Goal: Task Accomplishment & Management: Use online tool/utility

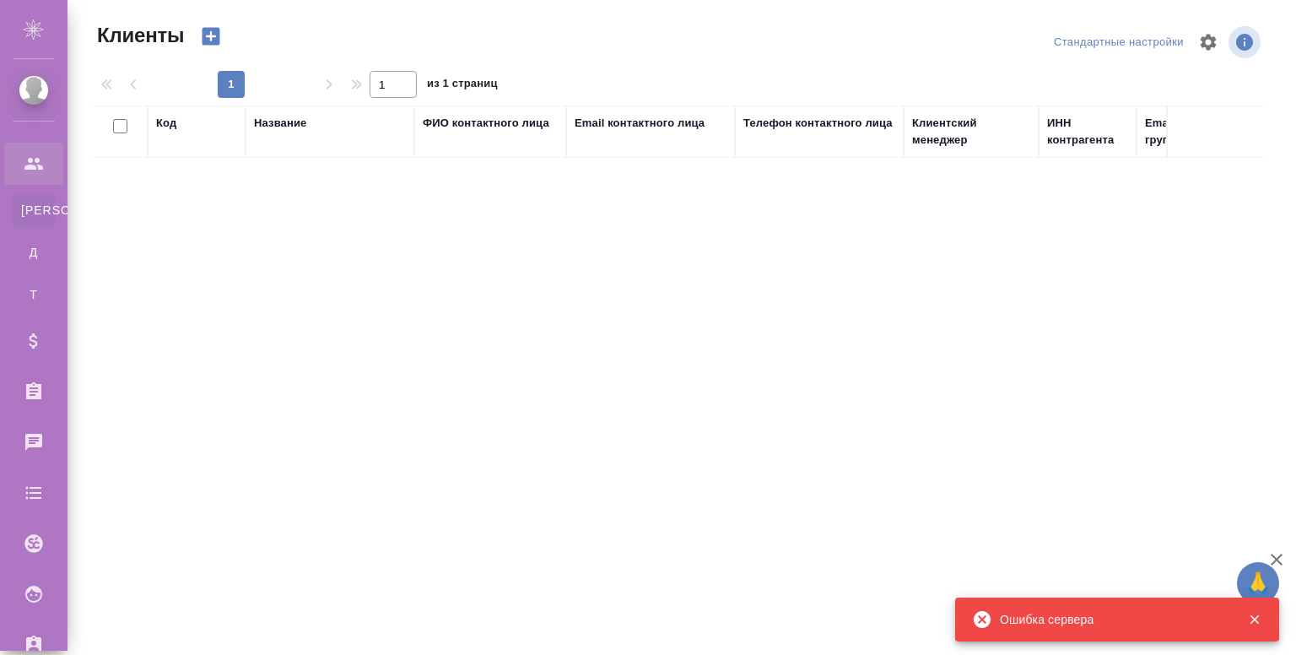
select select "RU"
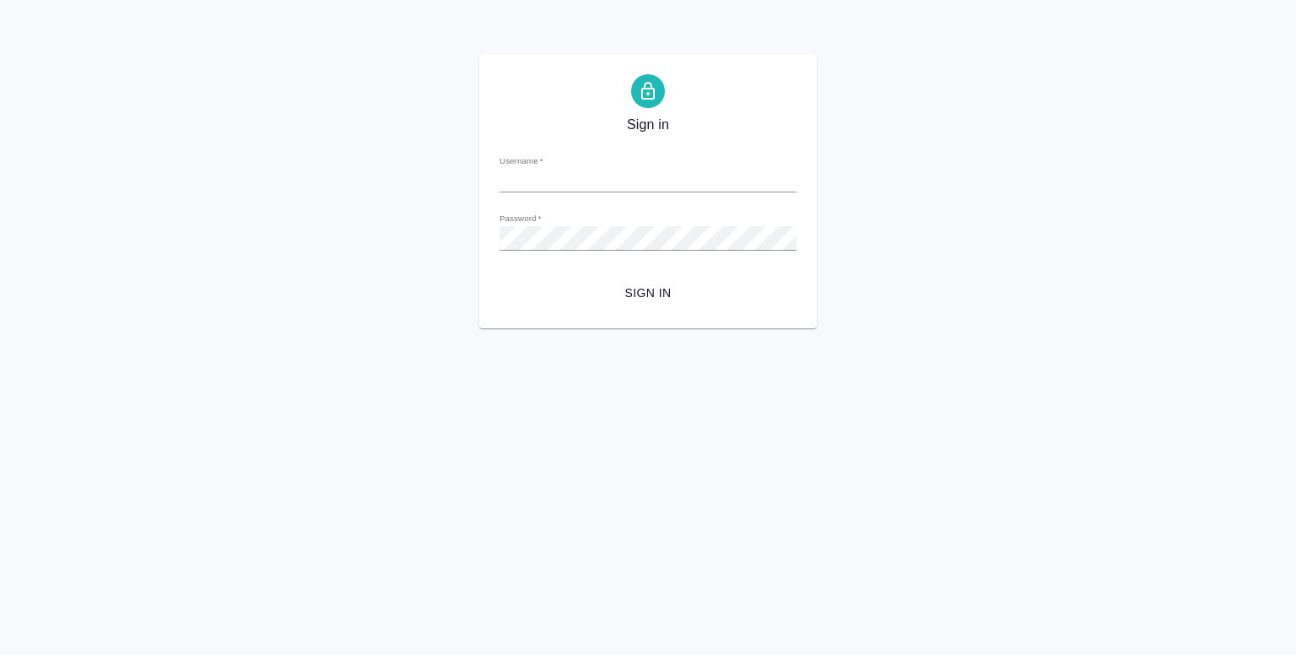
type input "y.shentsov@awatera.com"
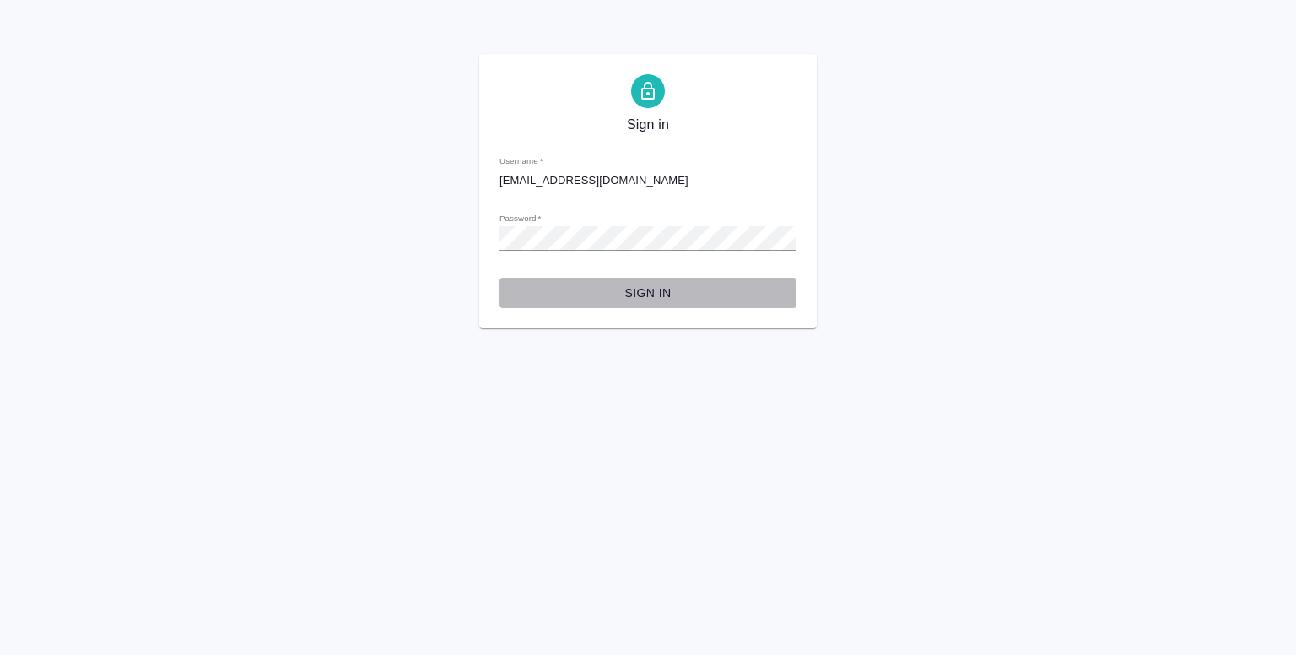
click at [652, 290] on span "Sign in" at bounding box center [648, 293] width 270 height 21
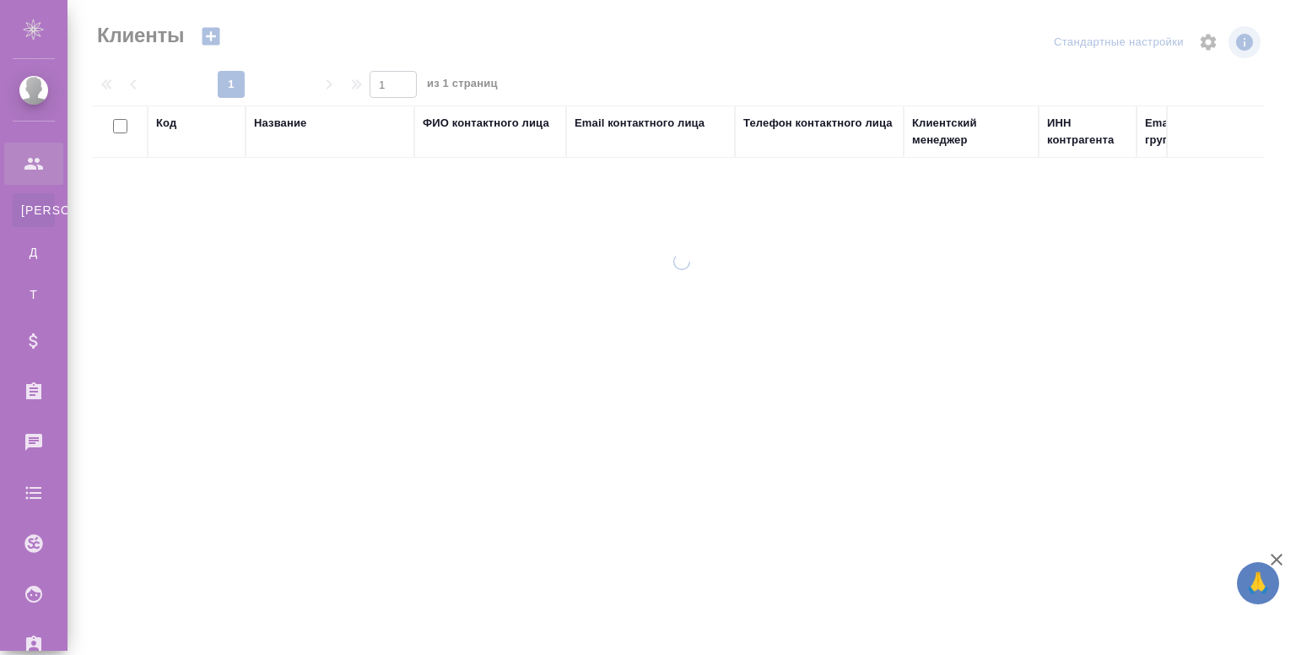
select select "RU"
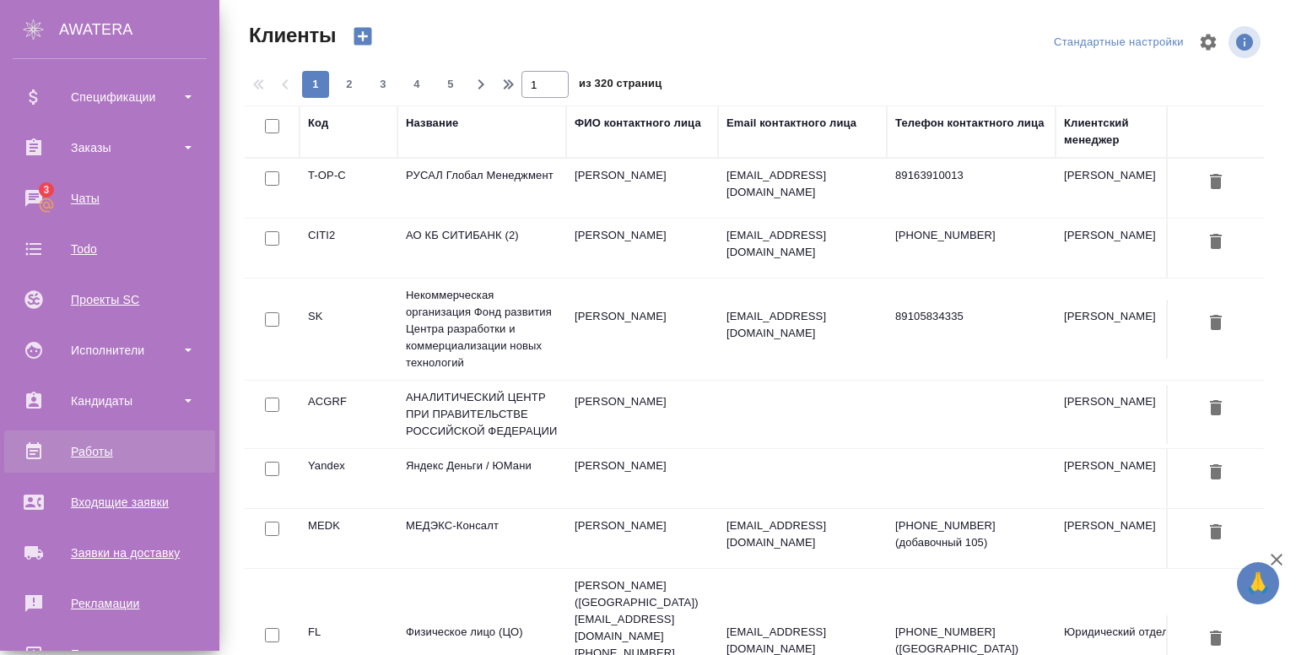
scroll to position [245, 0]
click at [97, 457] on div "Работы" at bounding box center [110, 450] width 194 height 25
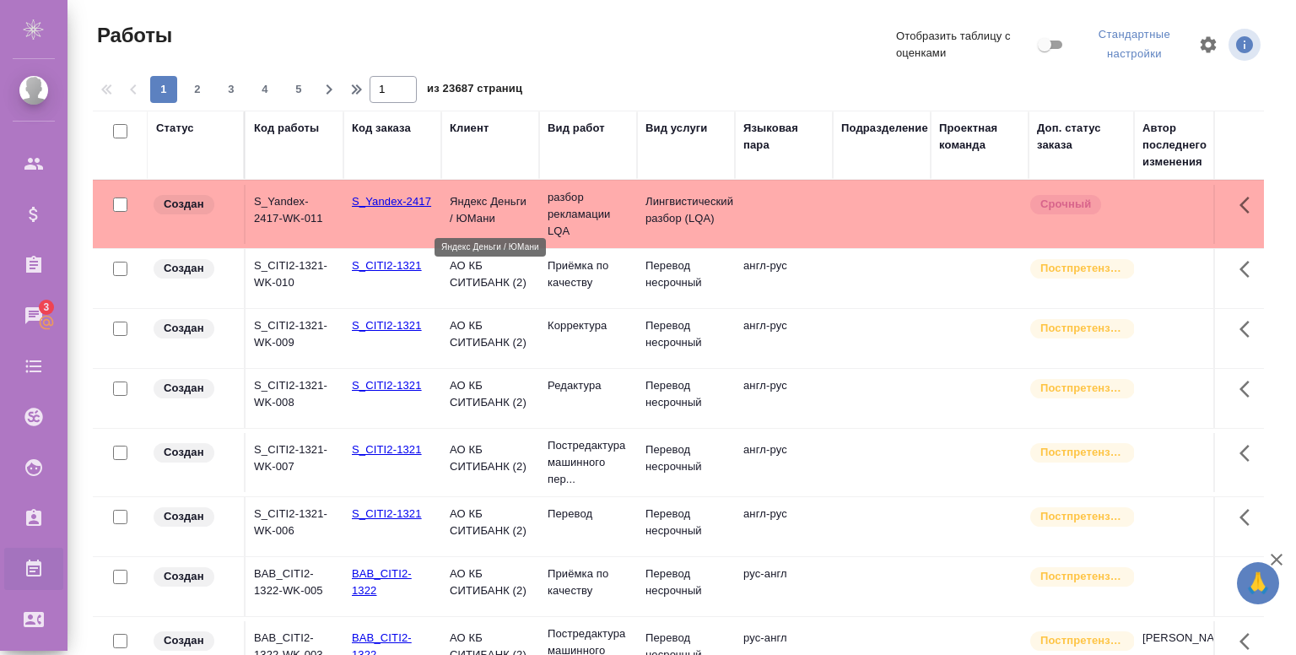
click at [525, 221] on p "Яндекс Деньги / ЮМани" at bounding box center [490, 210] width 81 height 34
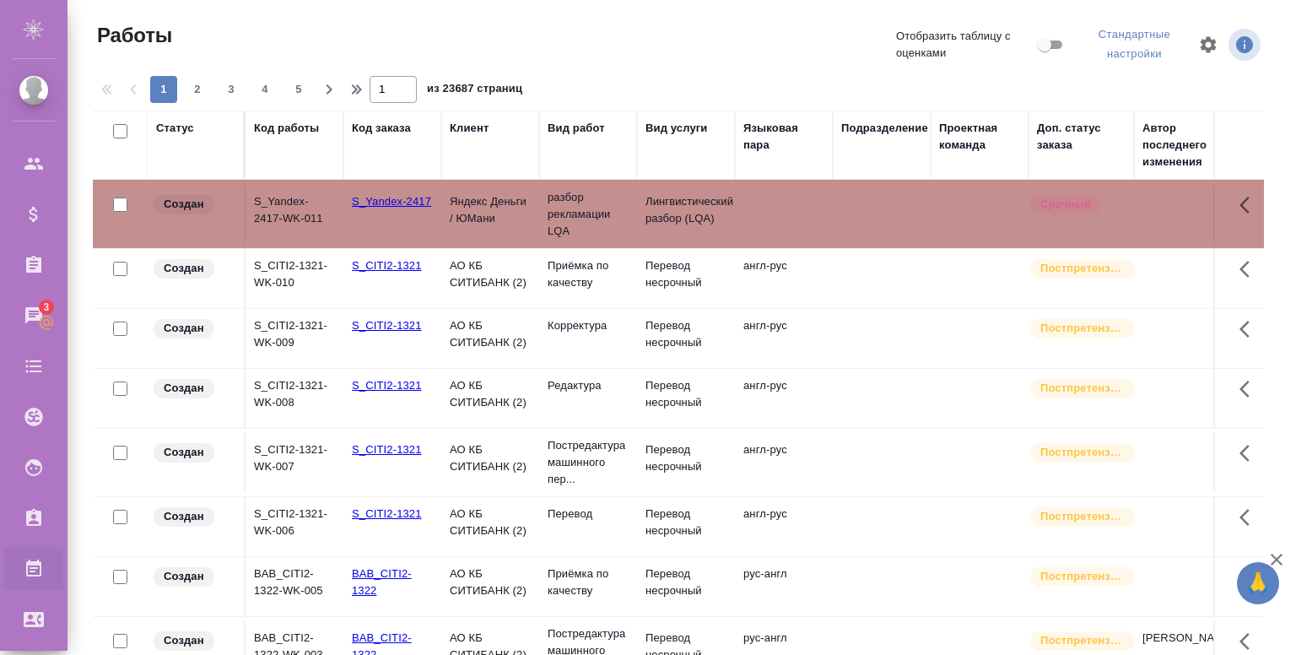
scroll to position [36, 0]
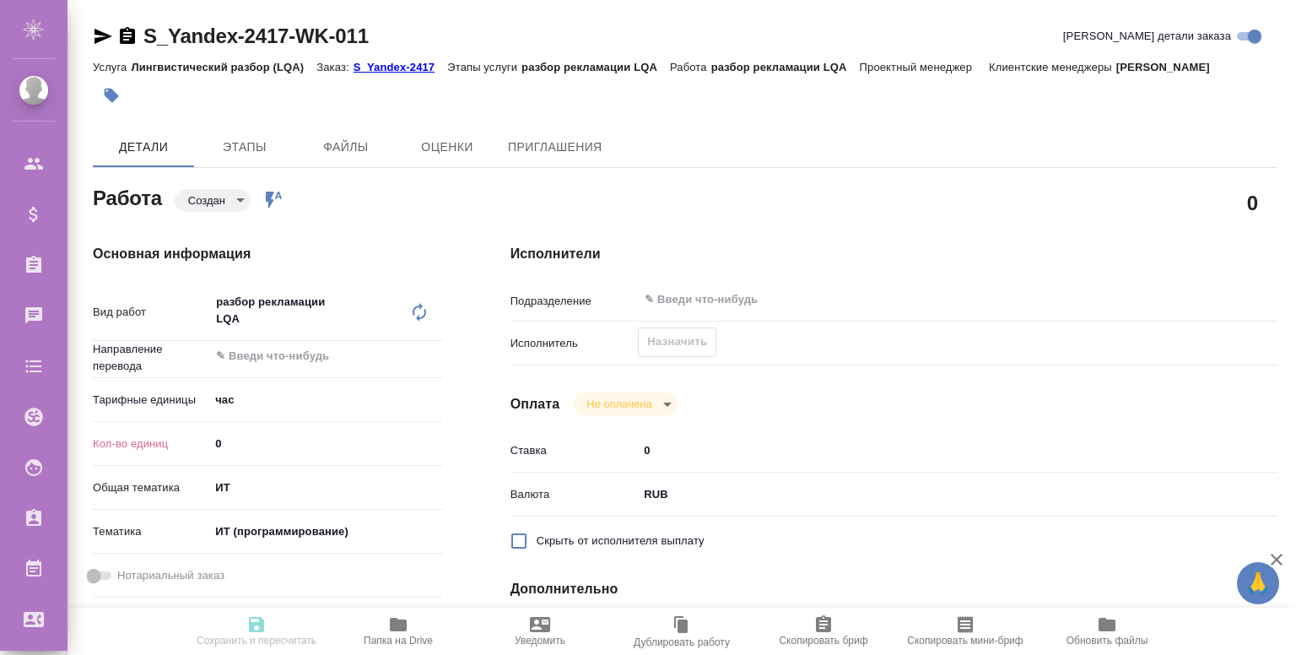
type textarea "x"
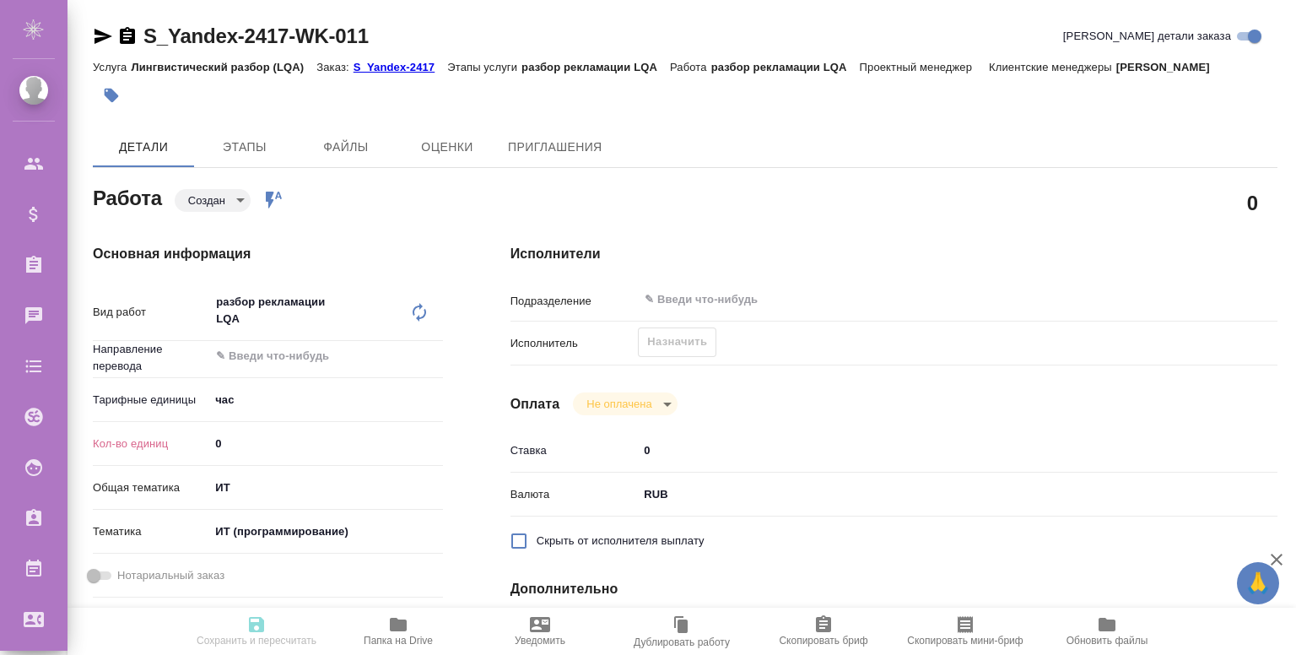
type textarea "x"
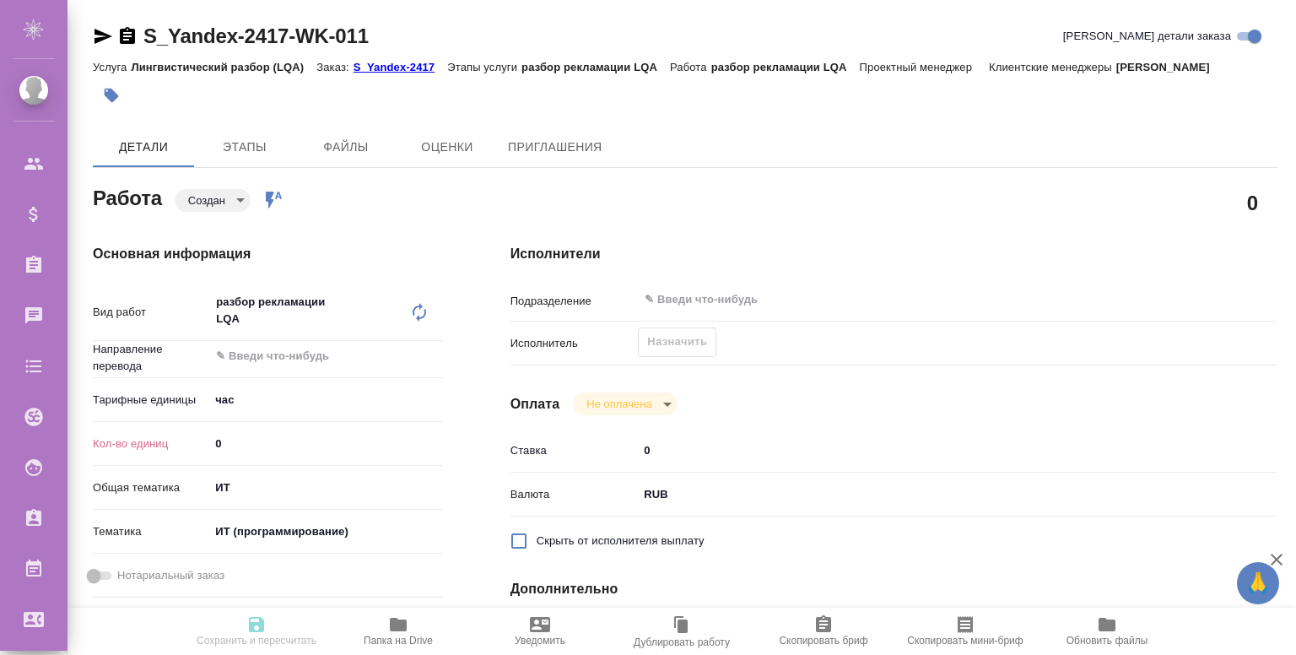
type textarea "x"
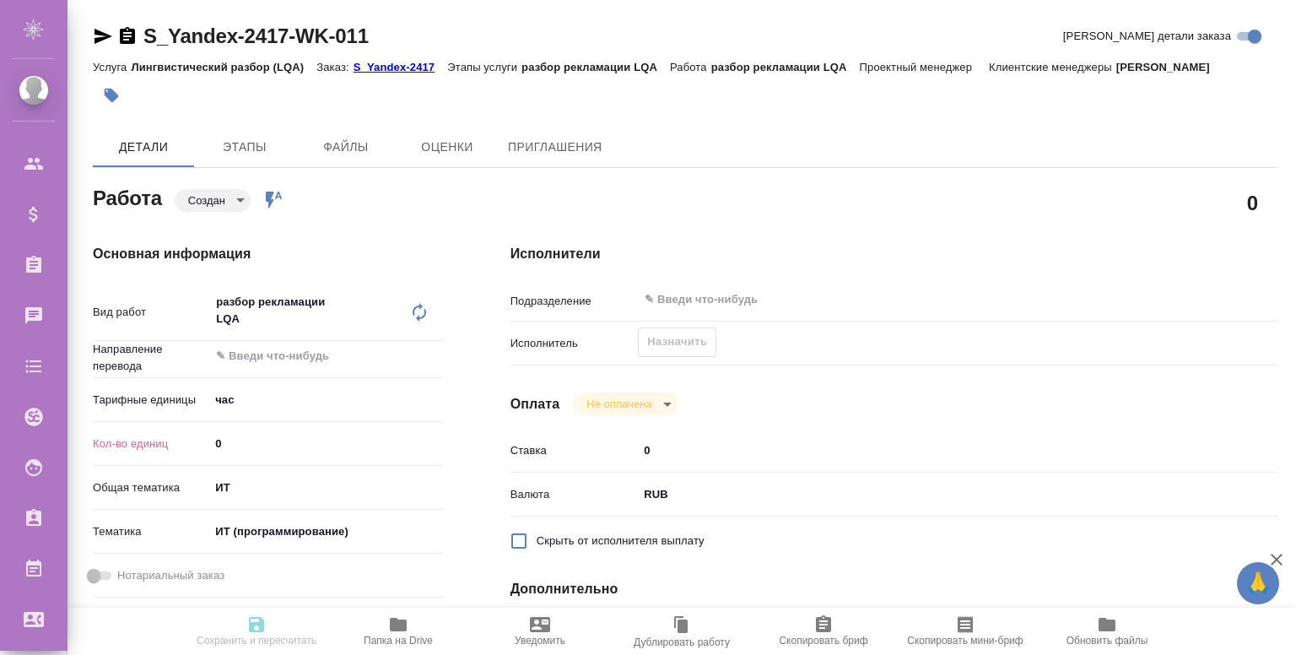
type textarea "x"
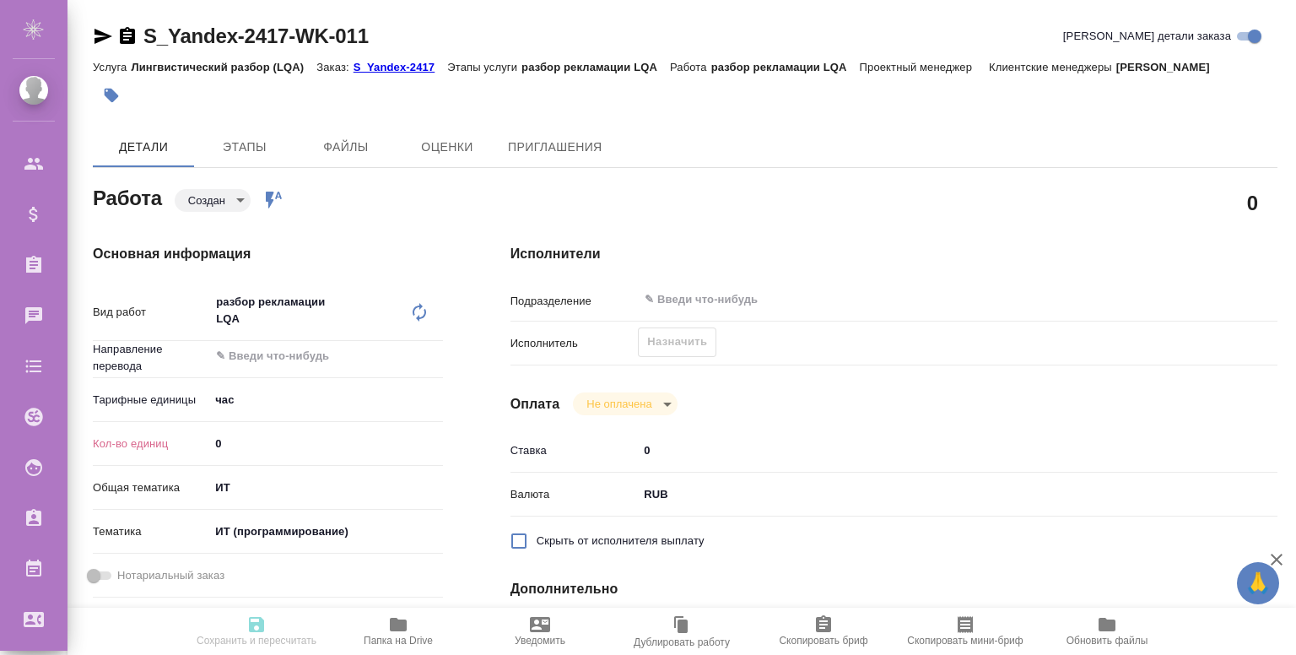
type textarea "x"
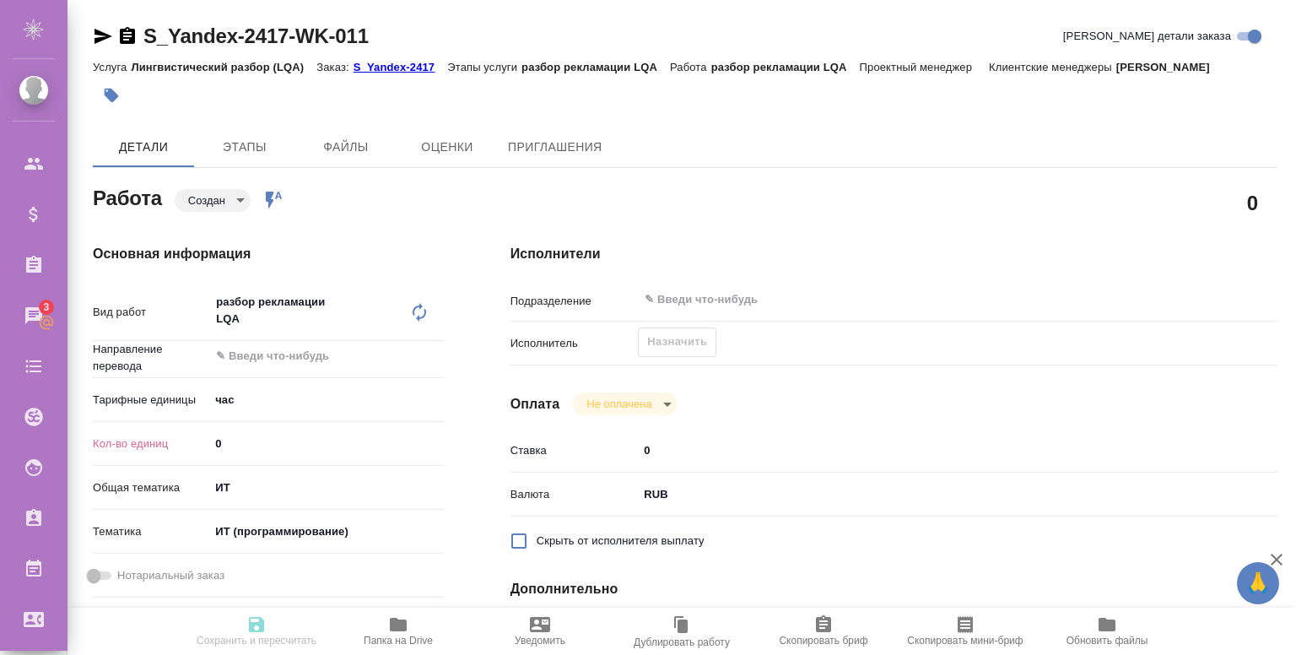
click at [344, 148] on span "Файлы" at bounding box center [346, 147] width 81 height 21
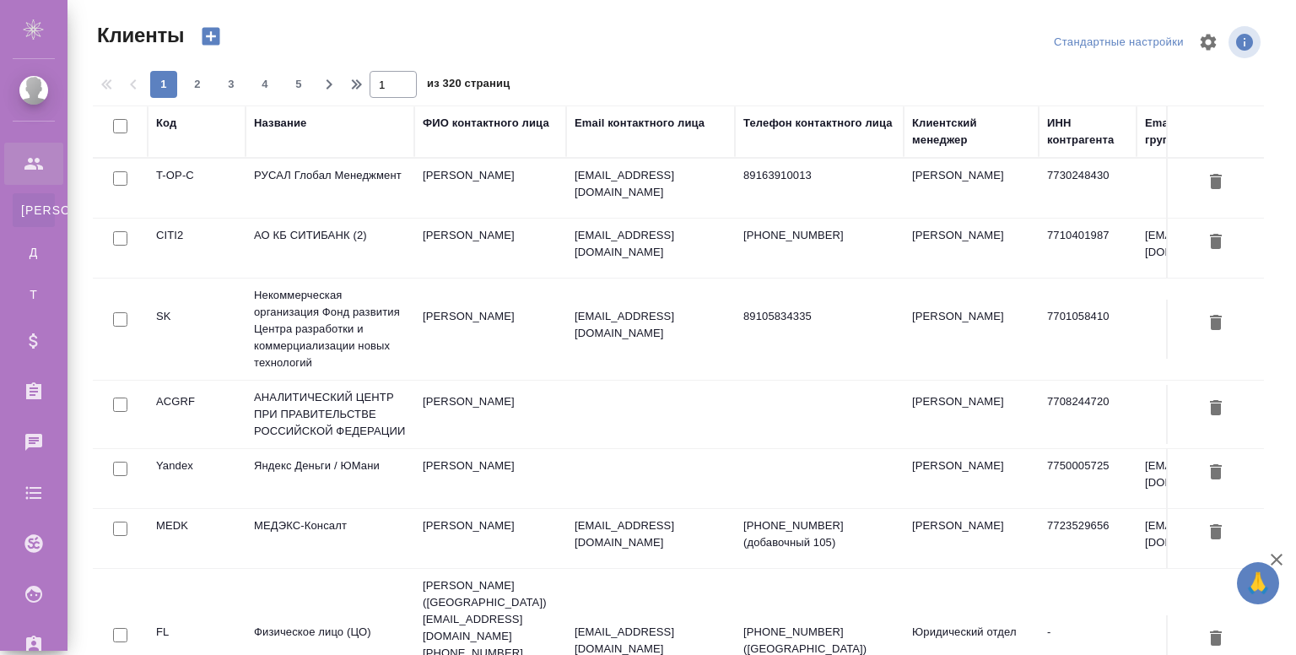
select select "RU"
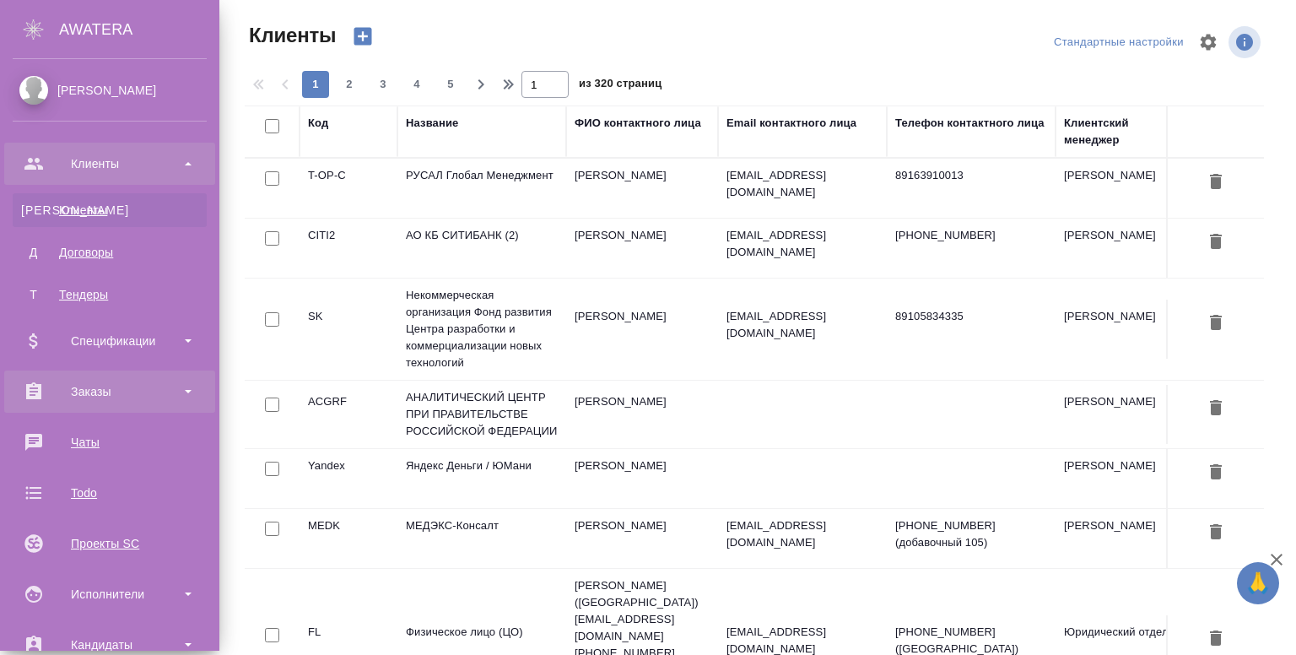
click at [96, 386] on div "Заказы" at bounding box center [110, 391] width 194 height 25
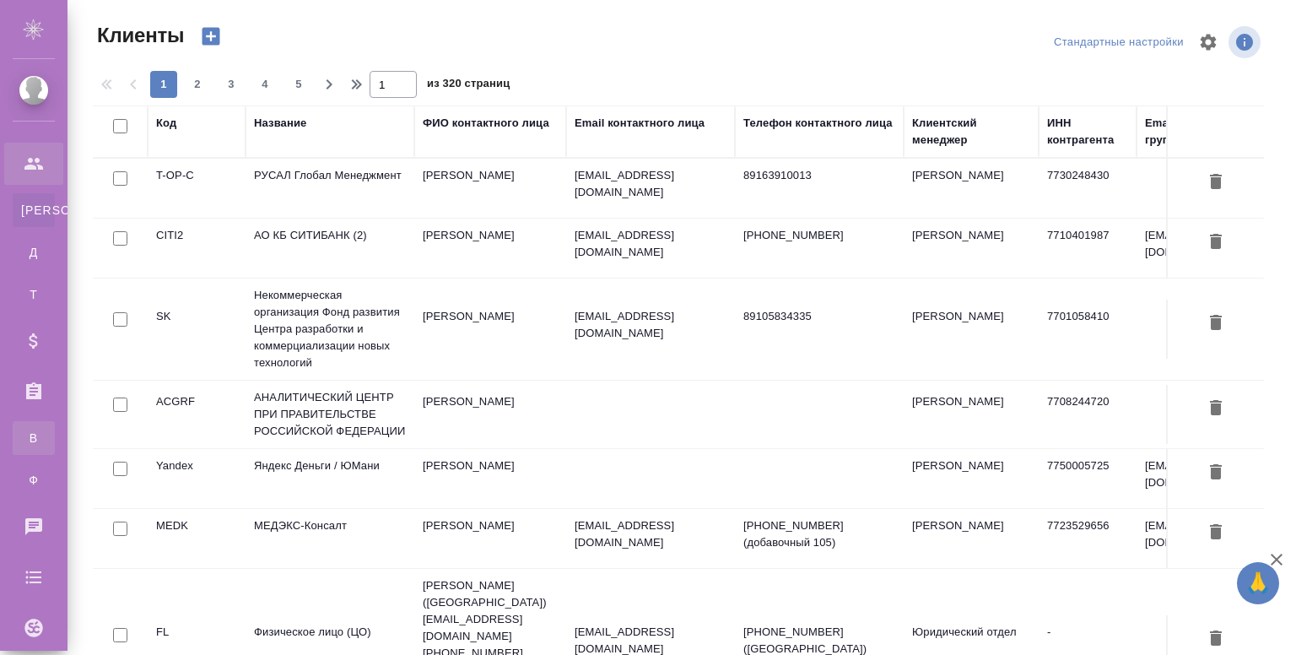
click at [25, 432] on div "Все заказы" at bounding box center [12, 438] width 25 height 17
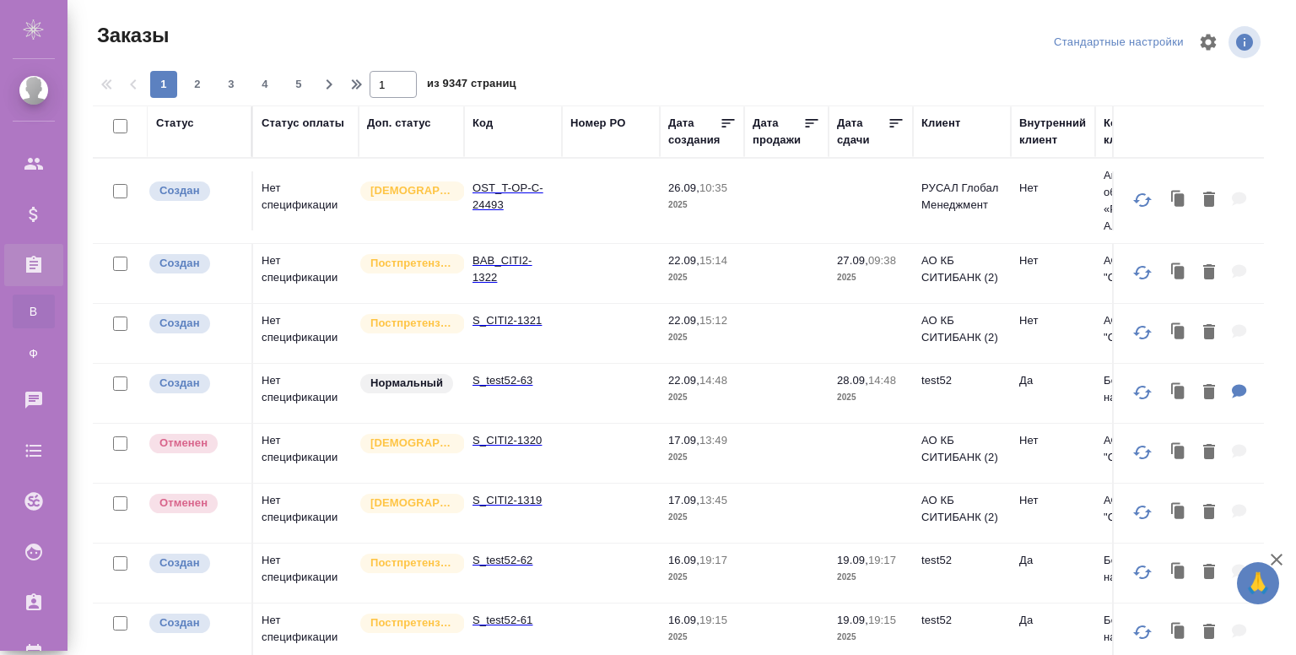
click at [489, 127] on div "Код" at bounding box center [483, 123] width 20 height 17
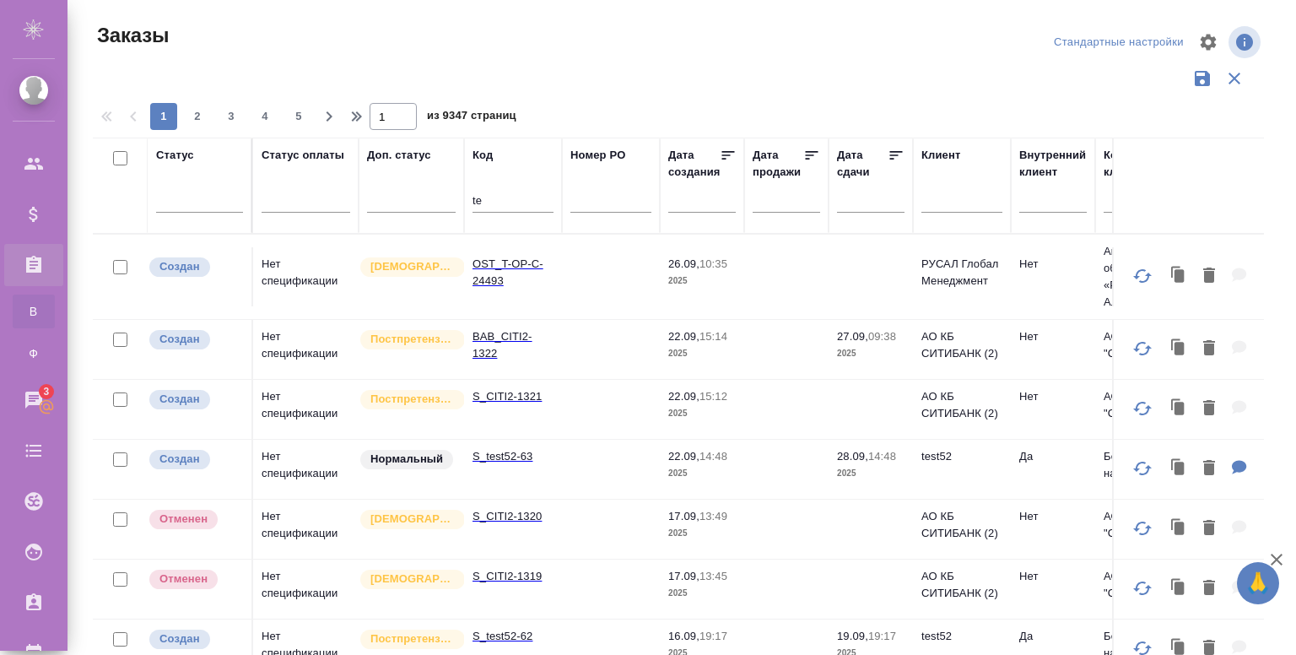
click at [506, 203] on input "te" at bounding box center [513, 202] width 81 height 21
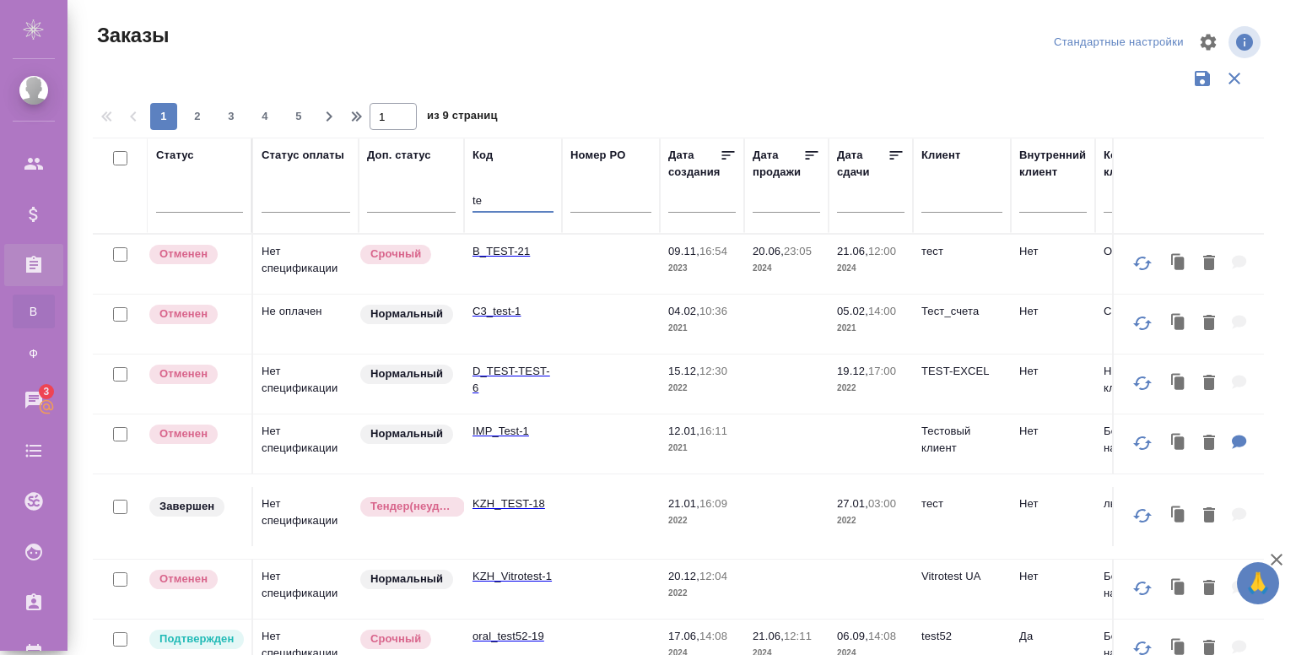
type input "t"
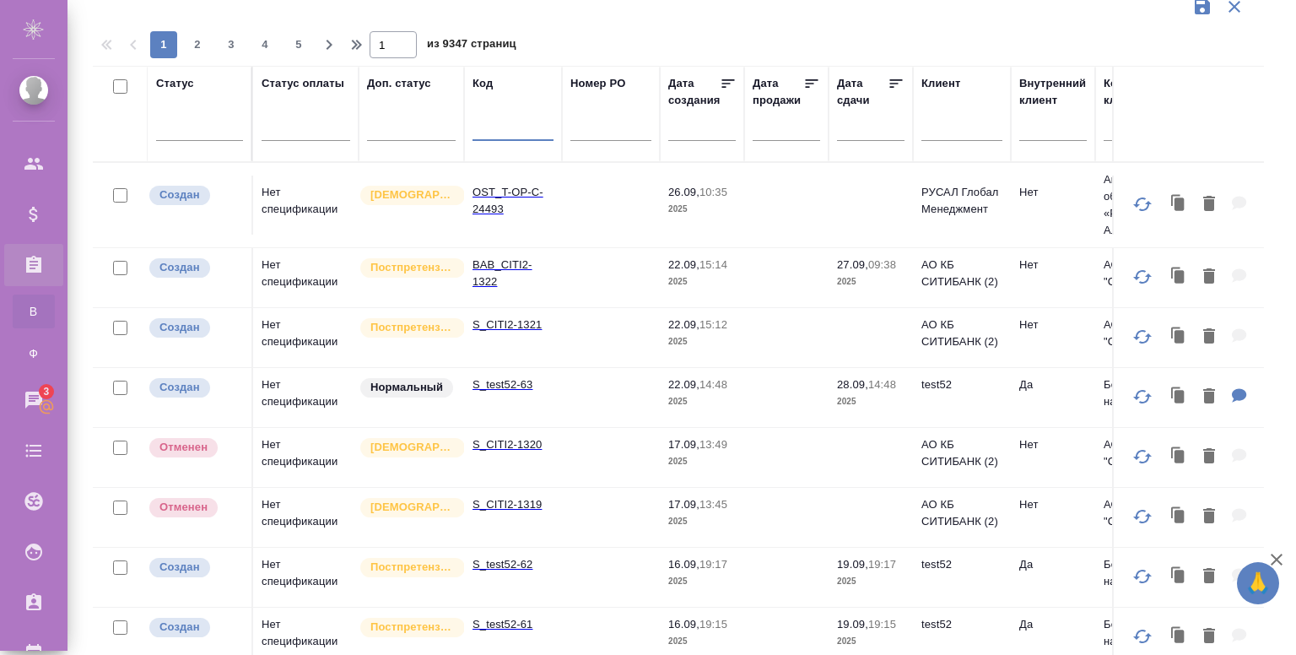
scroll to position [82, 0]
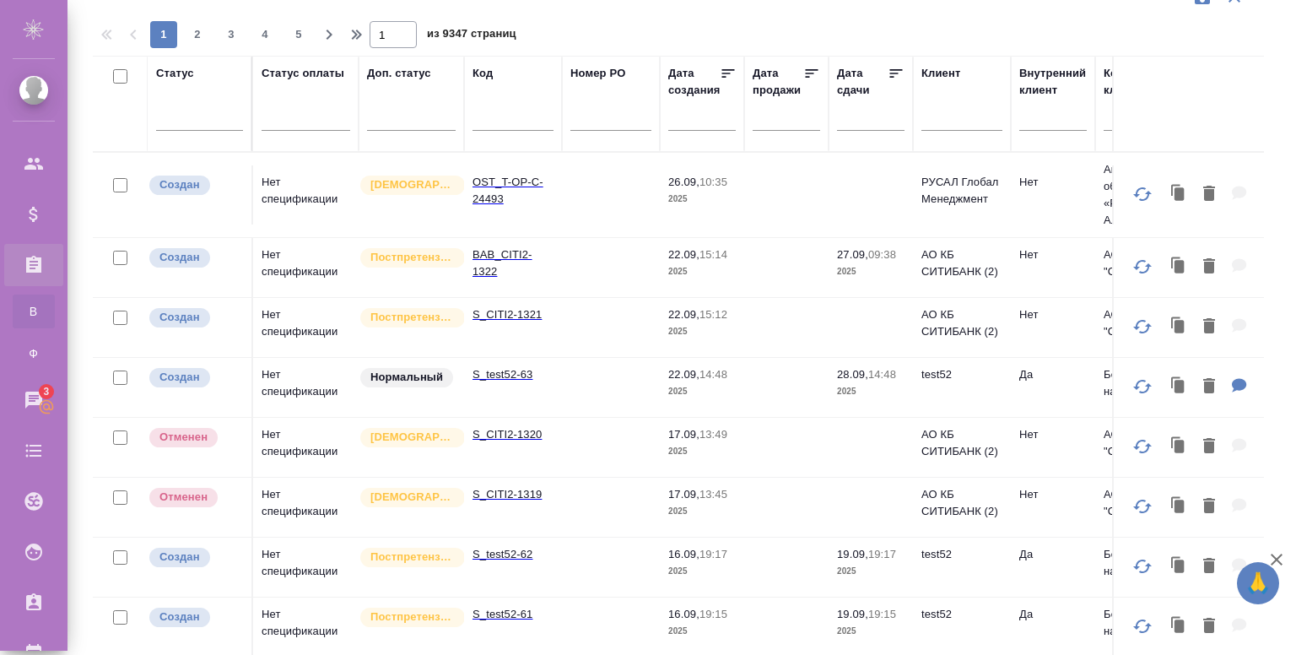
click at [502, 386] on td "S_test52-63" at bounding box center [513, 387] width 98 height 59
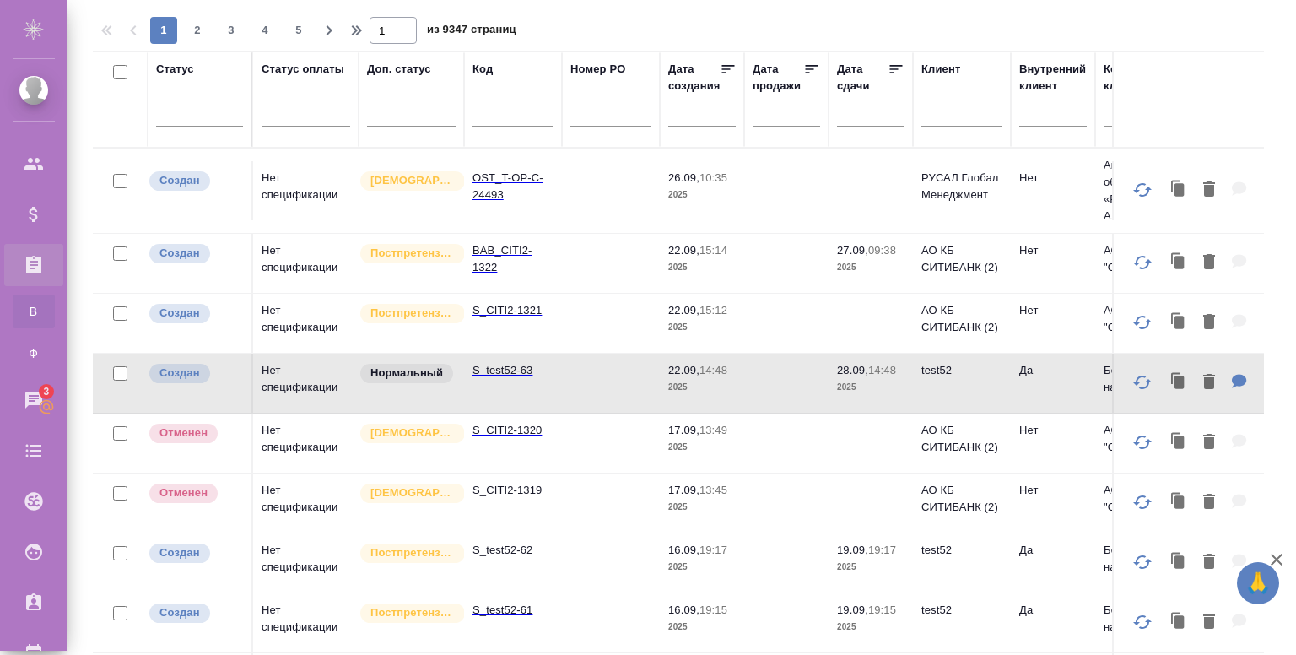
scroll to position [87, 0]
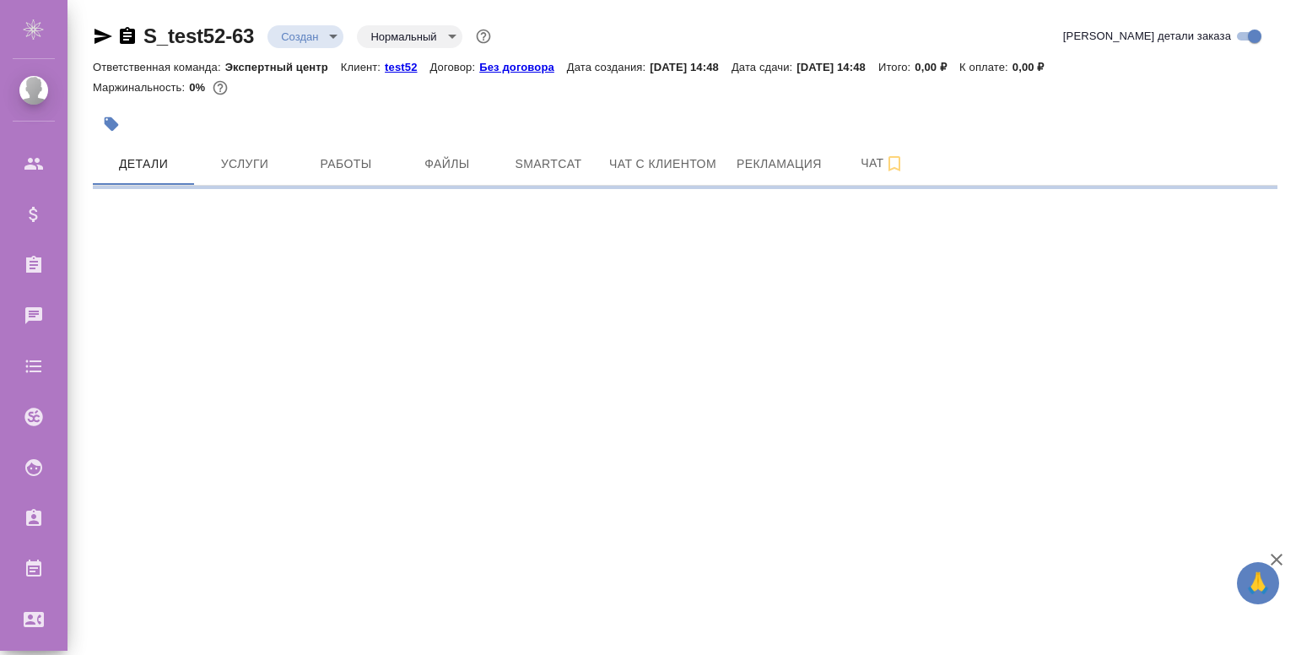
select select "RU"
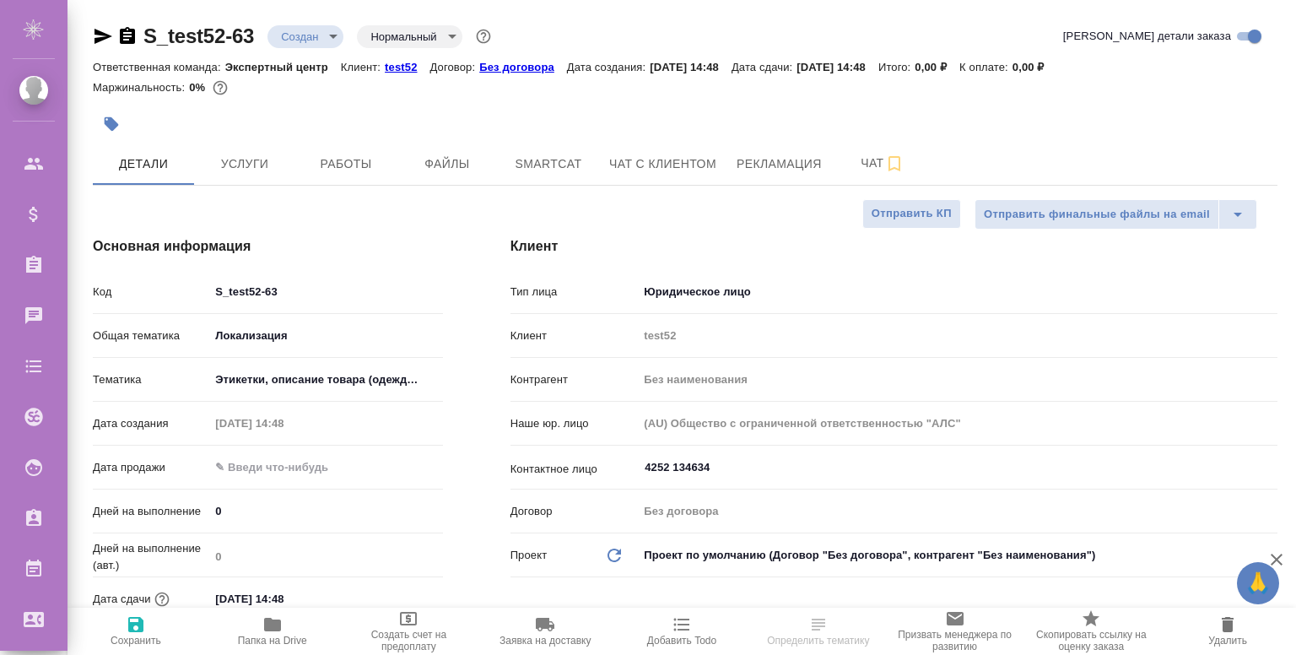
type textarea "x"
click at [460, 165] on span "Файлы" at bounding box center [447, 164] width 81 height 21
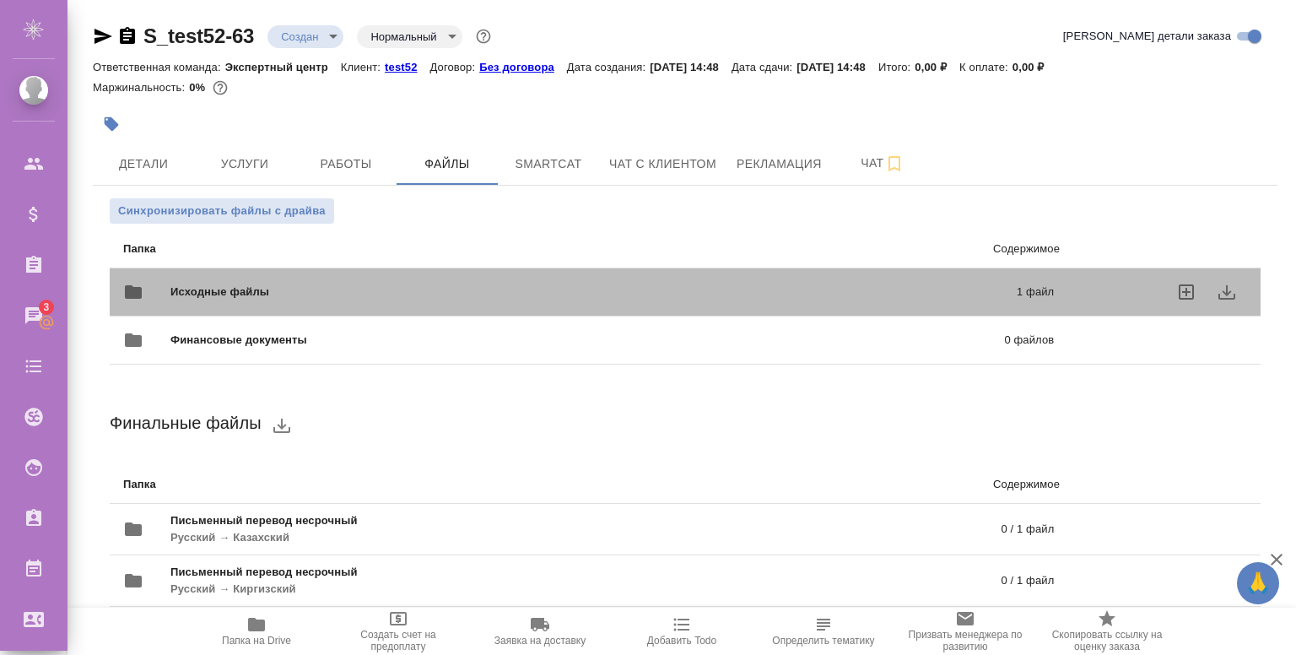
click at [399, 300] on span "Исходные файлы" at bounding box center [406, 292] width 473 height 17
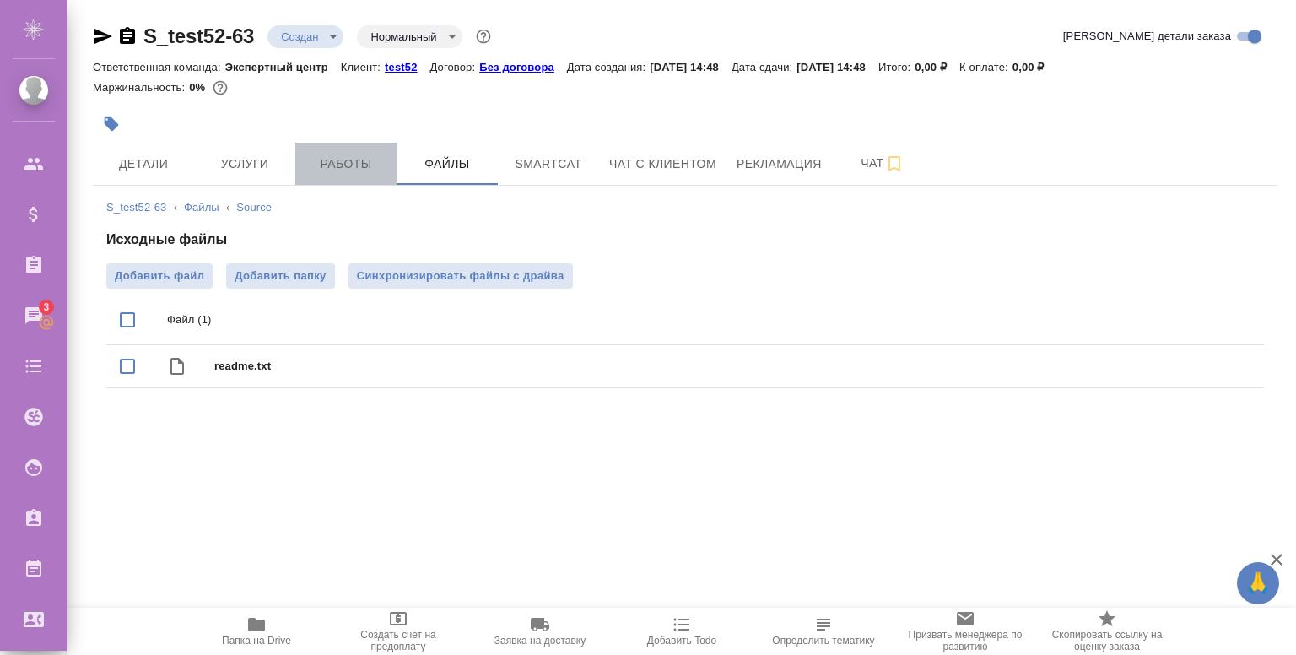
click at [336, 181] on button "Работы" at bounding box center [345, 164] width 101 height 42
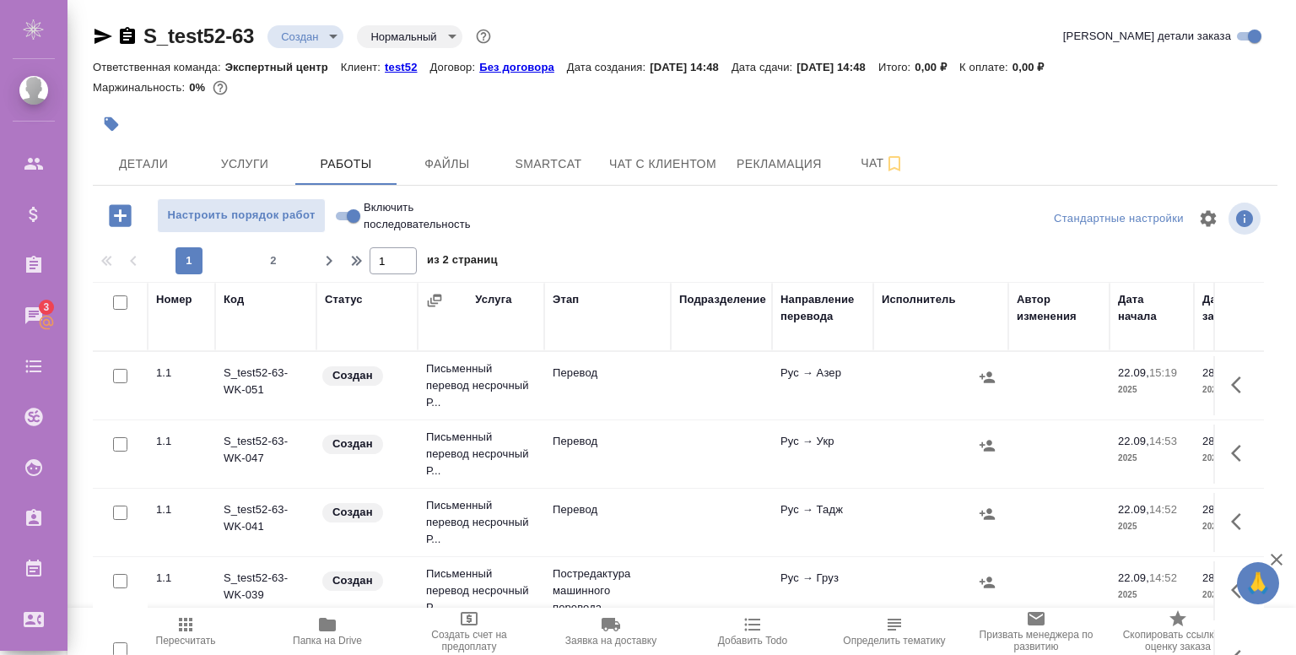
click at [747, 395] on td at bounding box center [721, 385] width 101 height 59
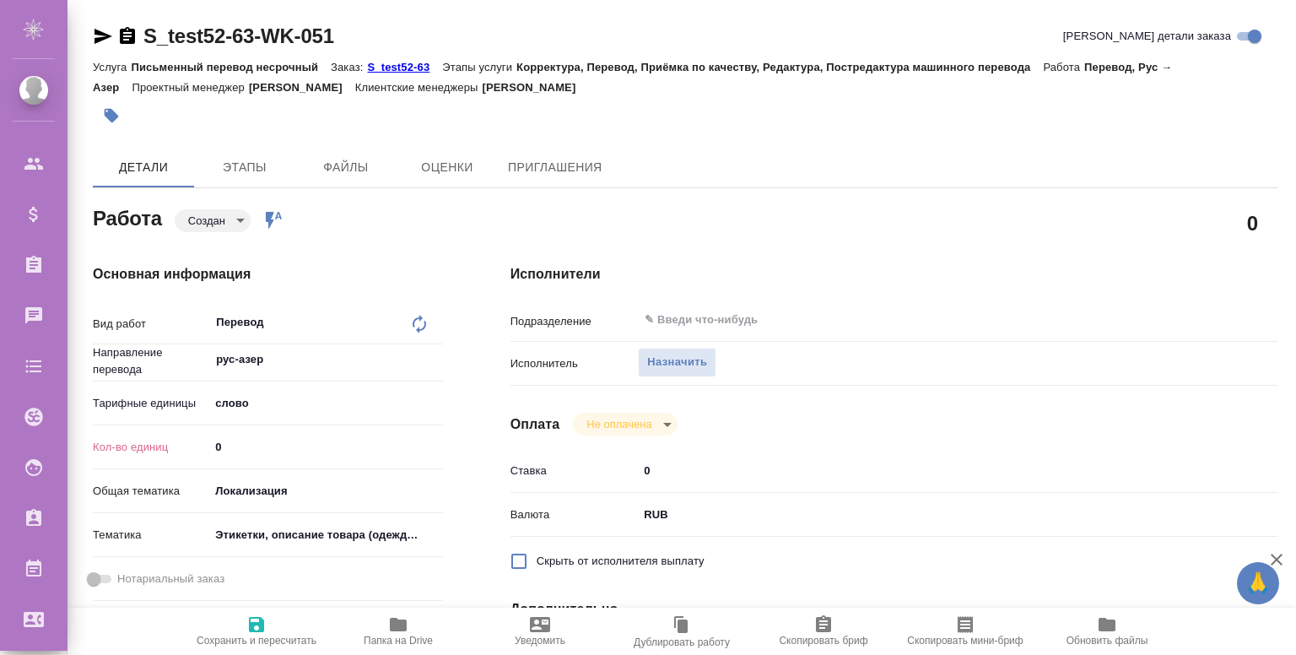
type textarea "x"
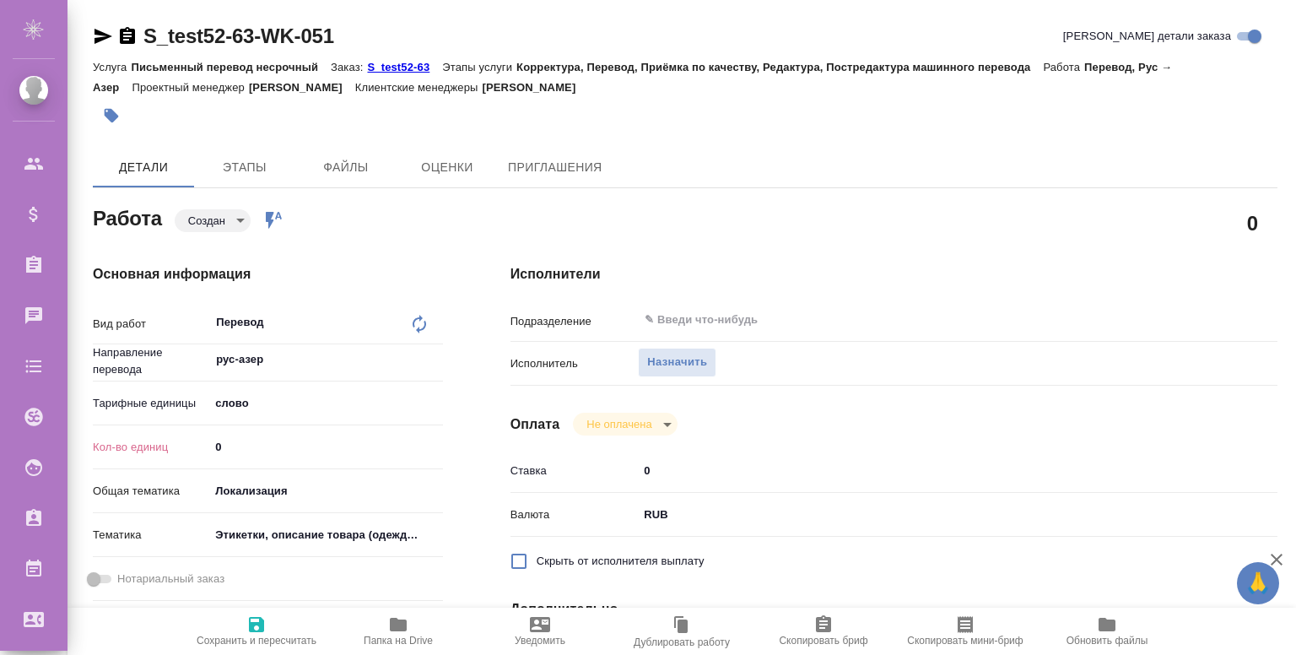
type textarea "x"
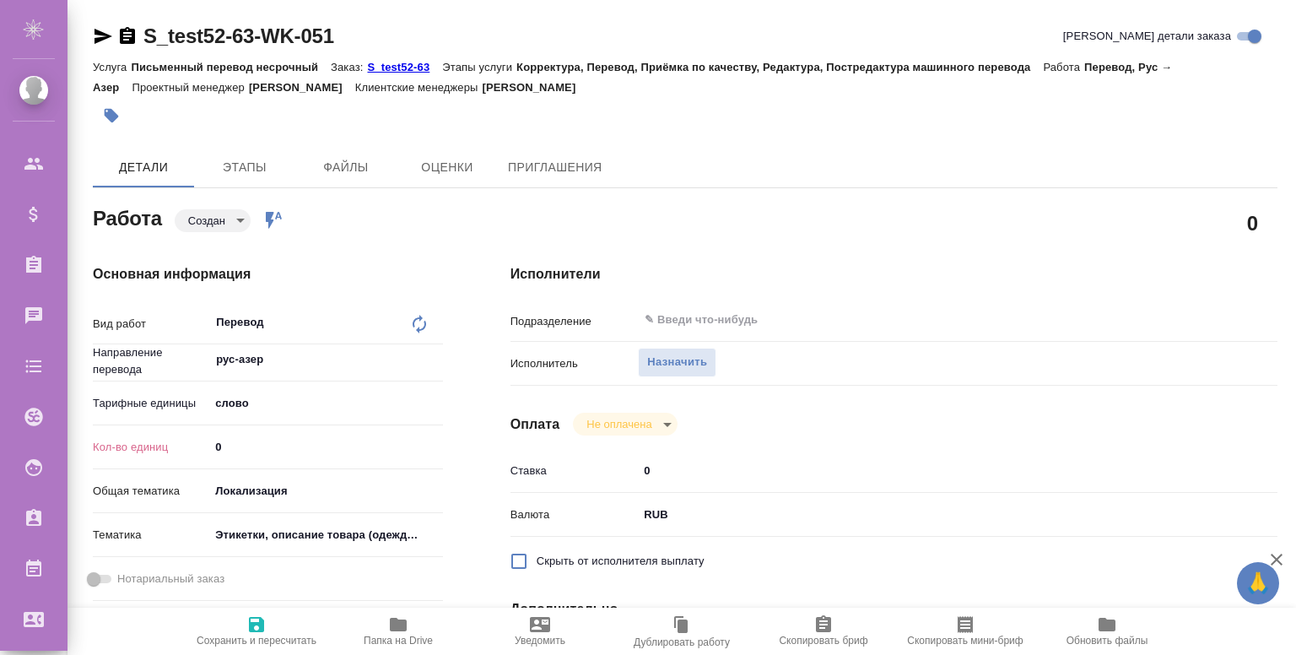
type textarea "x"
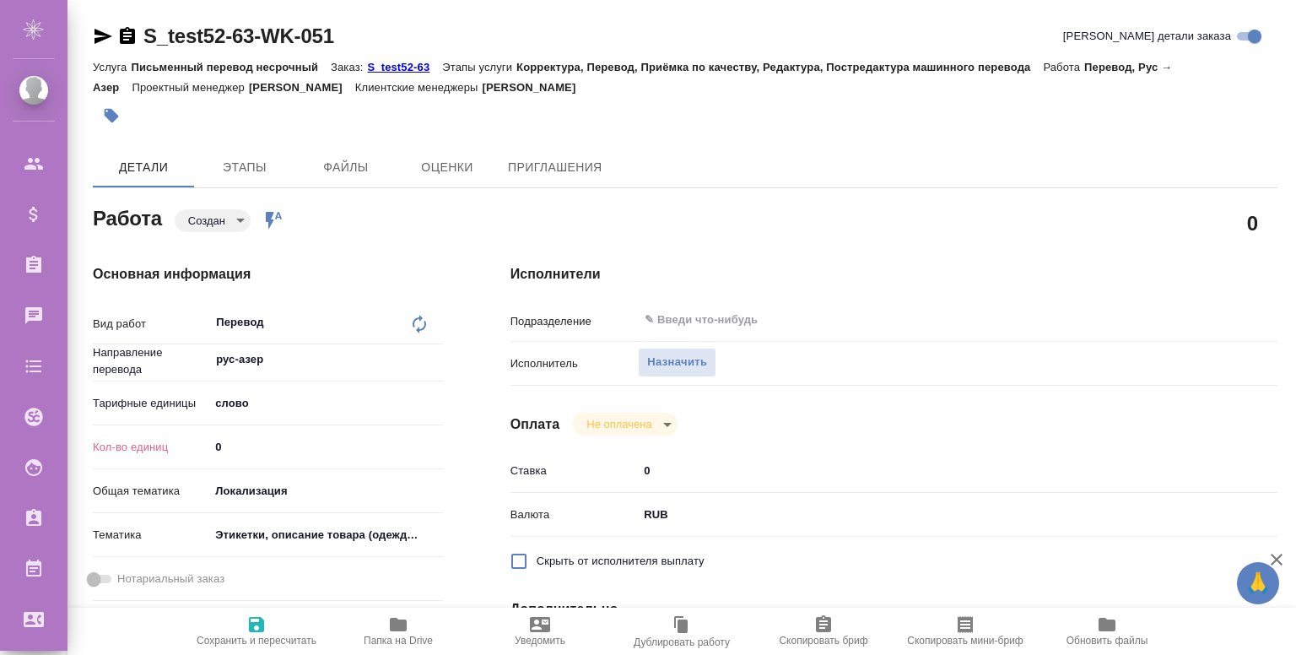
type textarea "x"
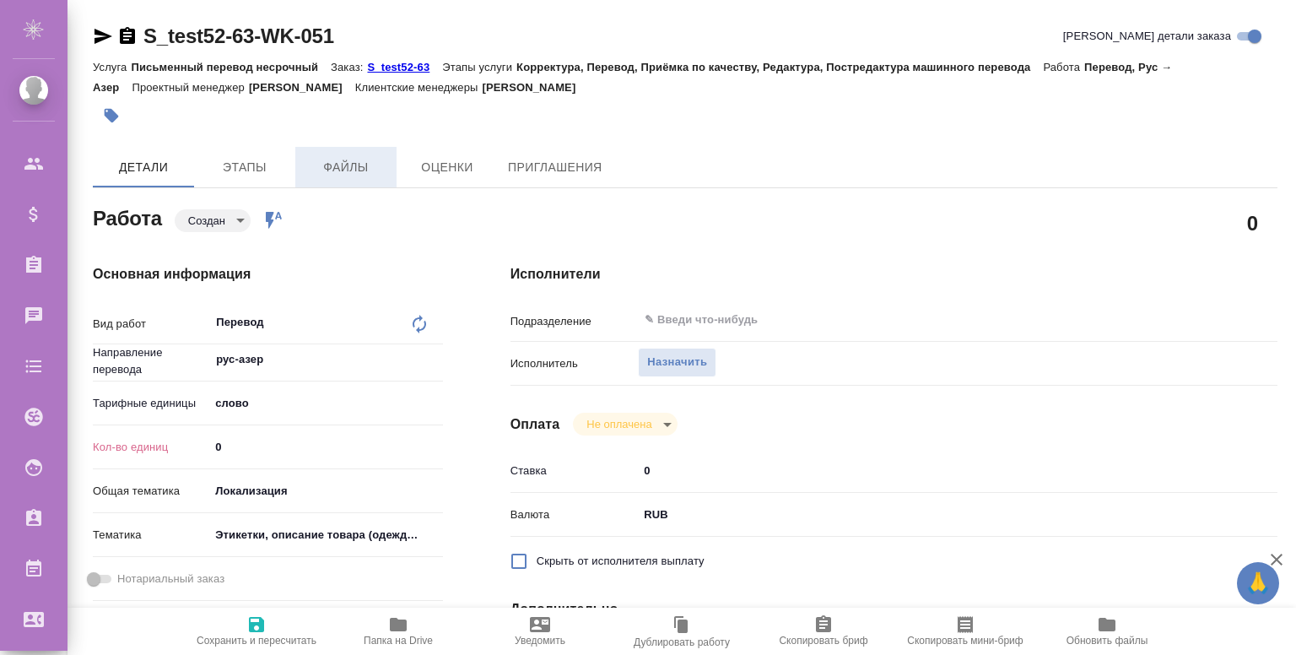
type textarea "x"
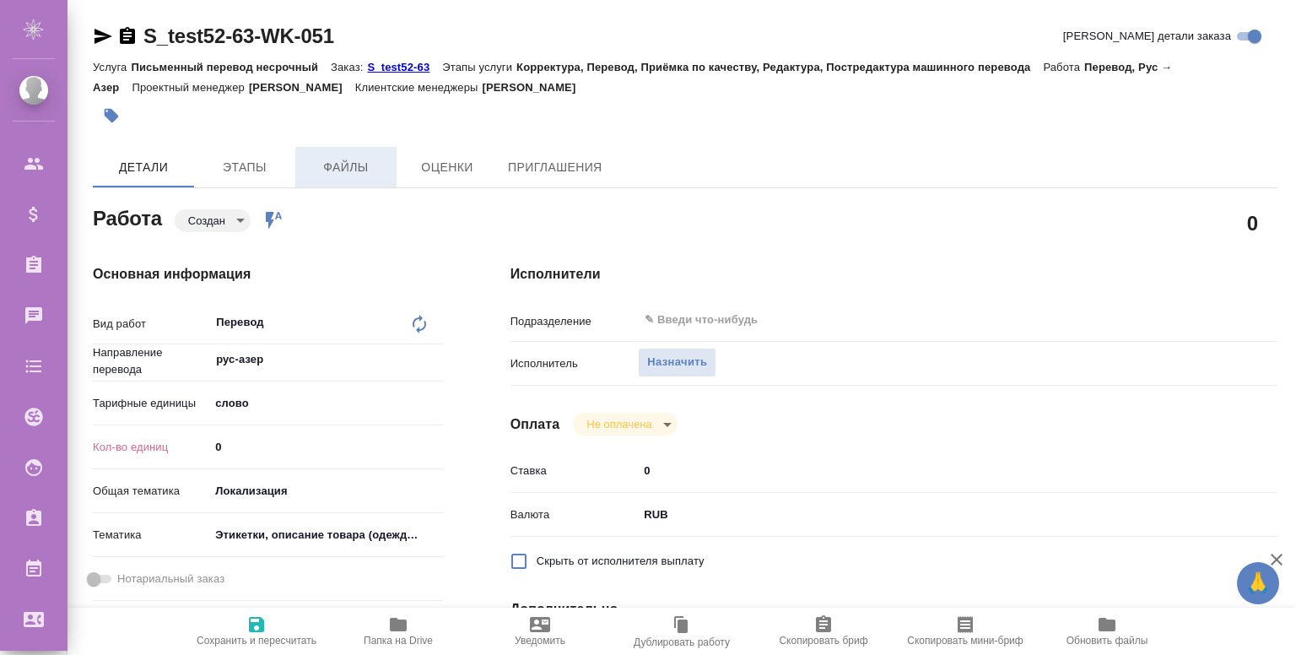
click at [324, 169] on span "Файлы" at bounding box center [346, 167] width 81 height 21
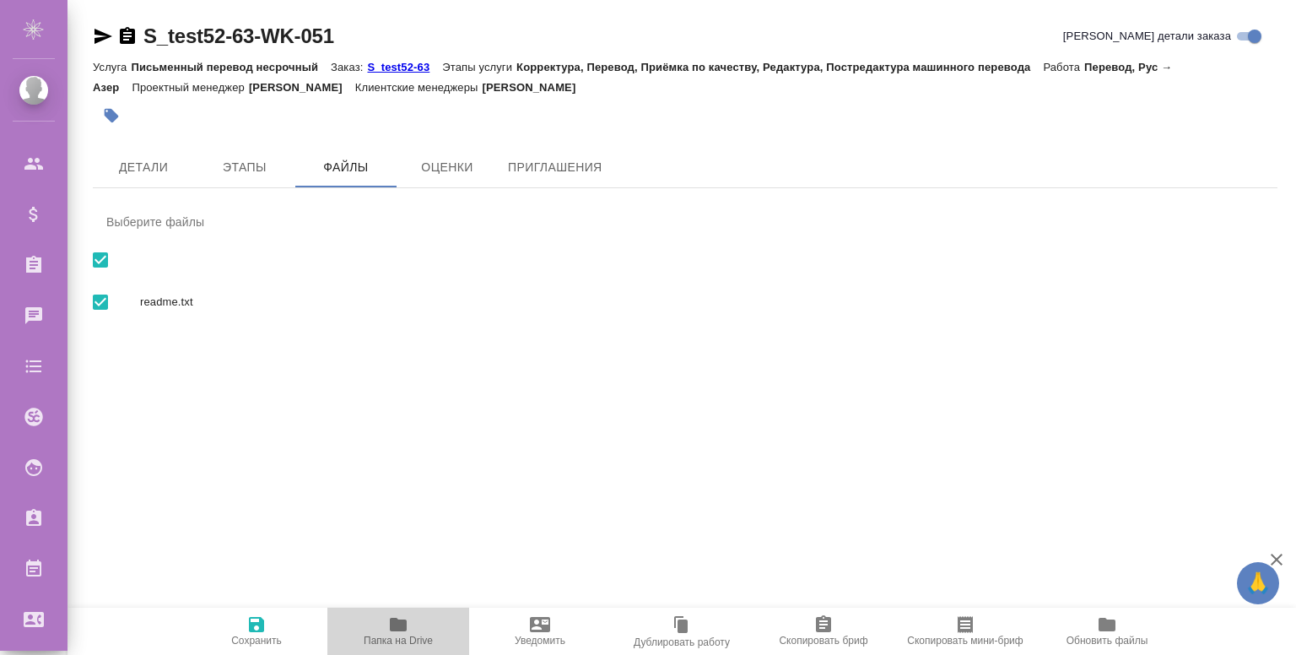
click at [385, 636] on span "Папка на Drive" at bounding box center [398, 641] width 69 height 12
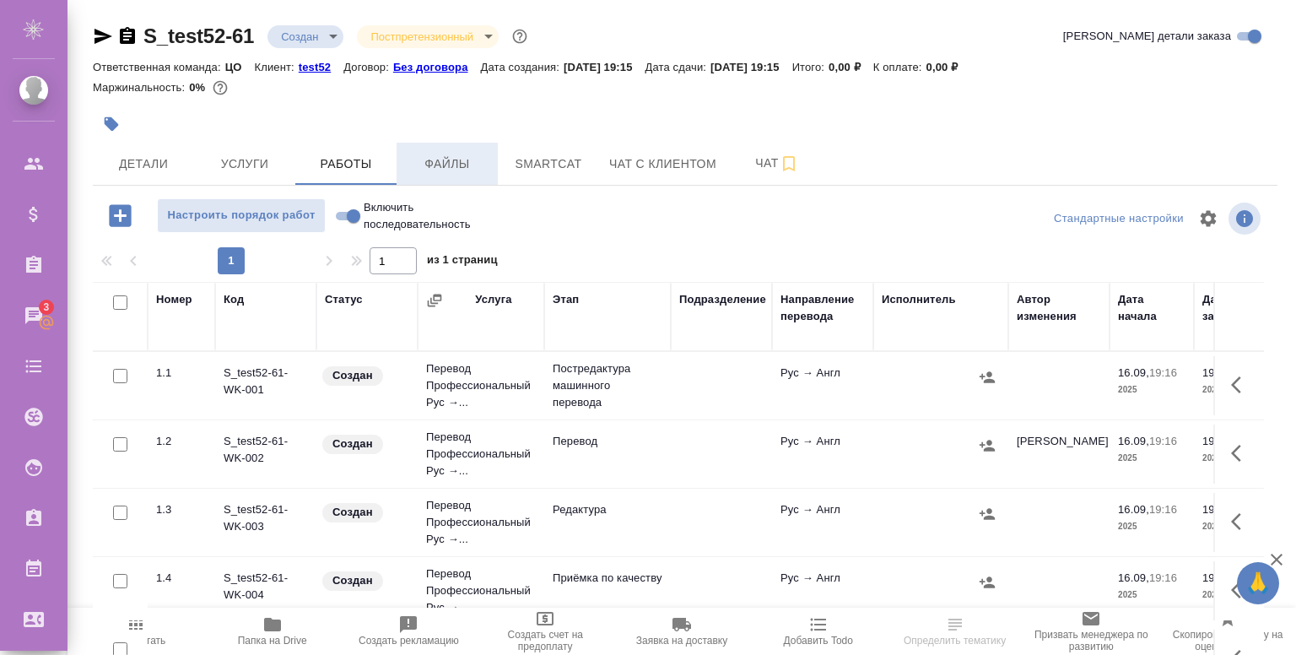
click at [476, 178] on button "Файлы" at bounding box center [447, 164] width 101 height 42
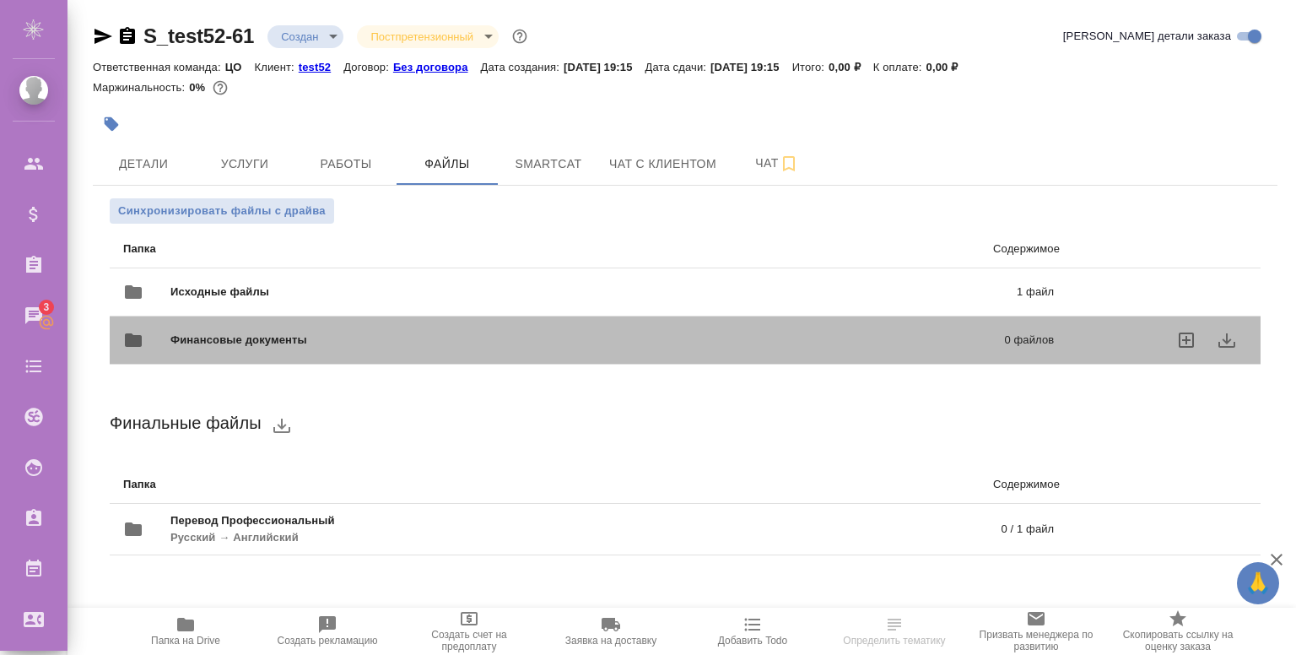
click at [574, 322] on div "Финансовые документы 0 файлов" at bounding box center [588, 340] width 931 height 41
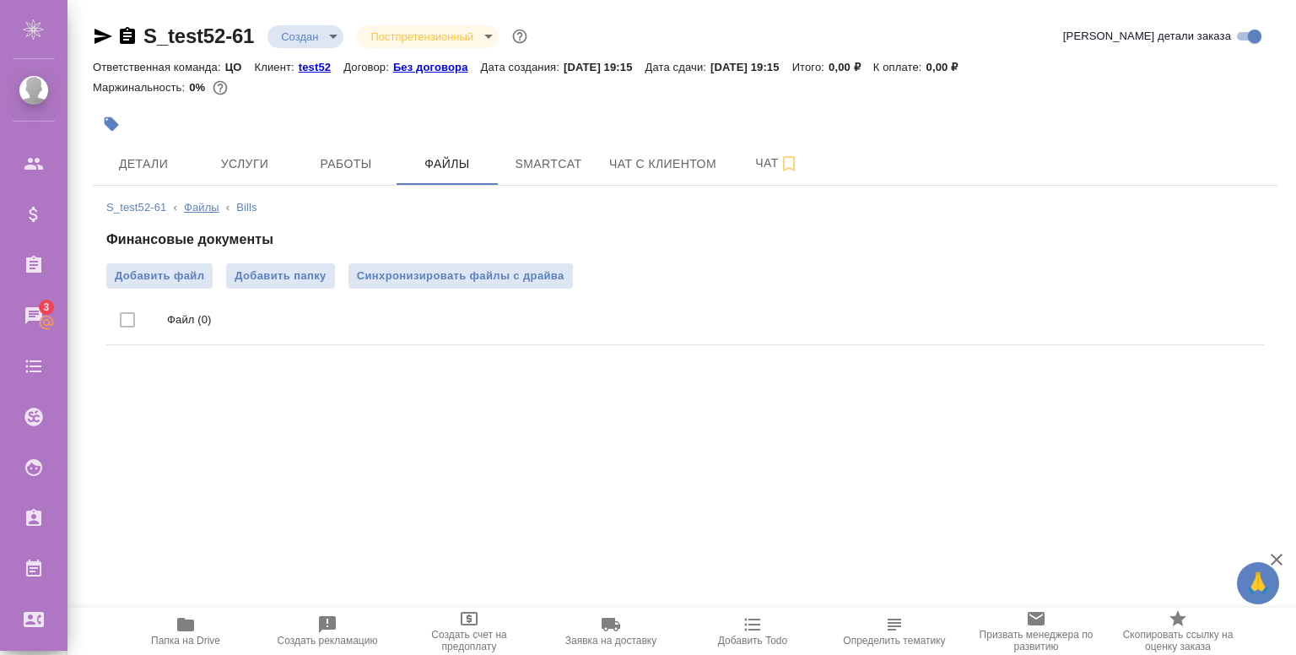
click at [215, 211] on link "Файлы" at bounding box center [201, 207] width 35 height 13
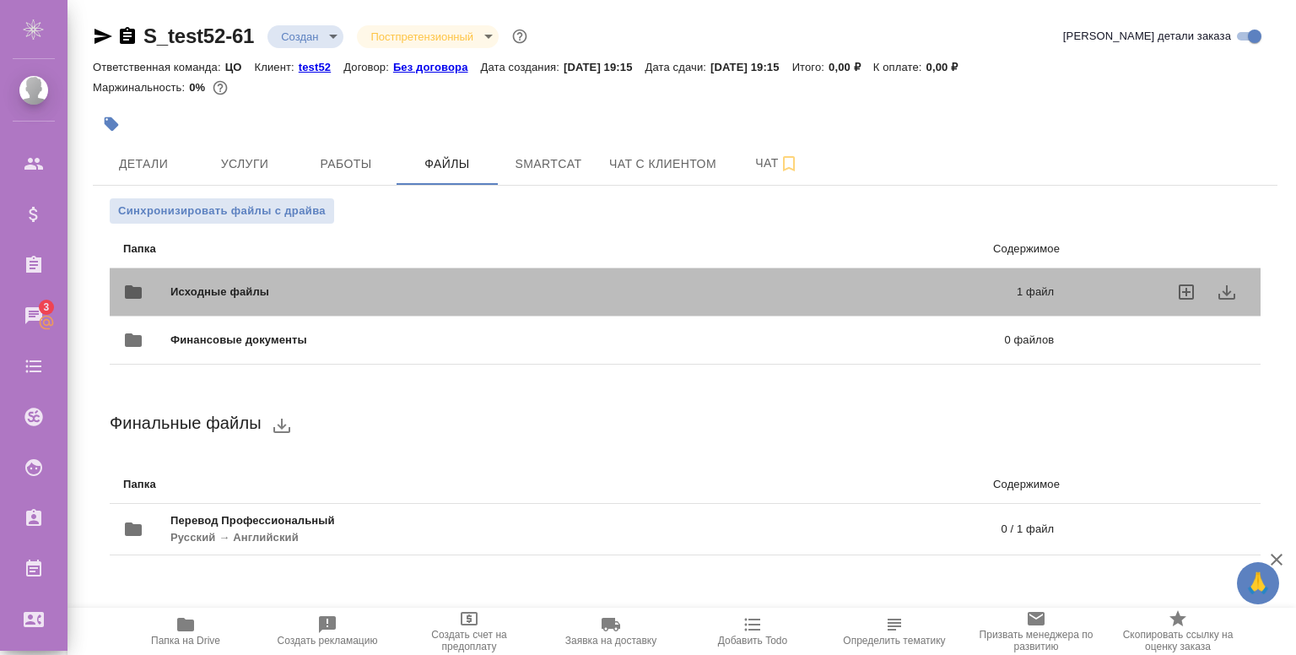
click at [530, 274] on div "Исходные файлы 1 файл" at bounding box center [588, 292] width 931 height 41
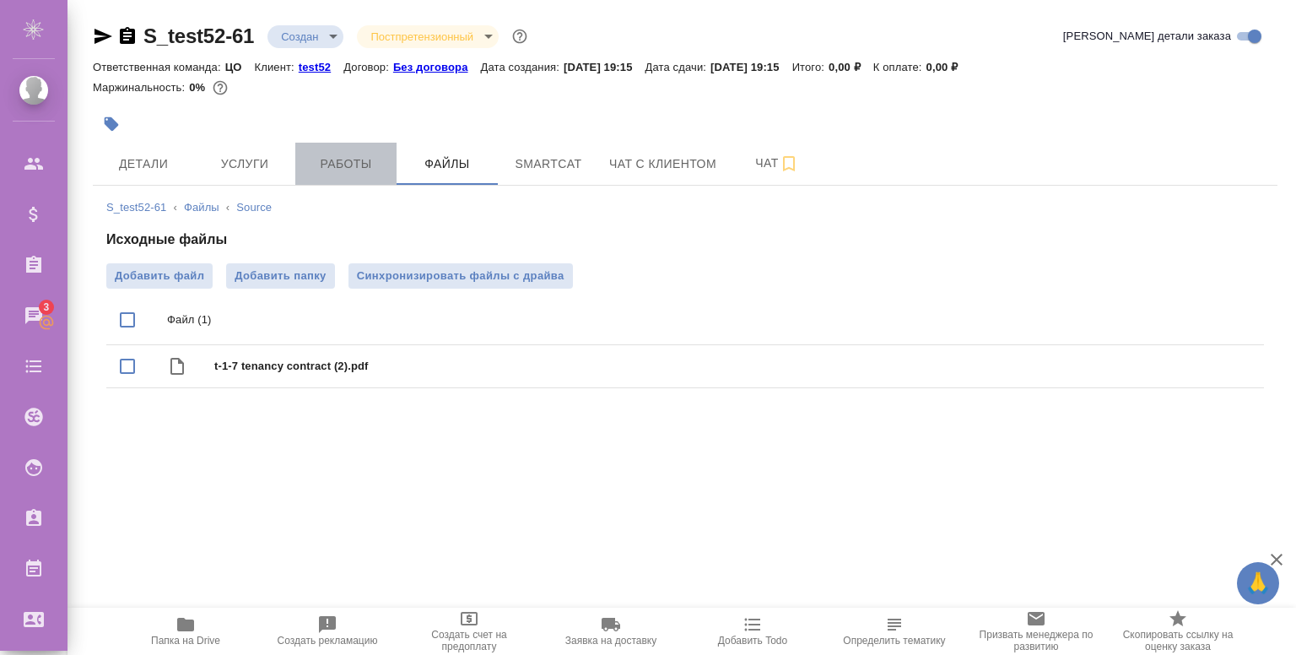
click at [378, 154] on span "Работы" at bounding box center [346, 164] width 81 height 21
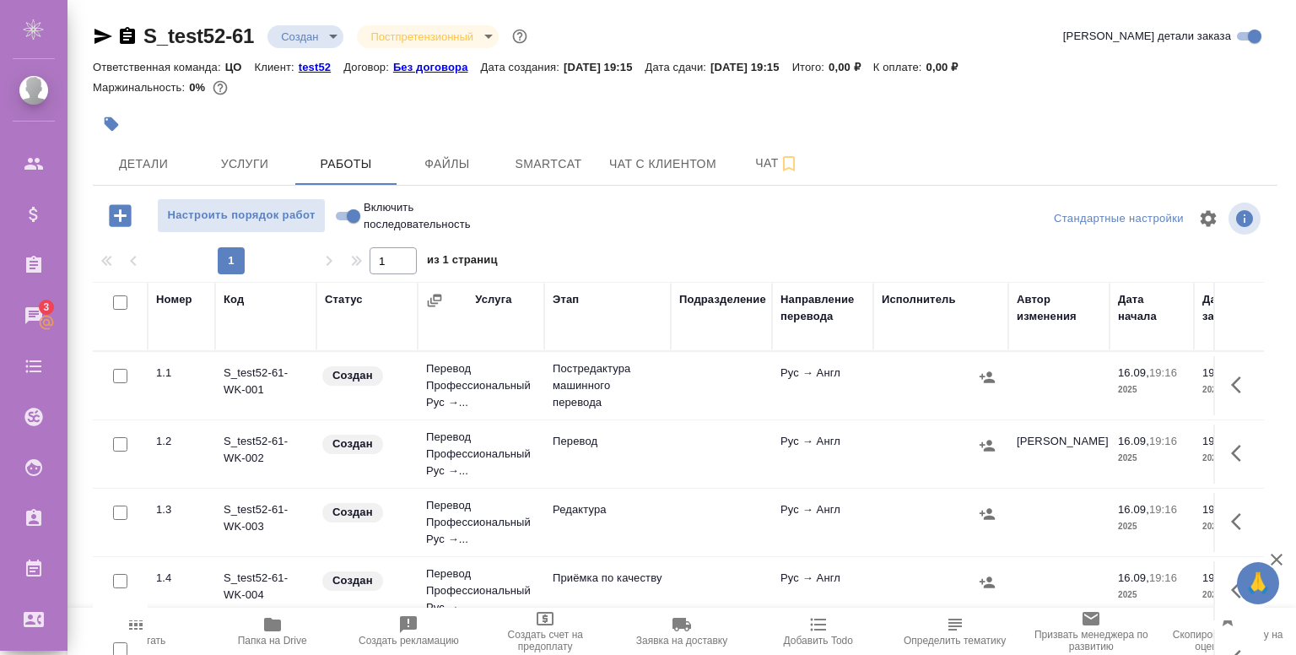
click at [689, 402] on td at bounding box center [721, 385] width 101 height 59
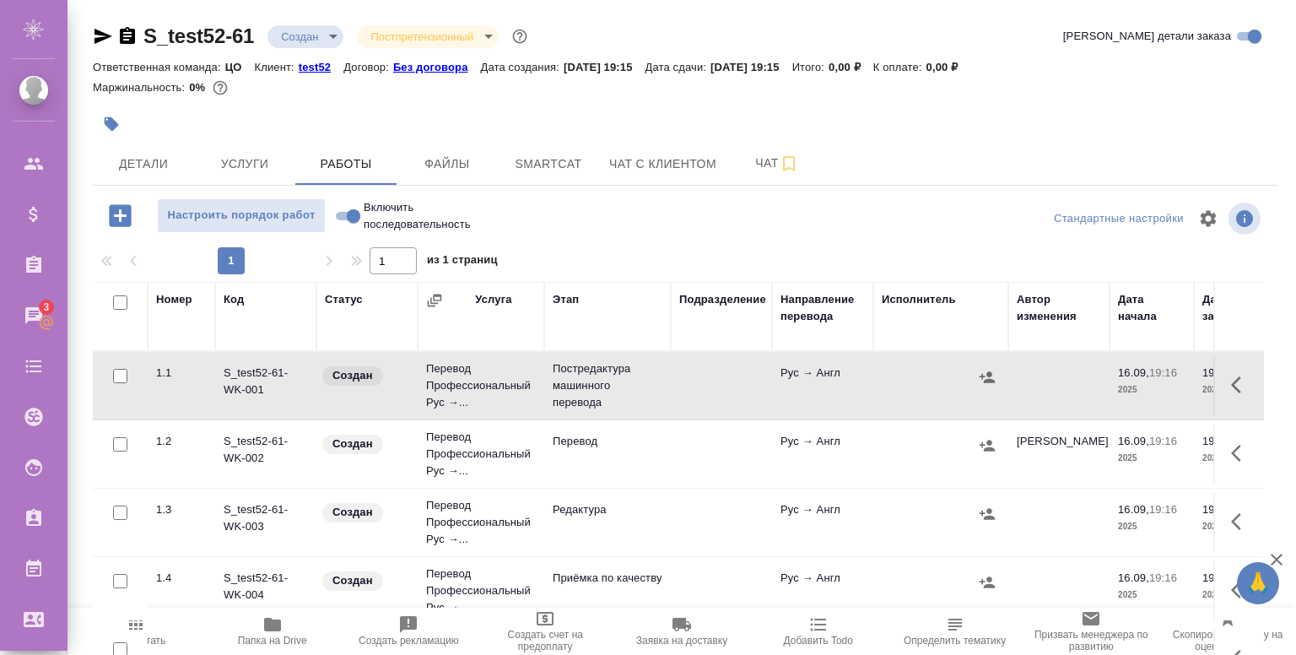
click at [689, 402] on td at bounding box center [721, 385] width 101 height 59
click at [452, 173] on span "Файлы" at bounding box center [447, 164] width 81 height 21
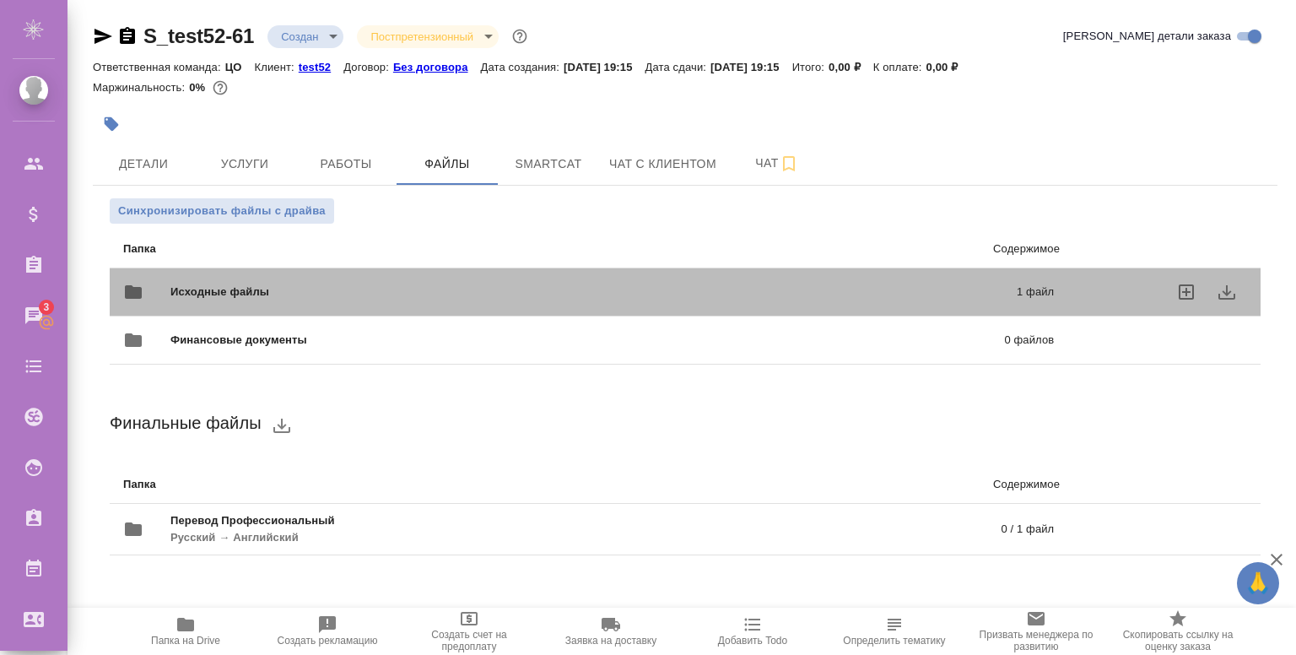
click at [898, 295] on p "1 файл" at bounding box center [848, 292] width 411 height 17
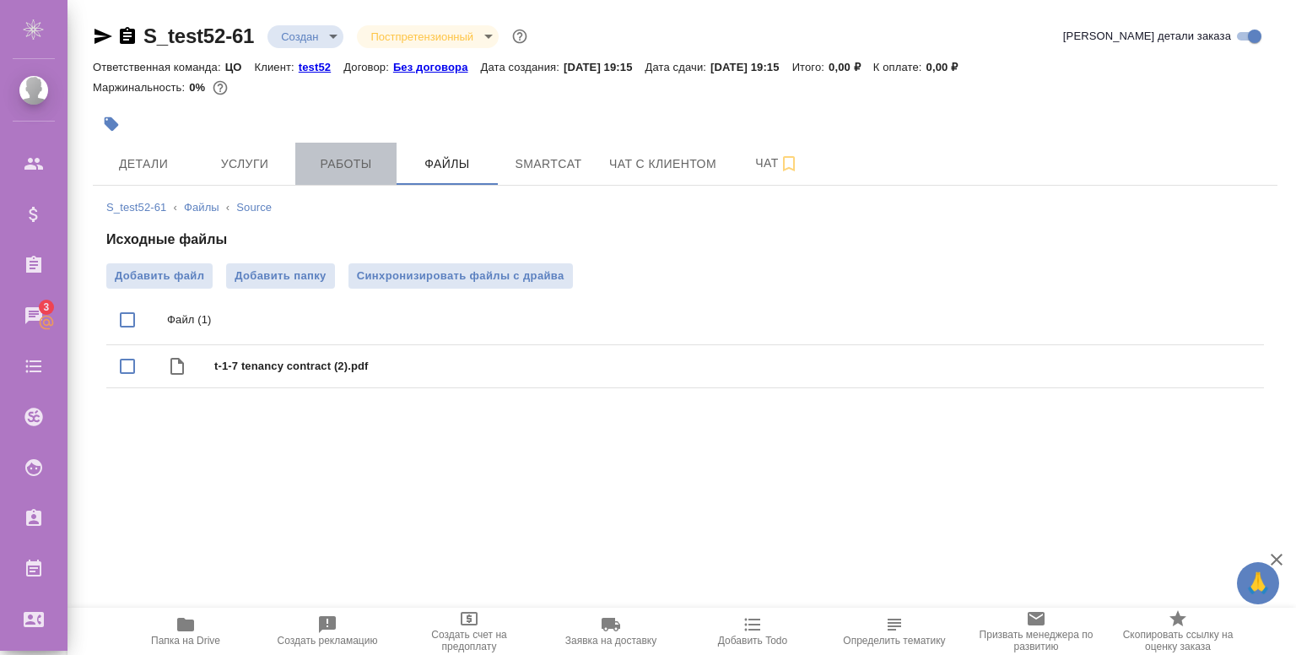
click at [328, 158] on span "Работы" at bounding box center [346, 164] width 81 height 21
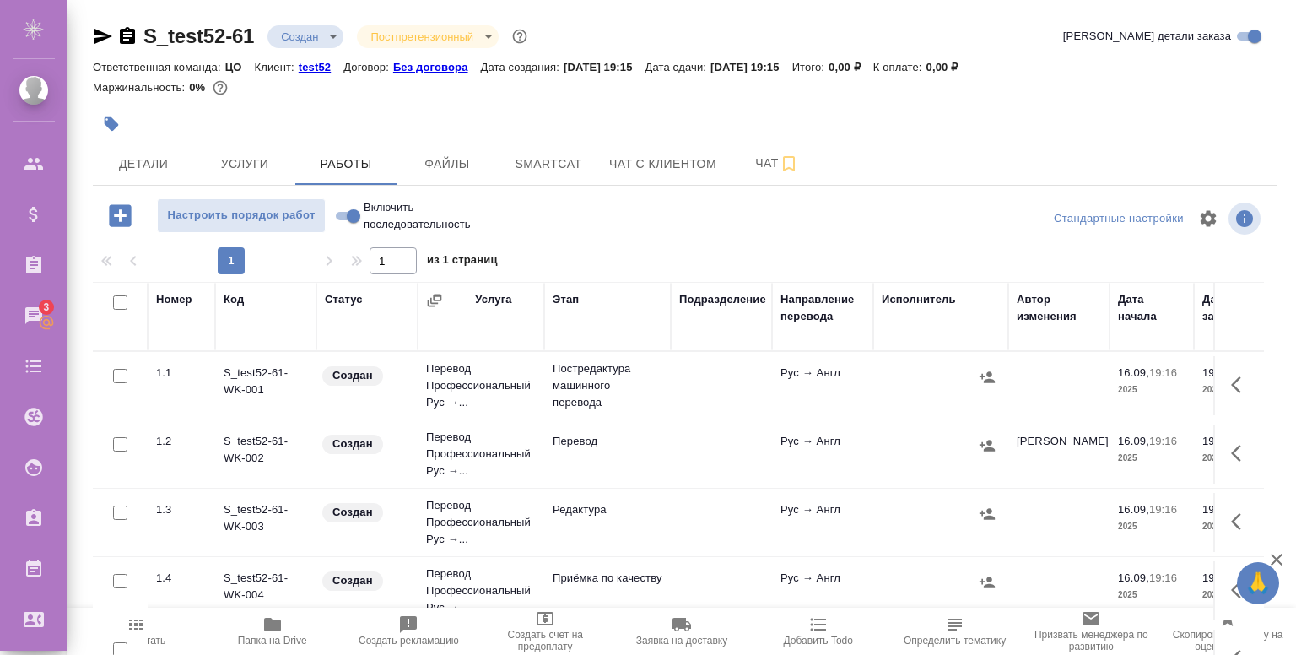
click at [727, 381] on td at bounding box center [721, 385] width 101 height 59
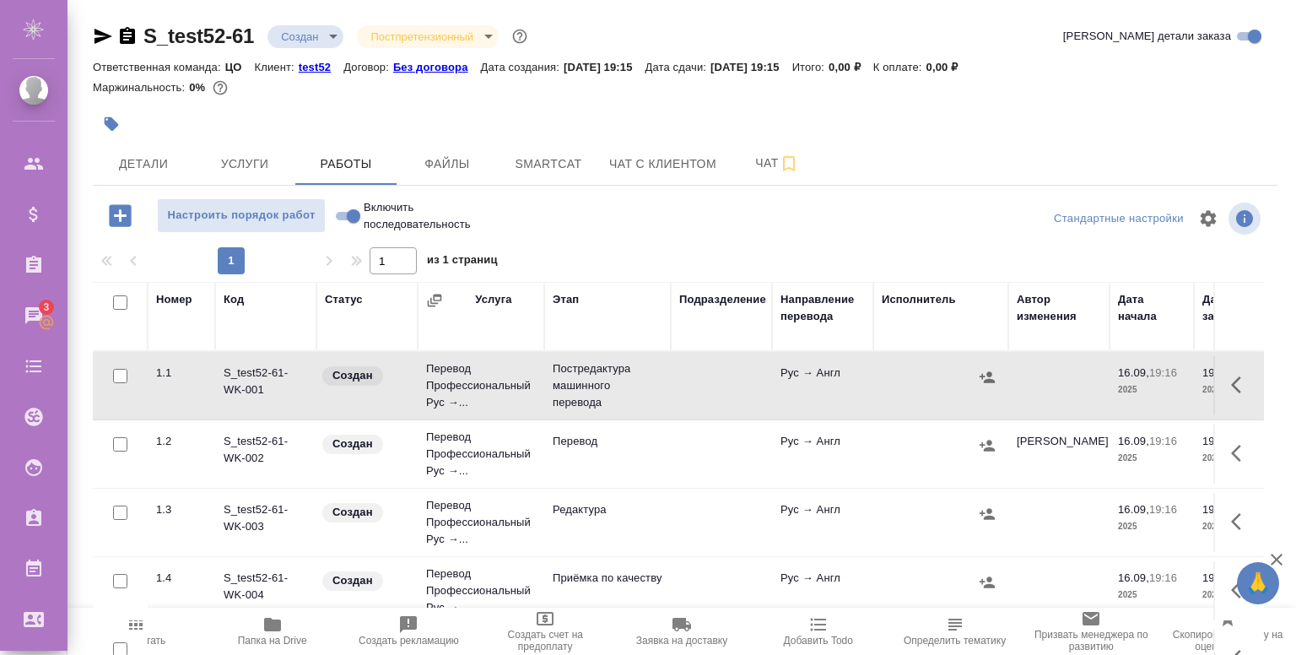
click at [727, 381] on td at bounding box center [721, 385] width 101 height 59
click at [227, 150] on button "Услуги" at bounding box center [244, 164] width 101 height 42
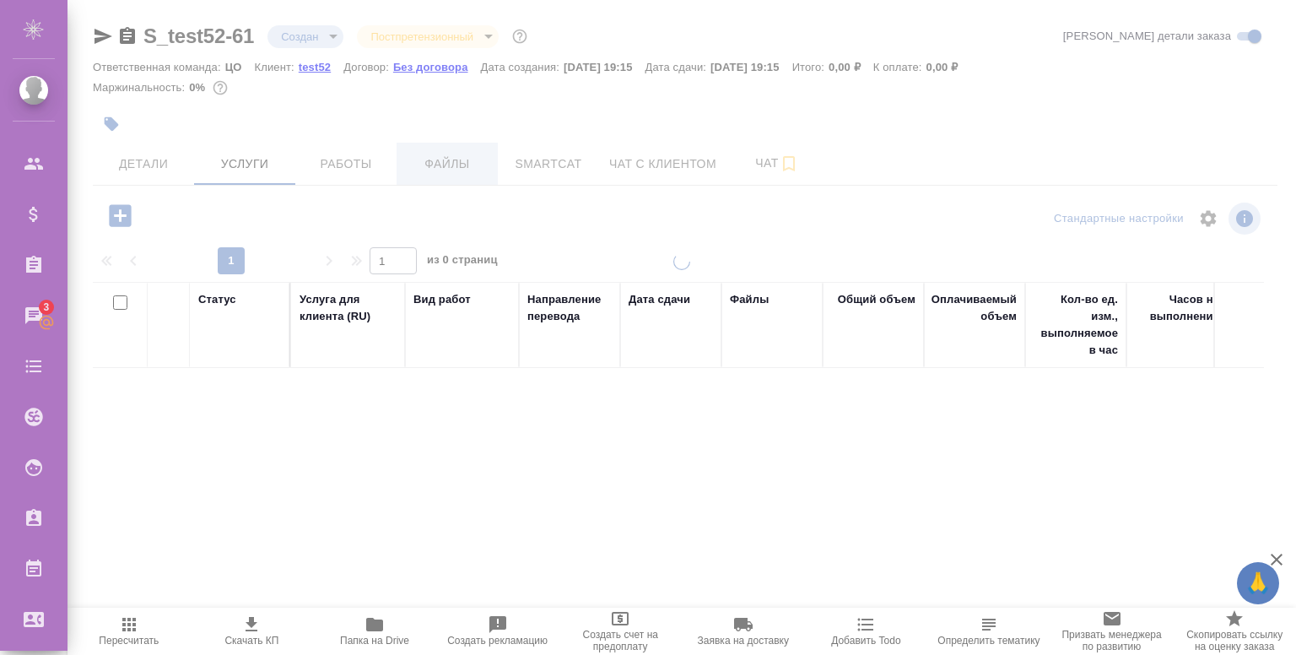
click at [429, 165] on div "S_test52-61 Создан new Постпретензионный postClaim Кратко детали заказа Ответст…" at bounding box center [685, 344] width 1203 height 688
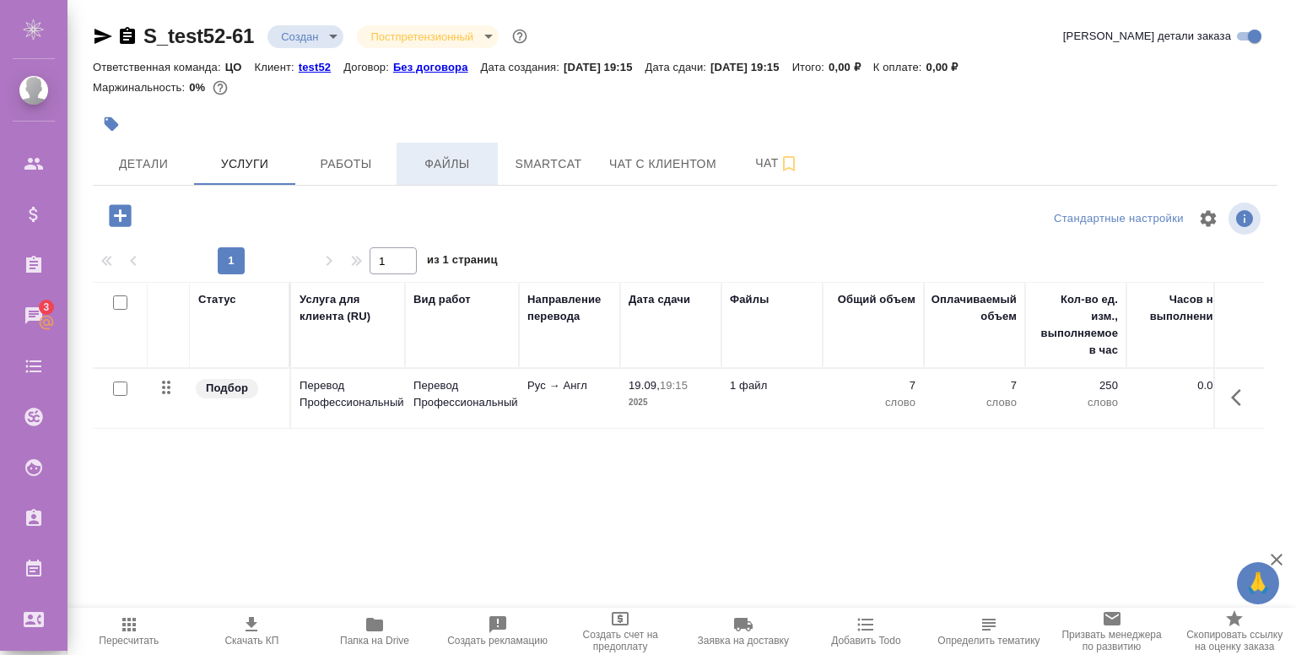
click at [429, 165] on span "Файлы" at bounding box center [447, 164] width 81 height 21
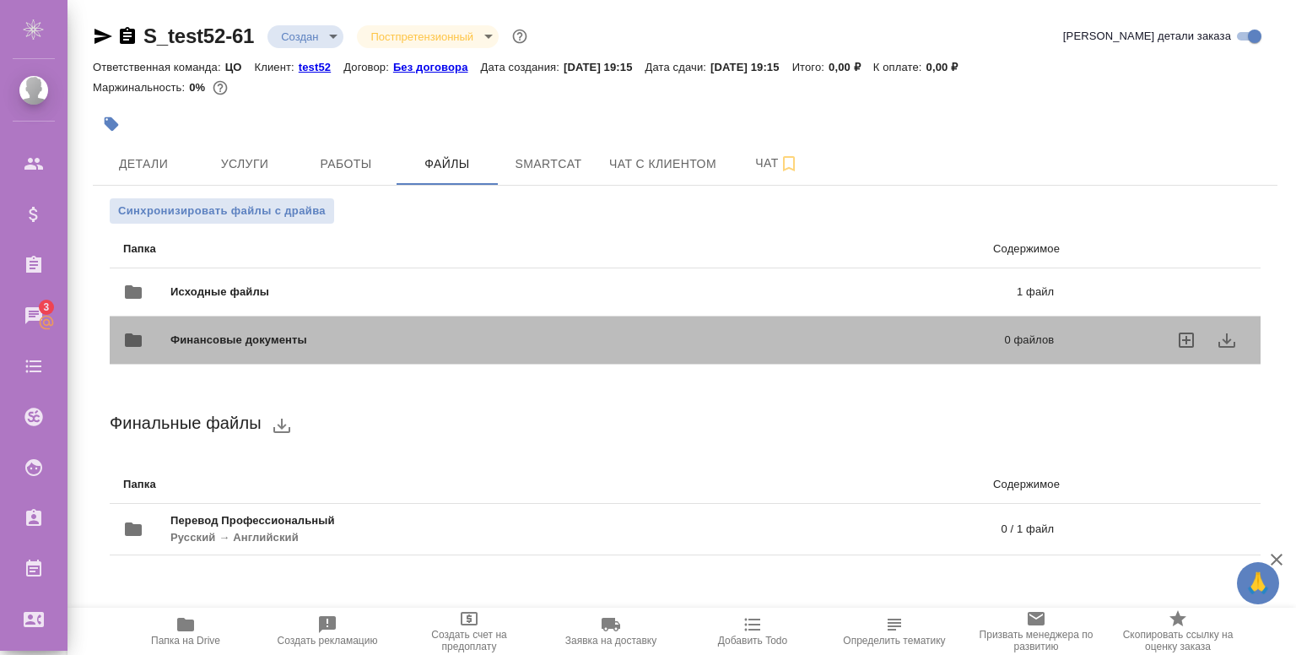
click at [267, 303] on div "Финансовые документы 0 файлов" at bounding box center [588, 340] width 965 height 74
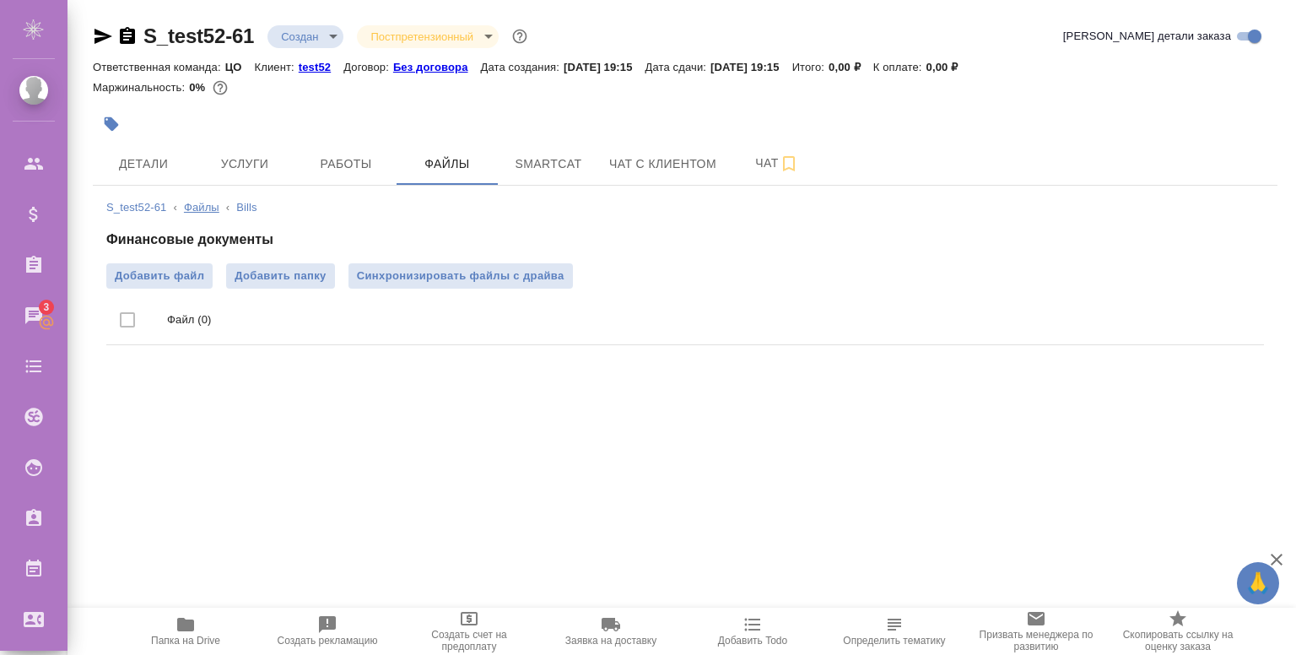
click at [214, 204] on link "Файлы" at bounding box center [201, 207] width 35 height 13
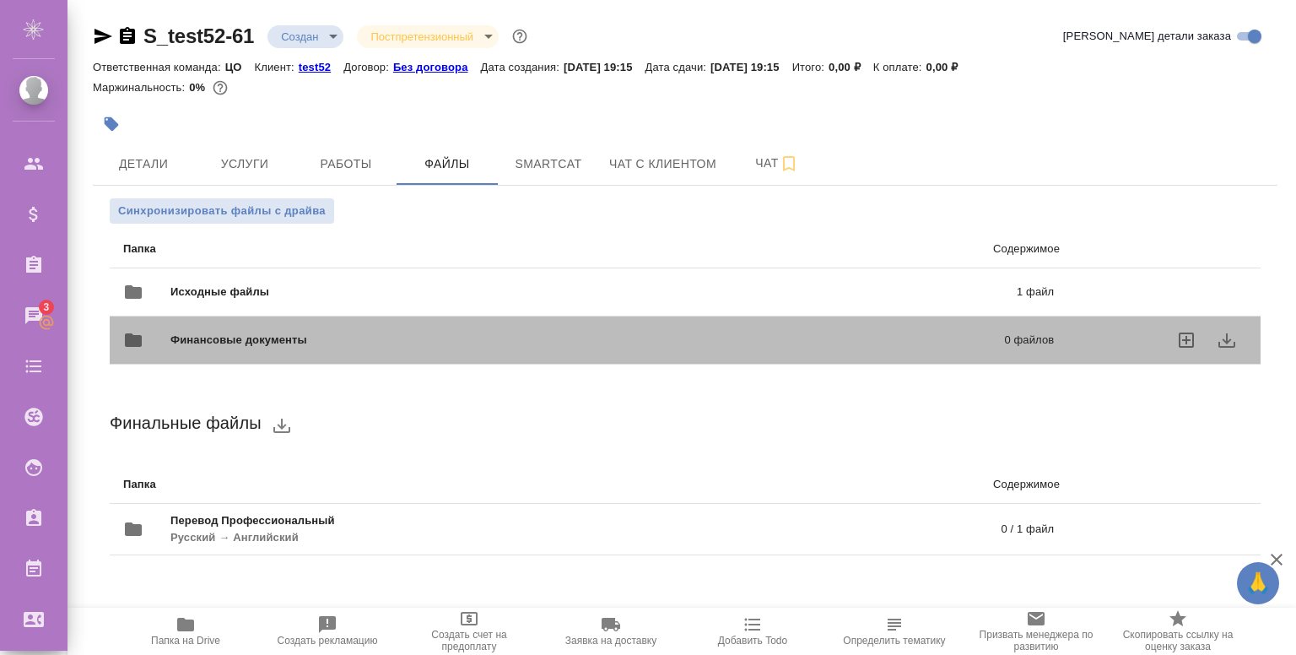
click at [375, 311] on div "Финансовые документы 0 файлов" at bounding box center [588, 340] width 965 height 74
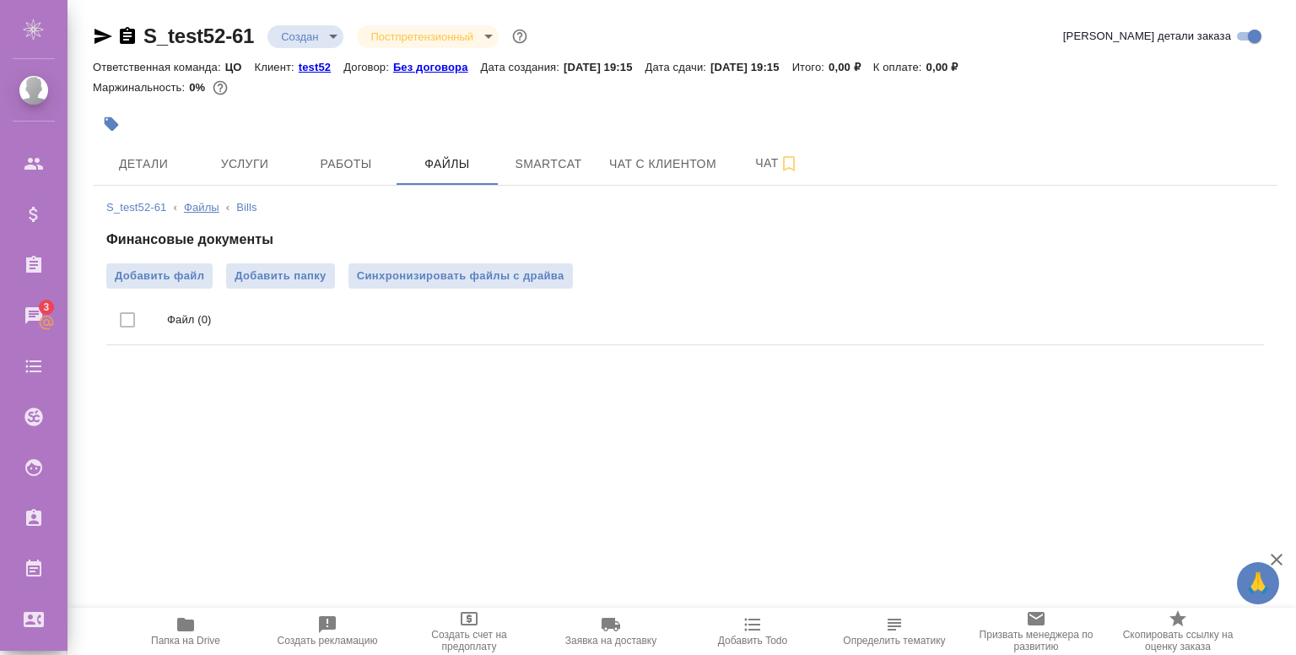
click at [199, 201] on link "Файлы" at bounding box center [201, 207] width 35 height 13
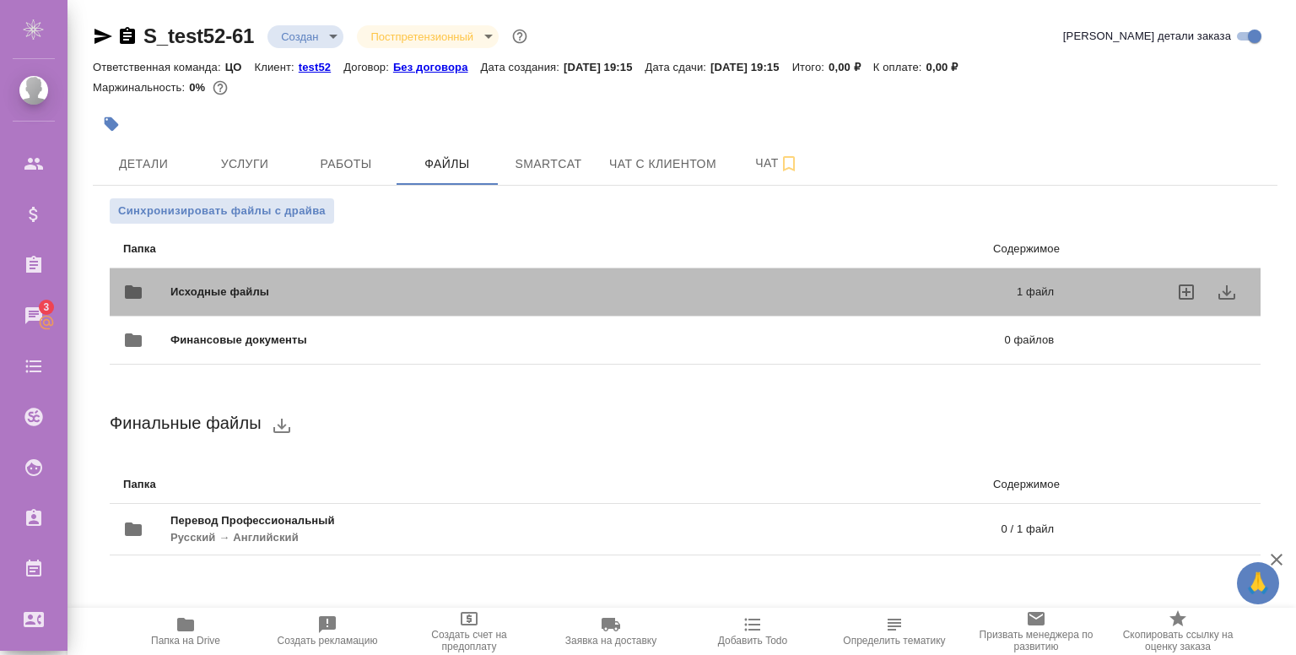
click at [401, 287] on span "Исходные файлы" at bounding box center [406, 292] width 473 height 17
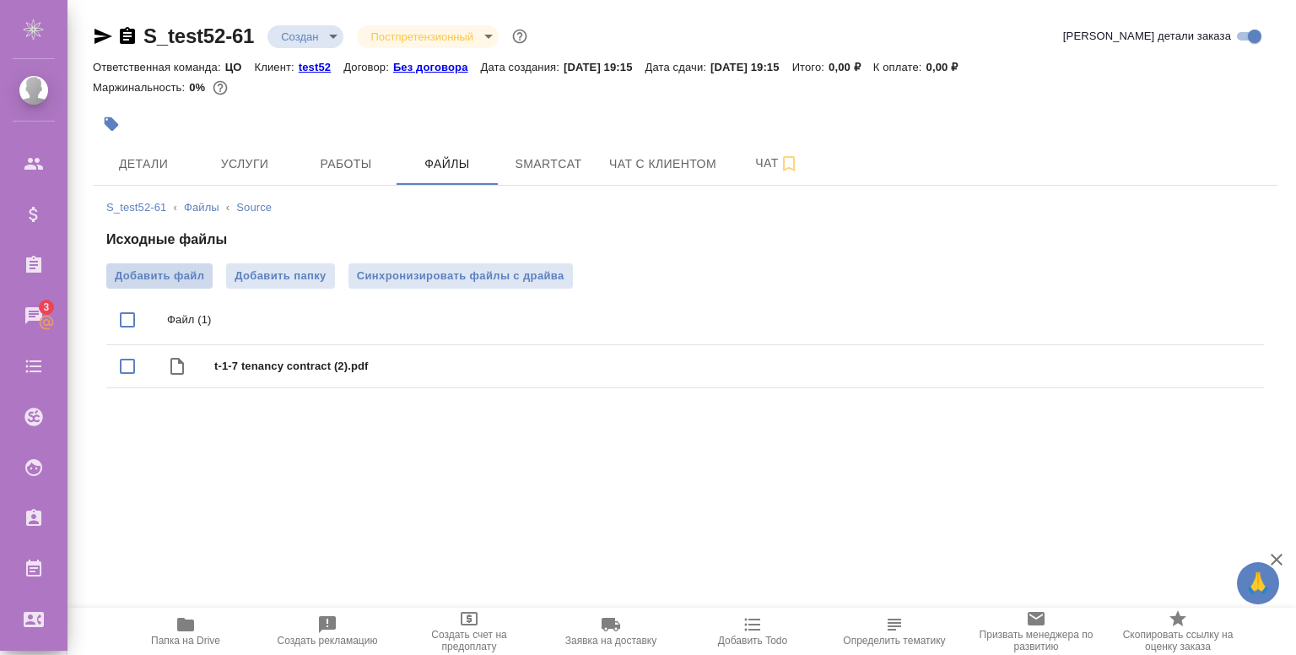
click at [175, 274] on span "Добавить файл" at bounding box center [159, 276] width 89 height 17
click at [0, 0] on input "Добавить файл" at bounding box center [0, 0] width 0 height 0
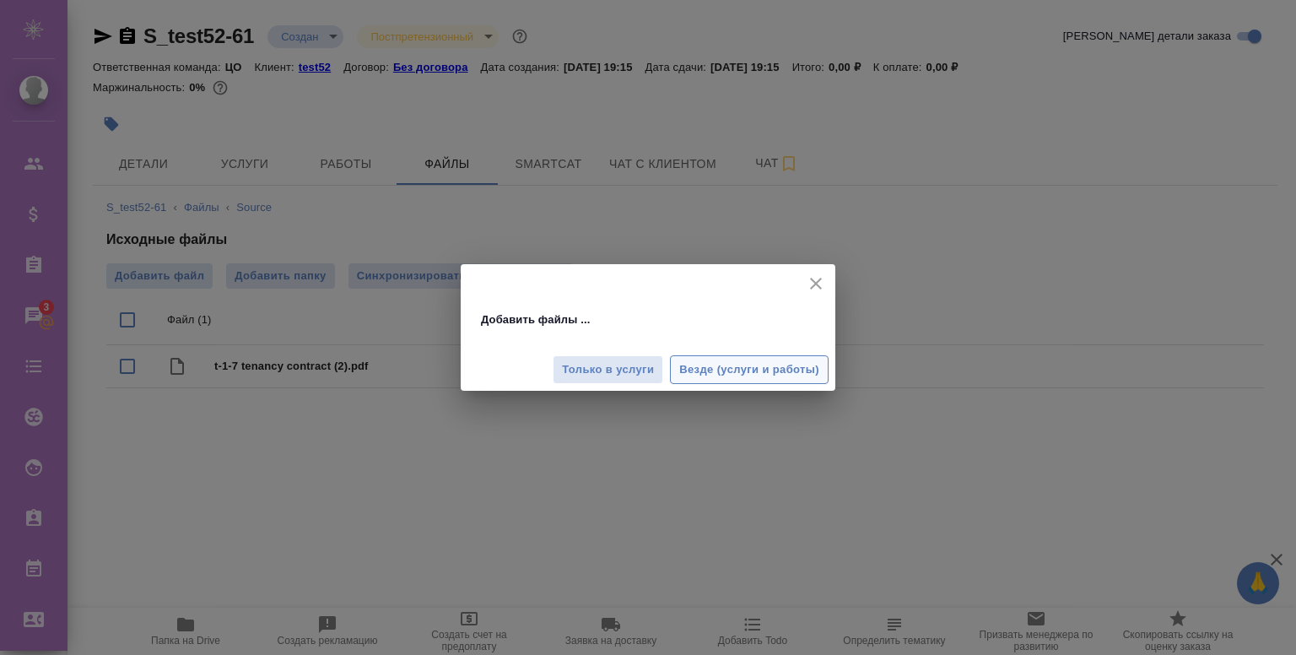
click at [756, 377] on span "Везде (услуги и работы)" at bounding box center [749, 369] width 140 height 19
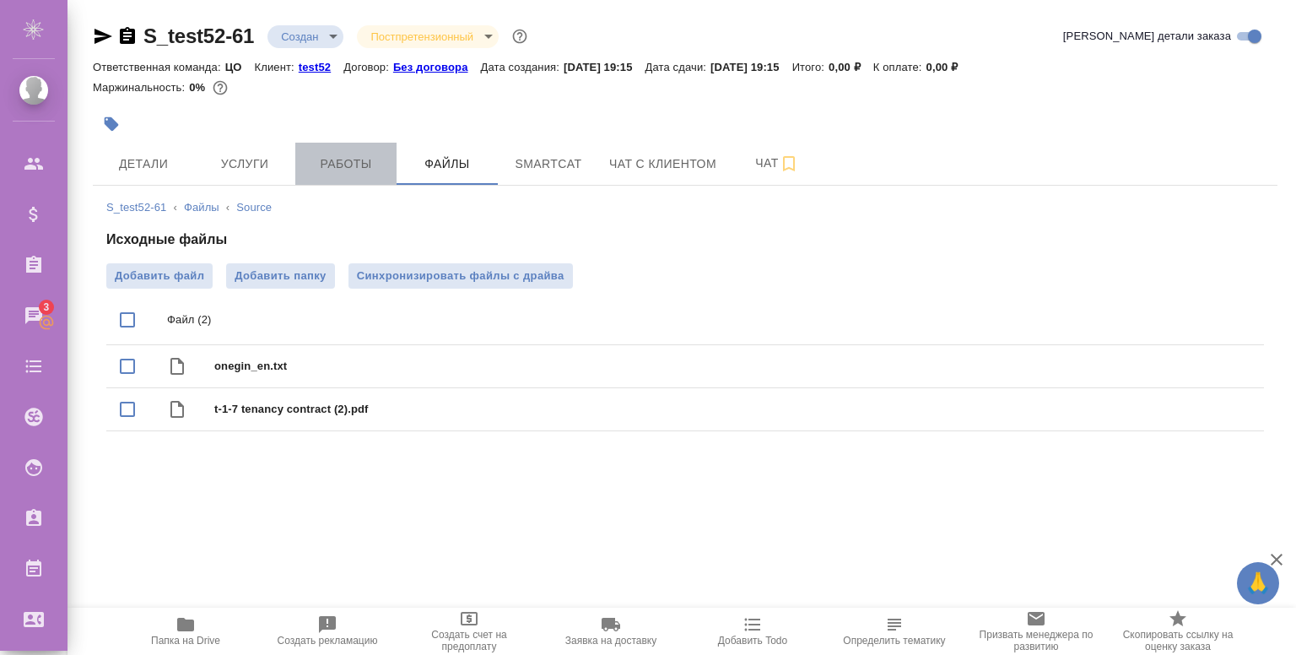
click at [311, 150] on button "Работы" at bounding box center [345, 164] width 101 height 42
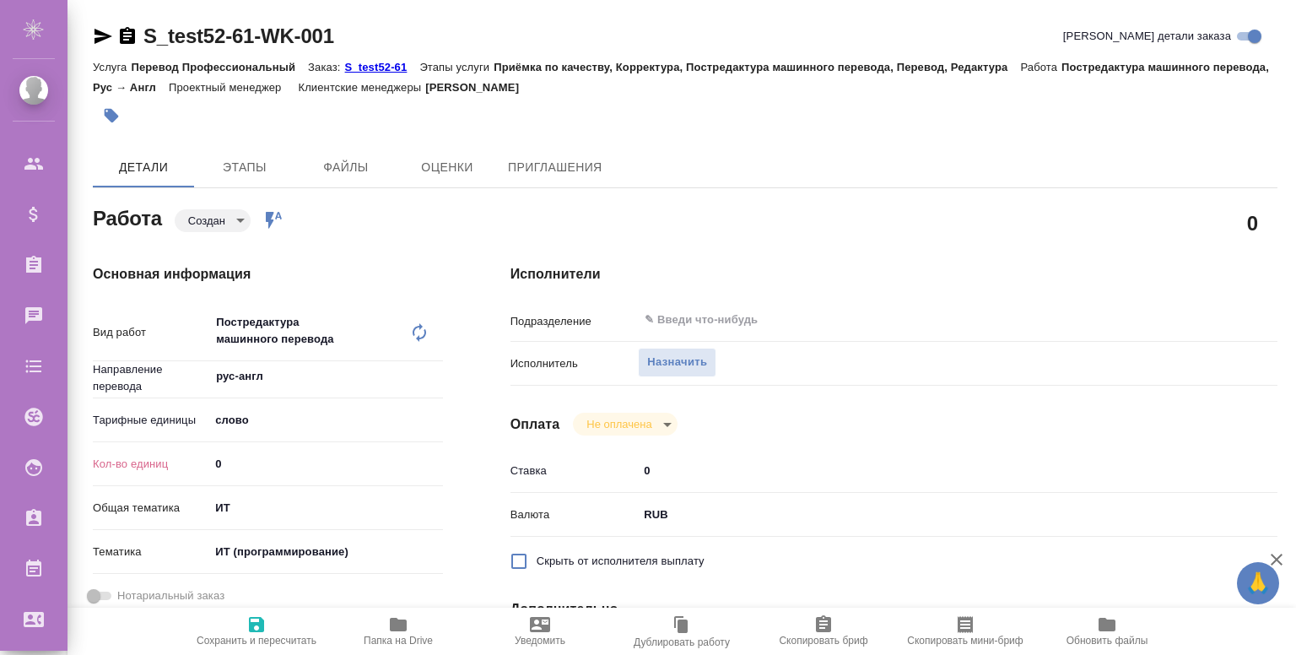
type textarea "x"
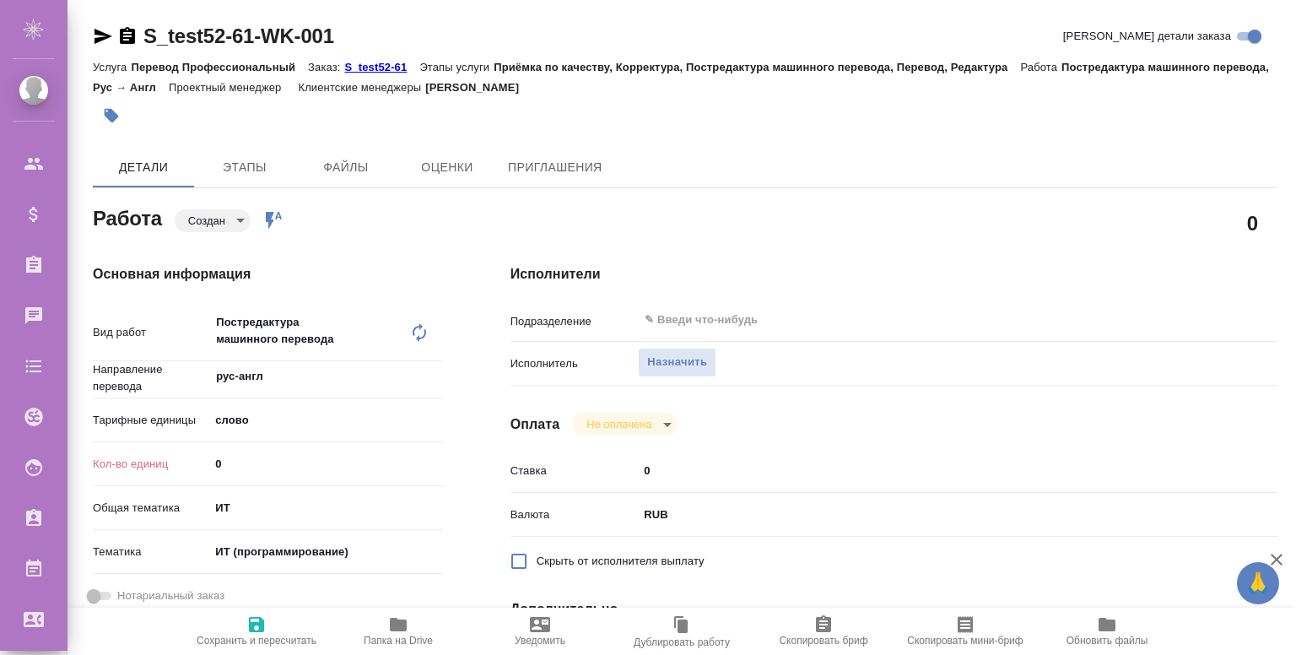
type textarea "x"
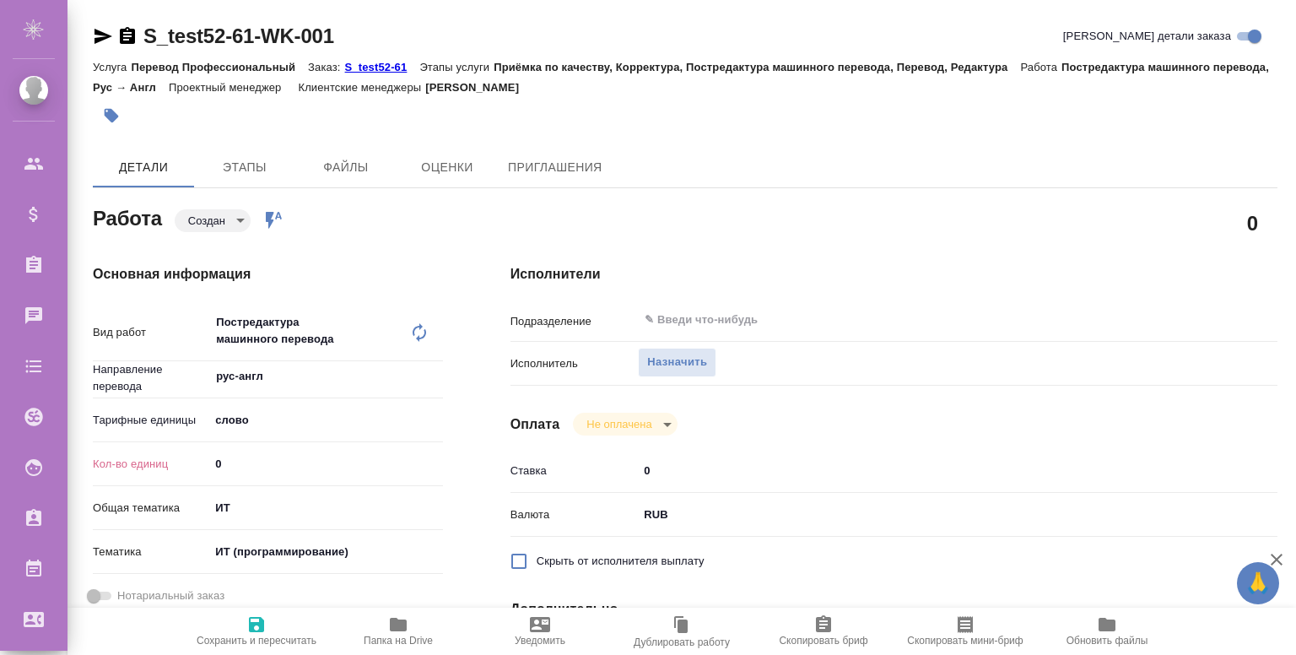
type textarea "x"
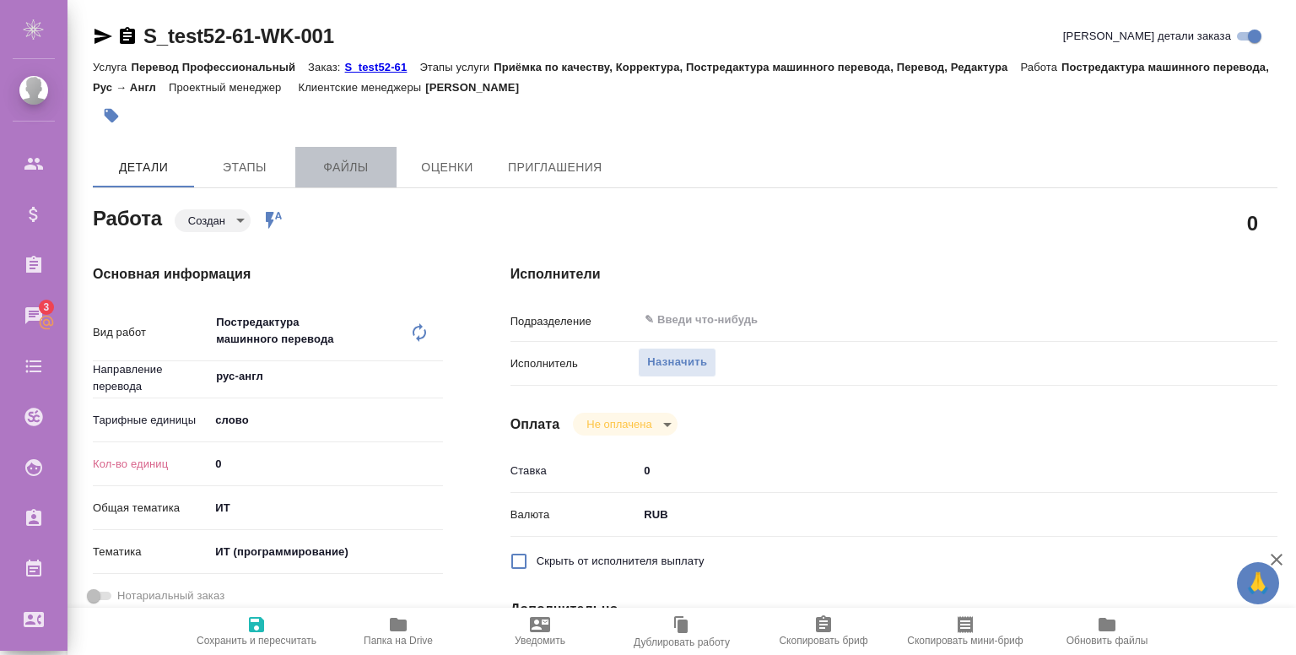
click at [311, 170] on span "Файлы" at bounding box center [346, 167] width 81 height 21
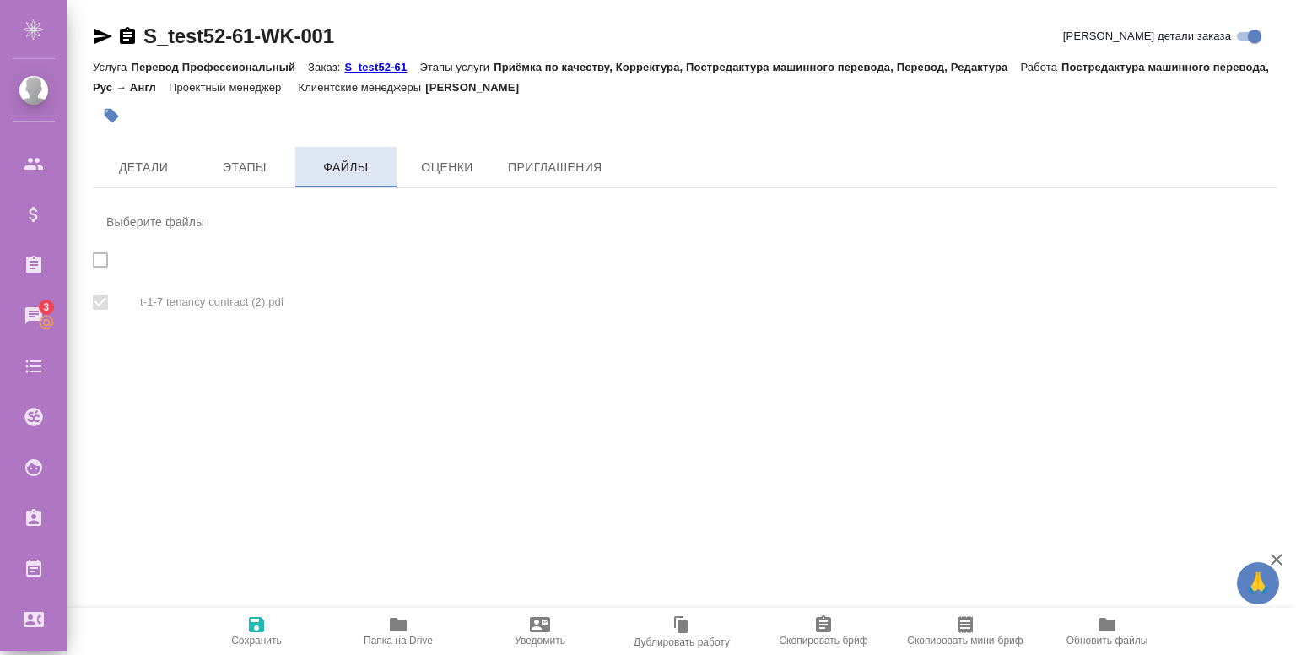
checkbox input "true"
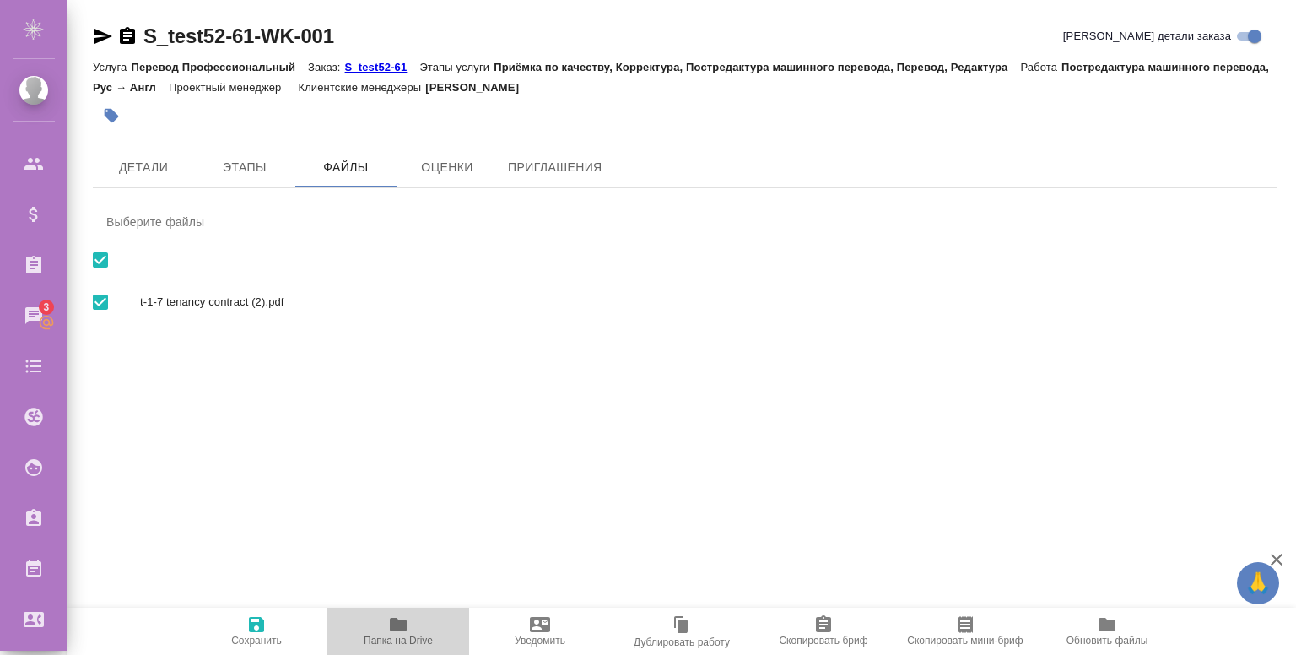
click at [389, 623] on icon "button" at bounding box center [398, 624] width 20 height 20
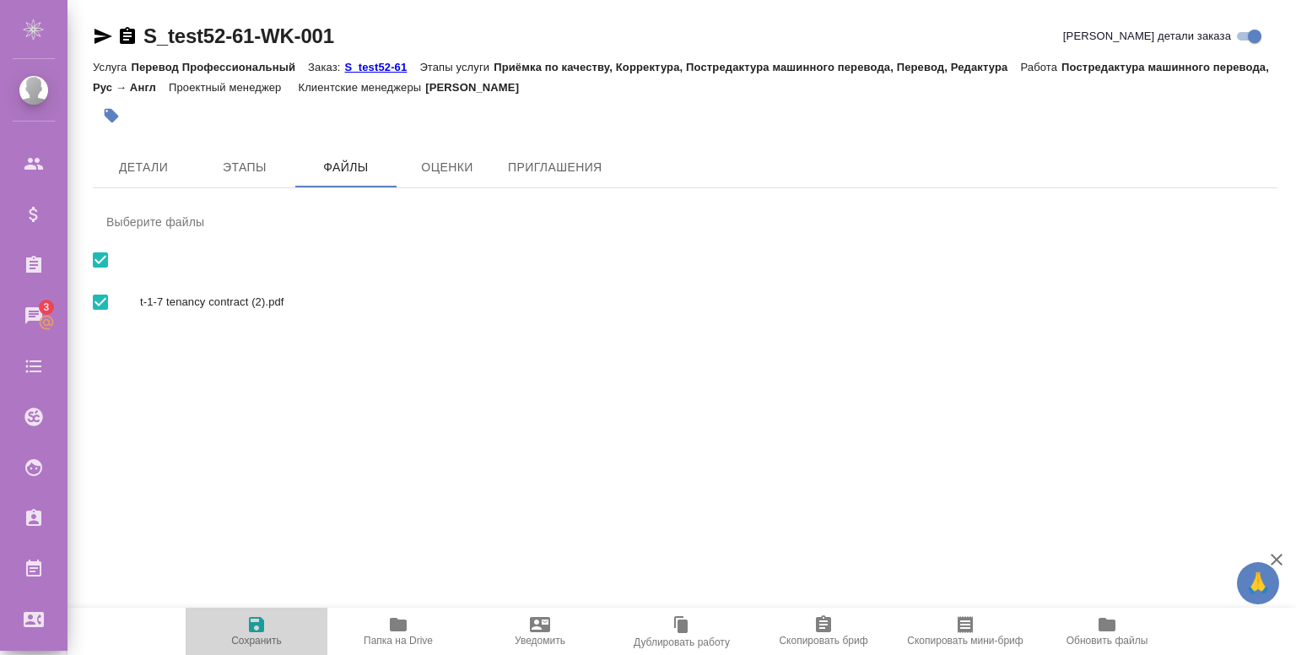
click at [257, 627] on icon "button" at bounding box center [256, 624] width 20 height 20
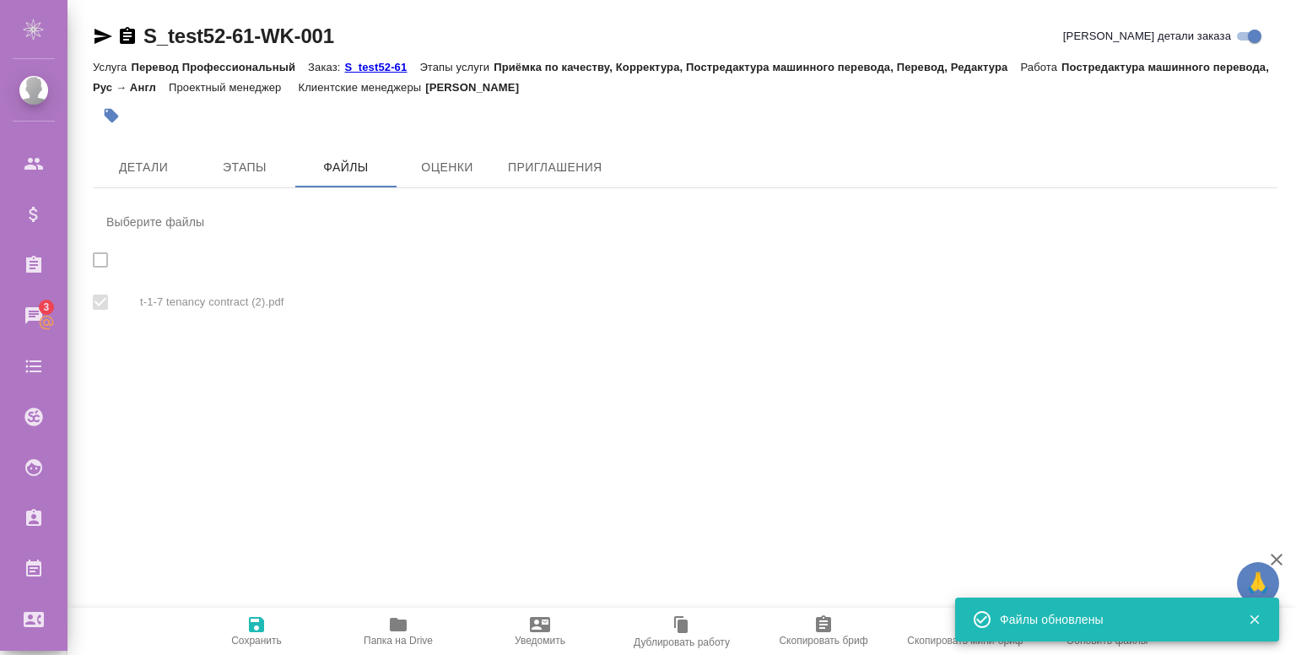
checkbox input "true"
click at [1249, 619] on icon "button" at bounding box center [1254, 619] width 15 height 15
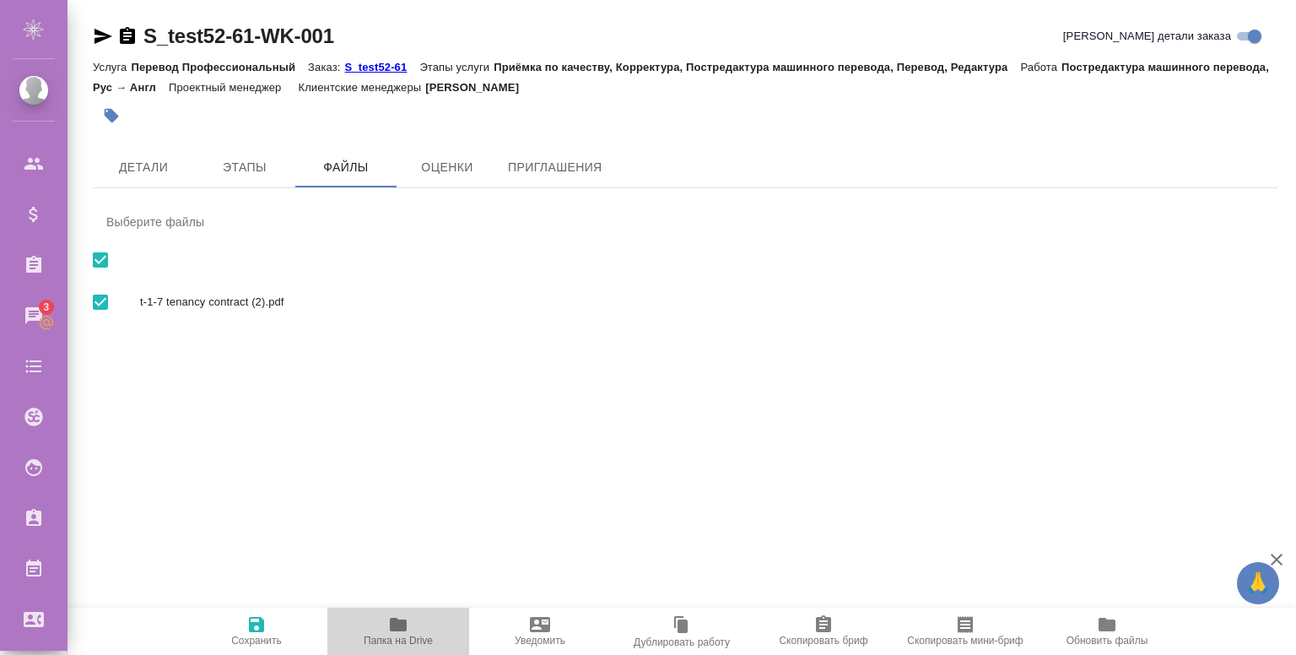
click at [395, 629] on icon "button" at bounding box center [398, 625] width 17 height 14
click at [357, 63] on p "S_test52-61" at bounding box center [382, 67] width 75 height 13
click at [381, 620] on span "Папка на Drive" at bounding box center [399, 630] width 122 height 32
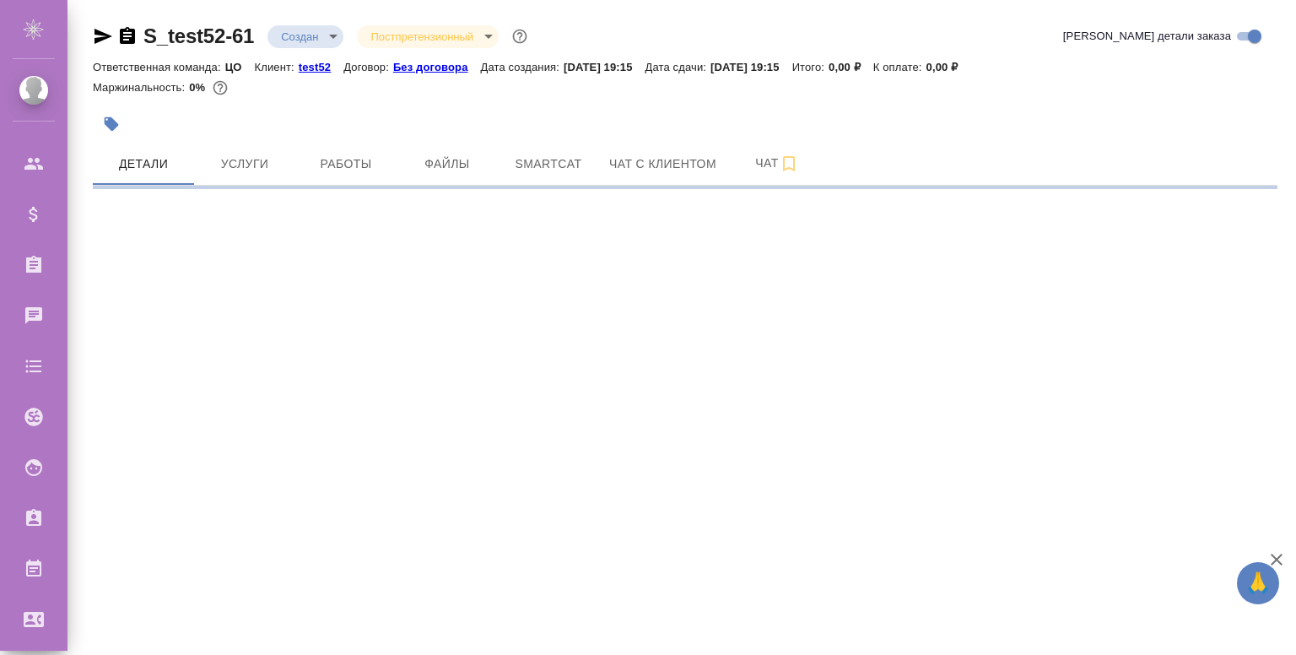
select select "RU"
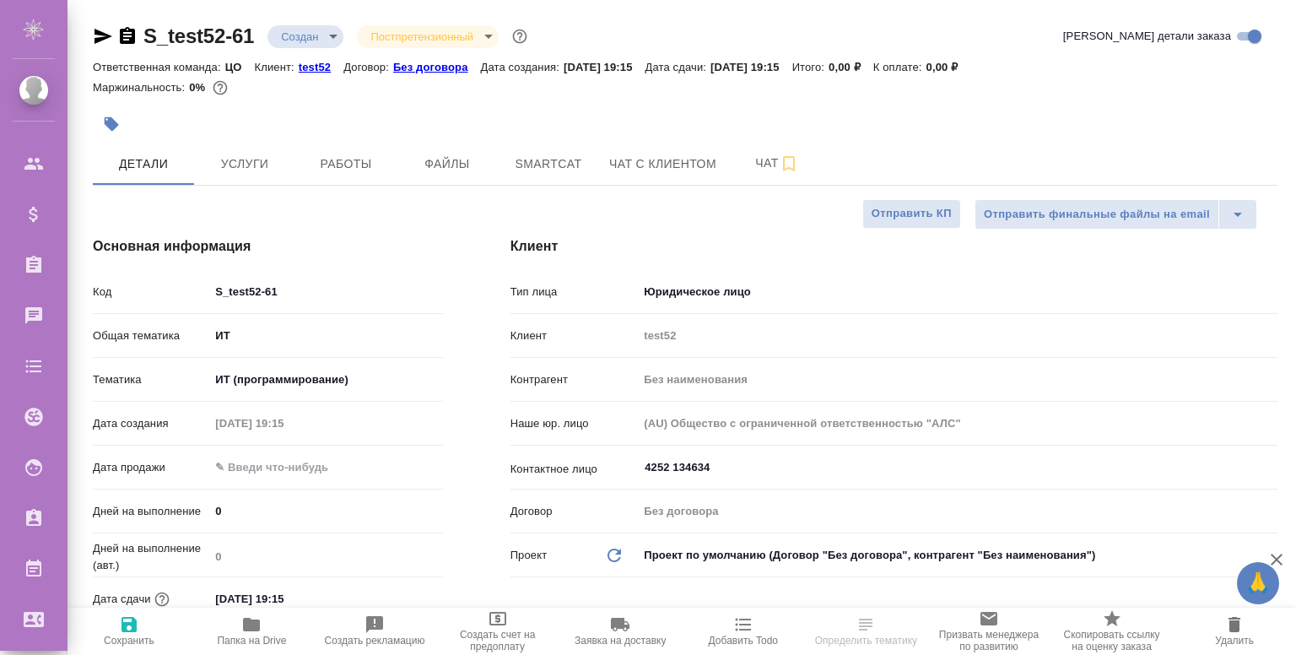
type textarea "x"
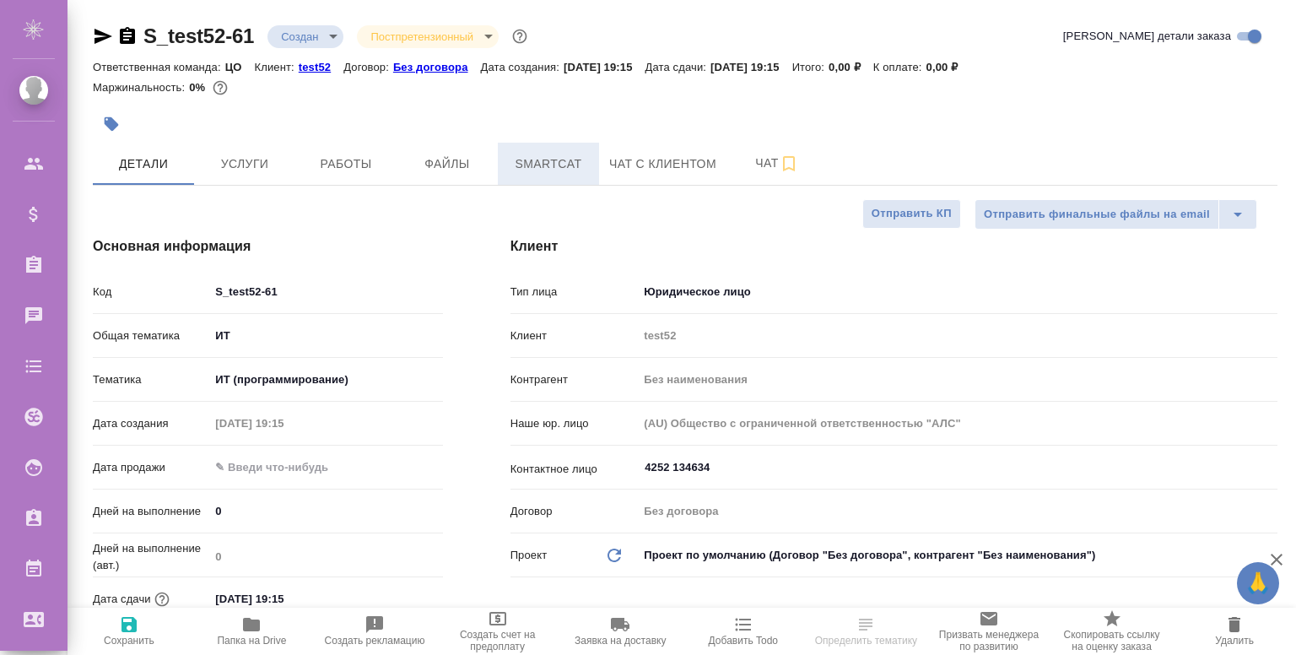
type textarea "x"
click at [476, 160] on span "Файлы" at bounding box center [447, 164] width 81 height 21
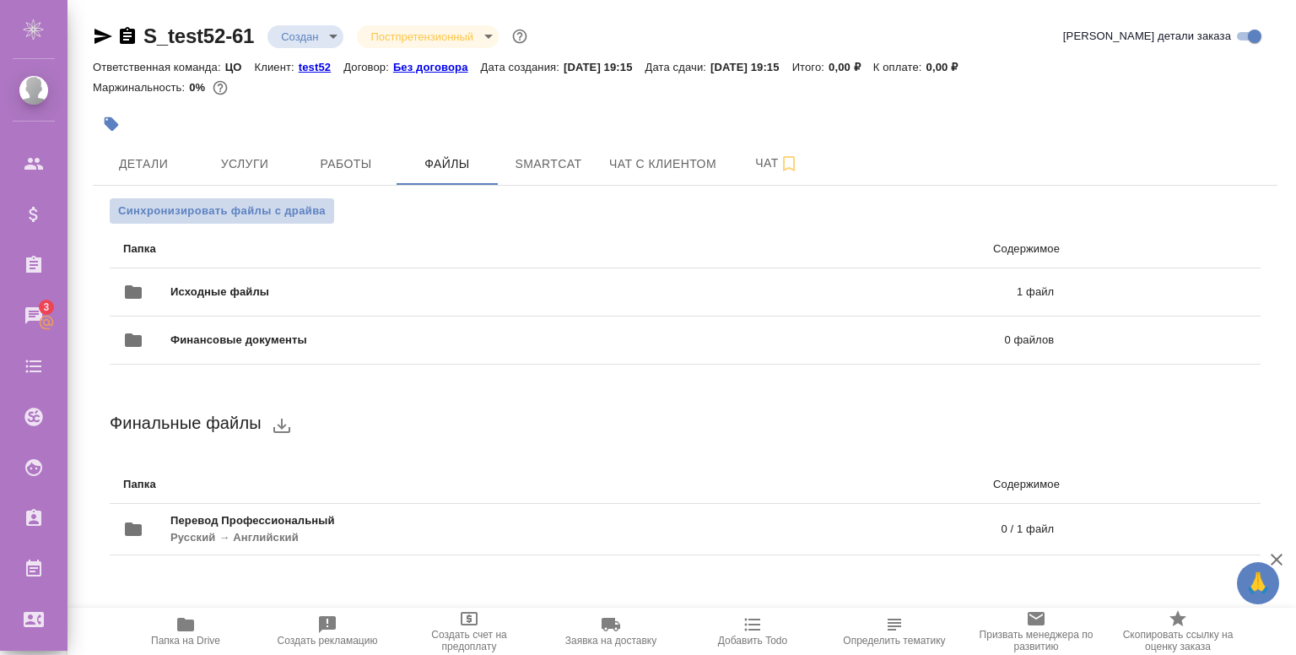
click at [185, 219] on span "Синхронизировать файлы с драйва" at bounding box center [222, 211] width 208 height 17
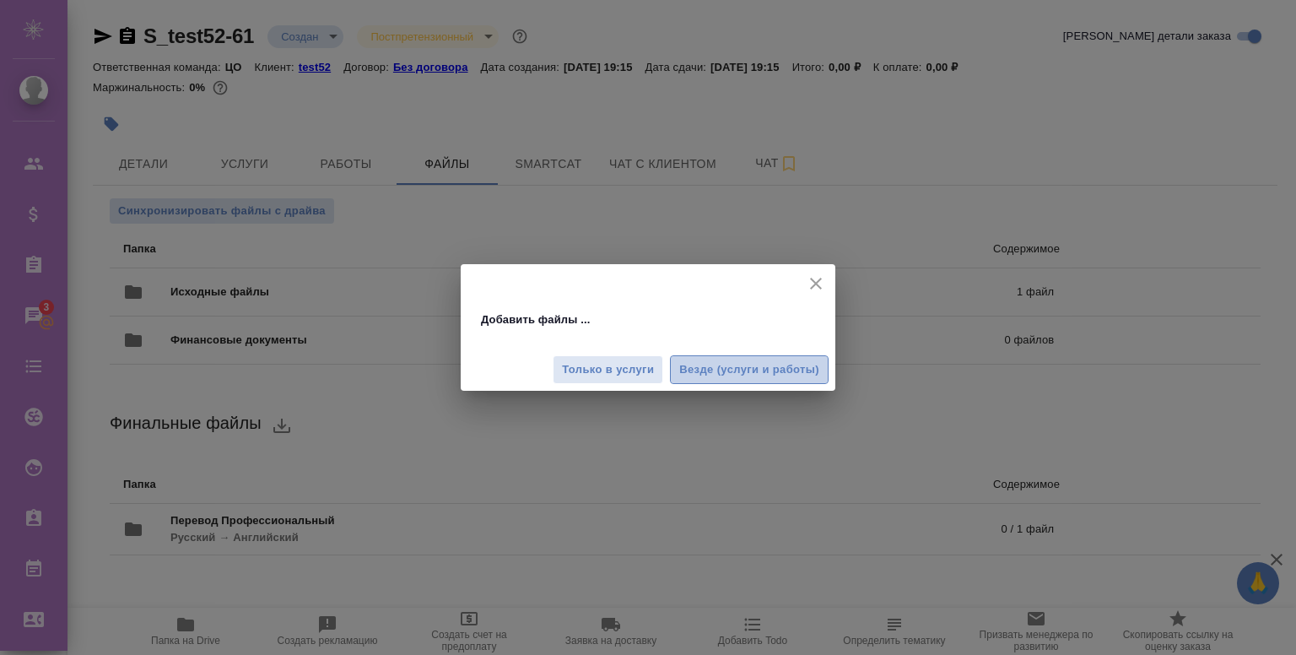
click at [695, 370] on span "Везде (услуги и работы)" at bounding box center [749, 369] width 140 height 19
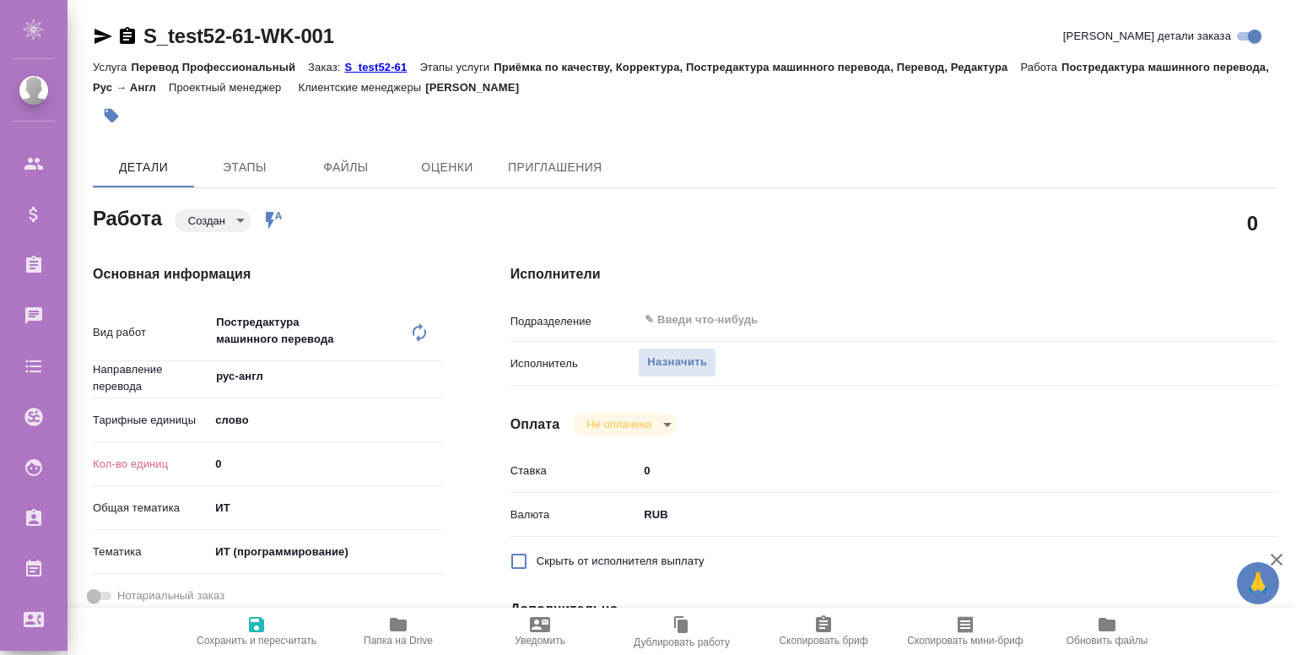
type textarea "x"
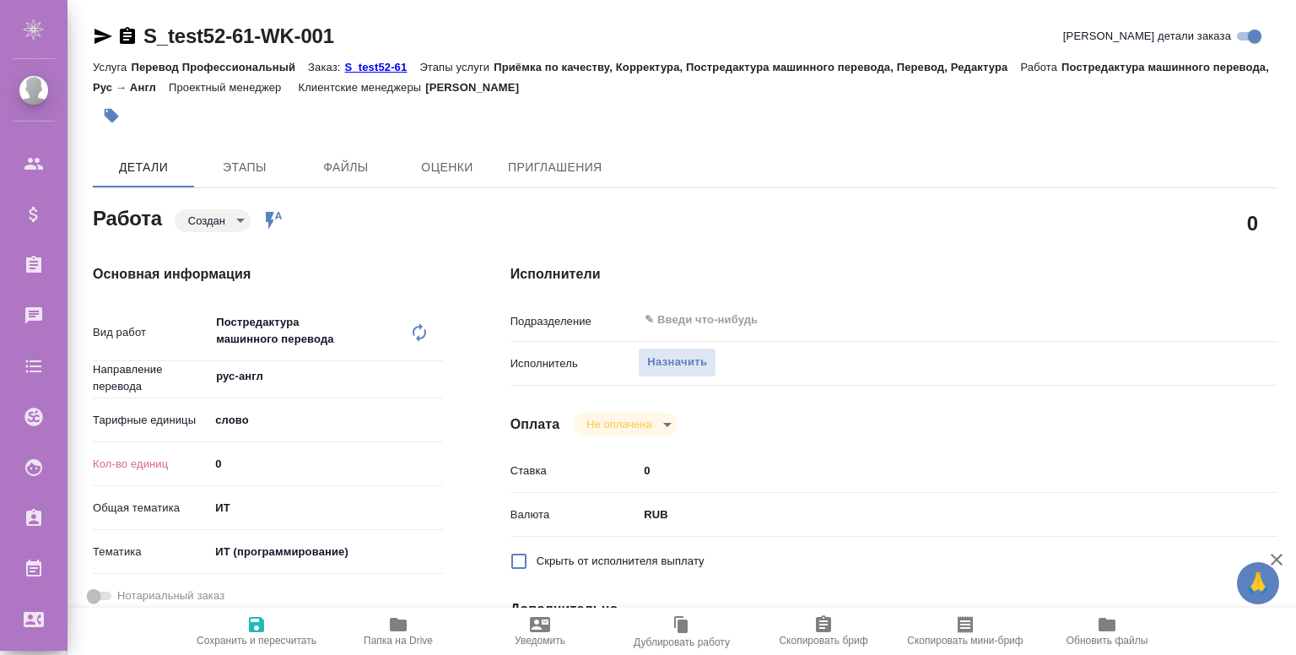
type textarea "x"
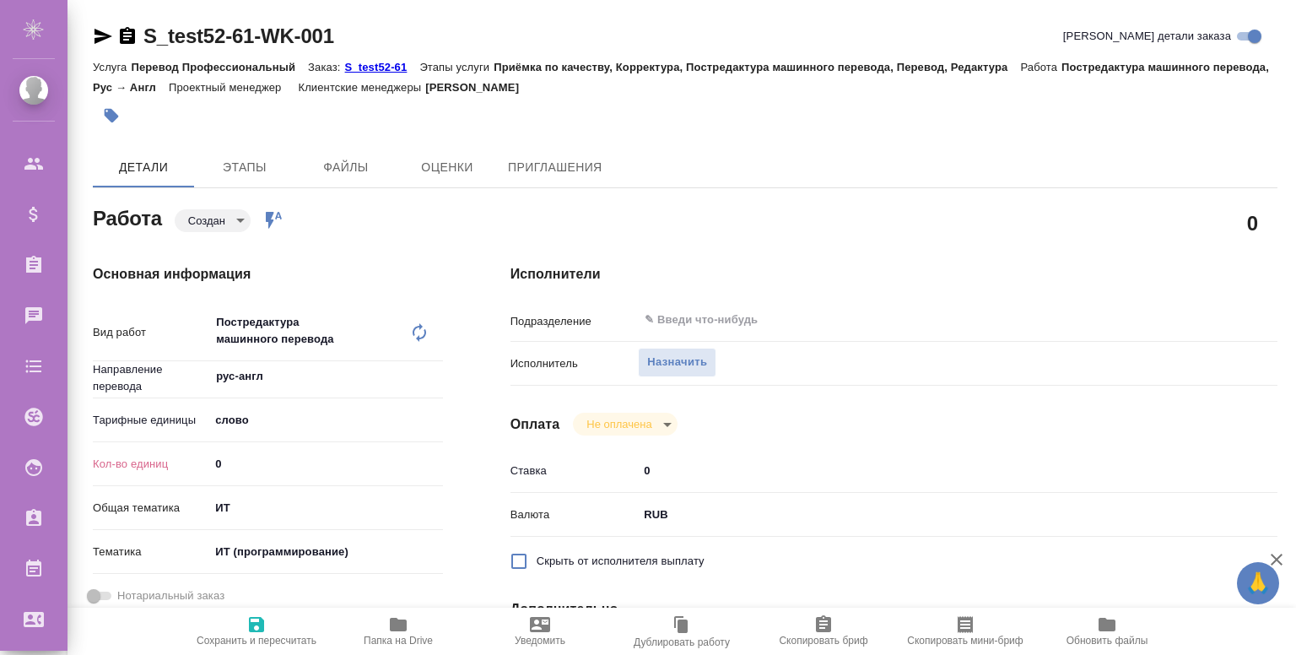
type textarea "x"
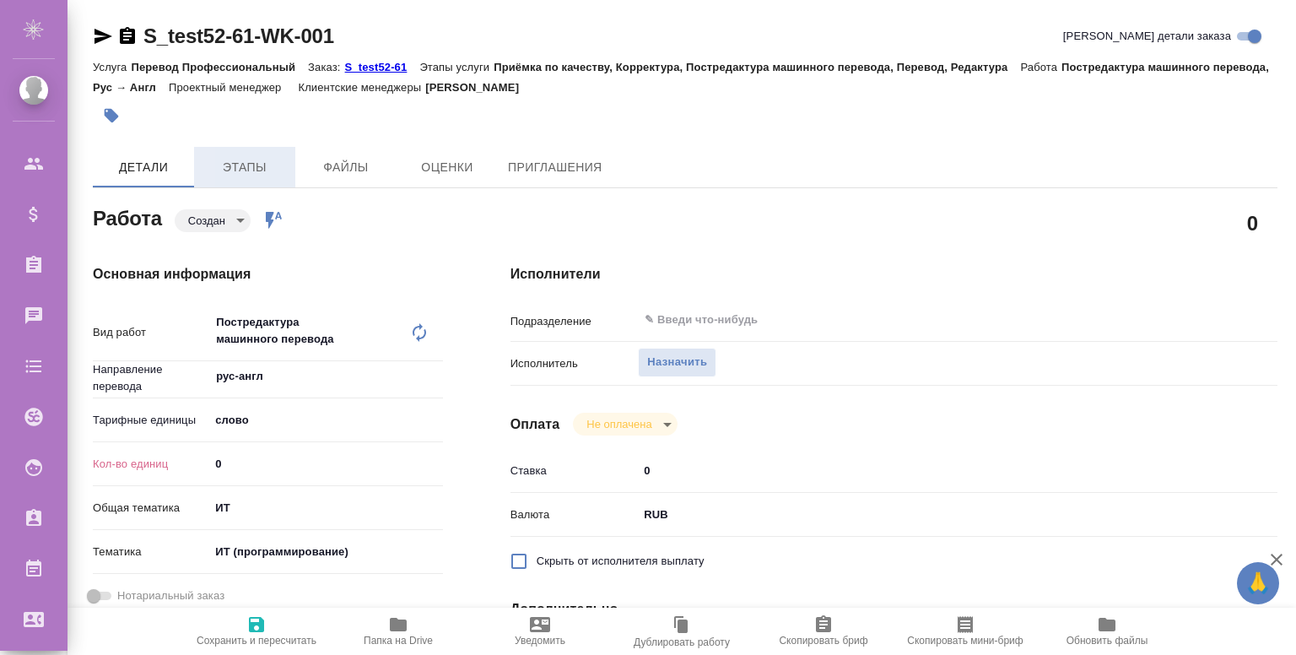
type textarea "x"
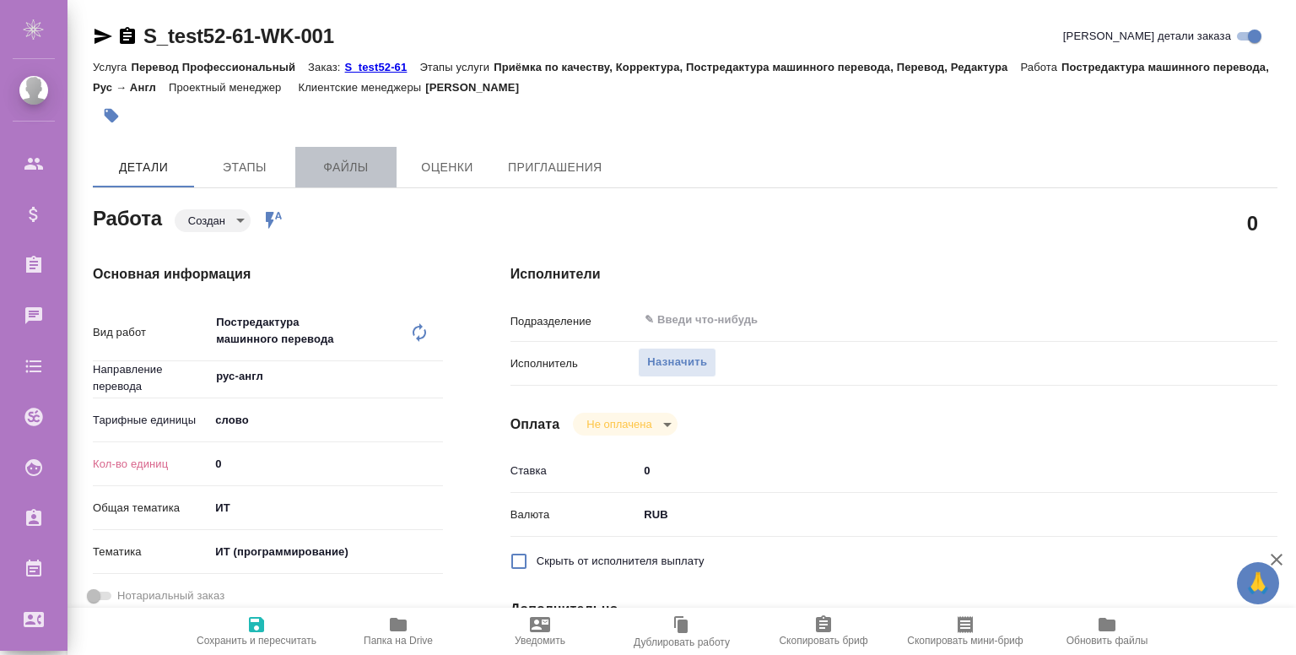
click at [337, 161] on span "Файлы" at bounding box center [346, 167] width 81 height 21
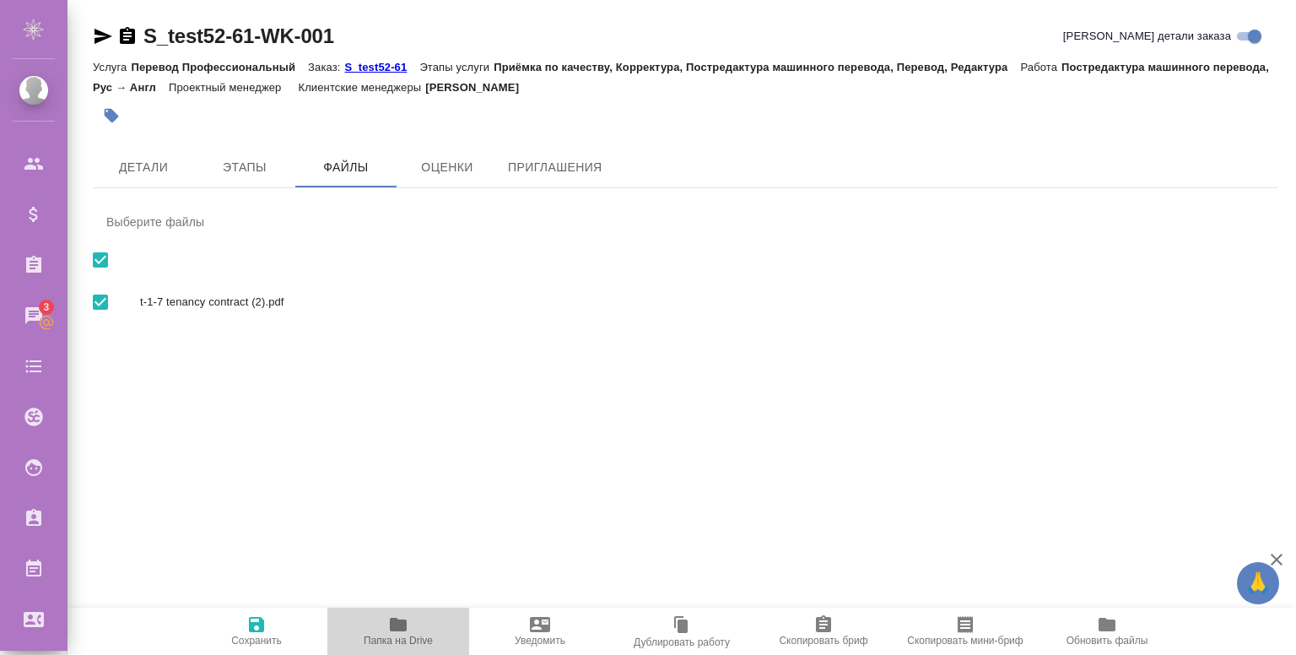
click at [399, 637] on span "Папка на Drive" at bounding box center [398, 641] width 69 height 12
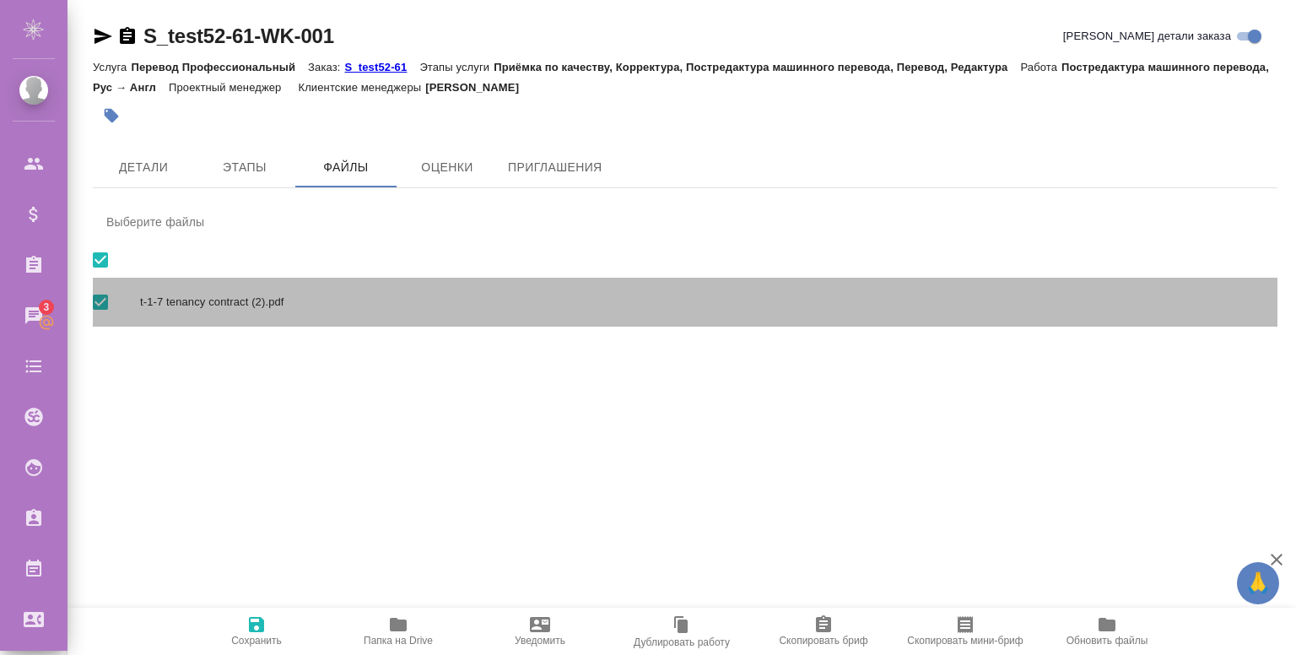
click at [101, 303] on input "checkbox" at bounding box center [100, 301] width 35 height 35
checkbox input "false"
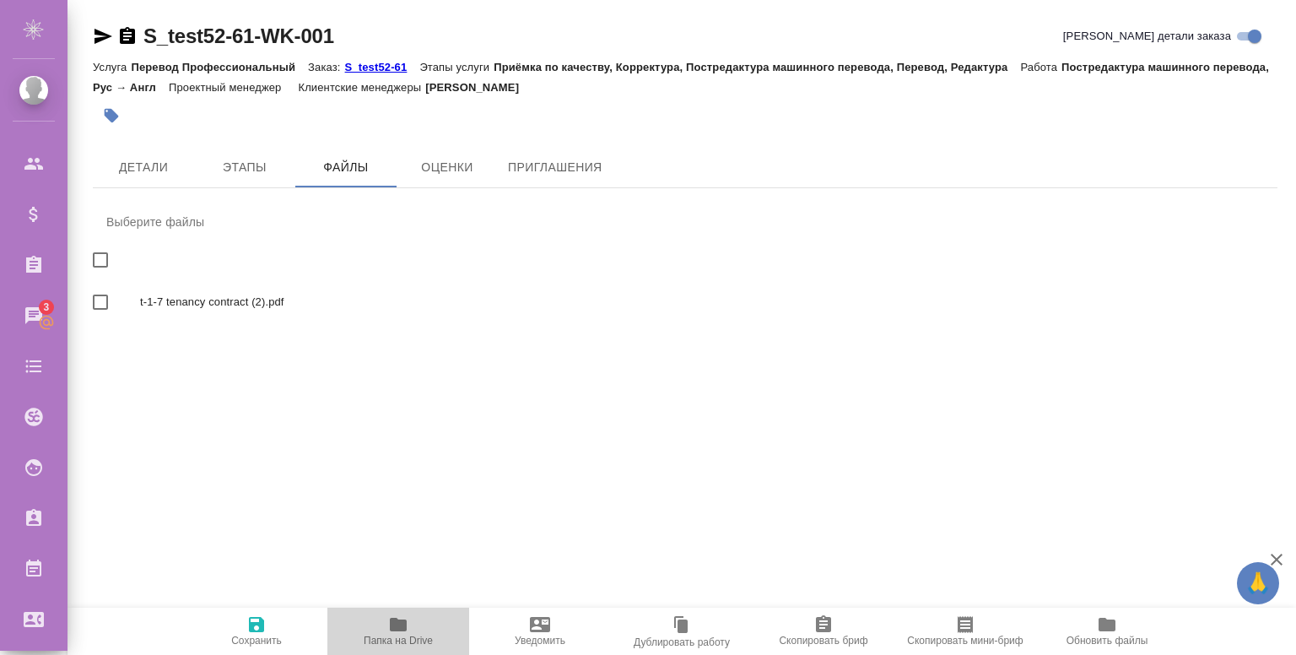
click at [395, 624] on icon "button" at bounding box center [398, 625] width 17 height 14
click at [260, 634] on icon "button" at bounding box center [256, 624] width 20 height 20
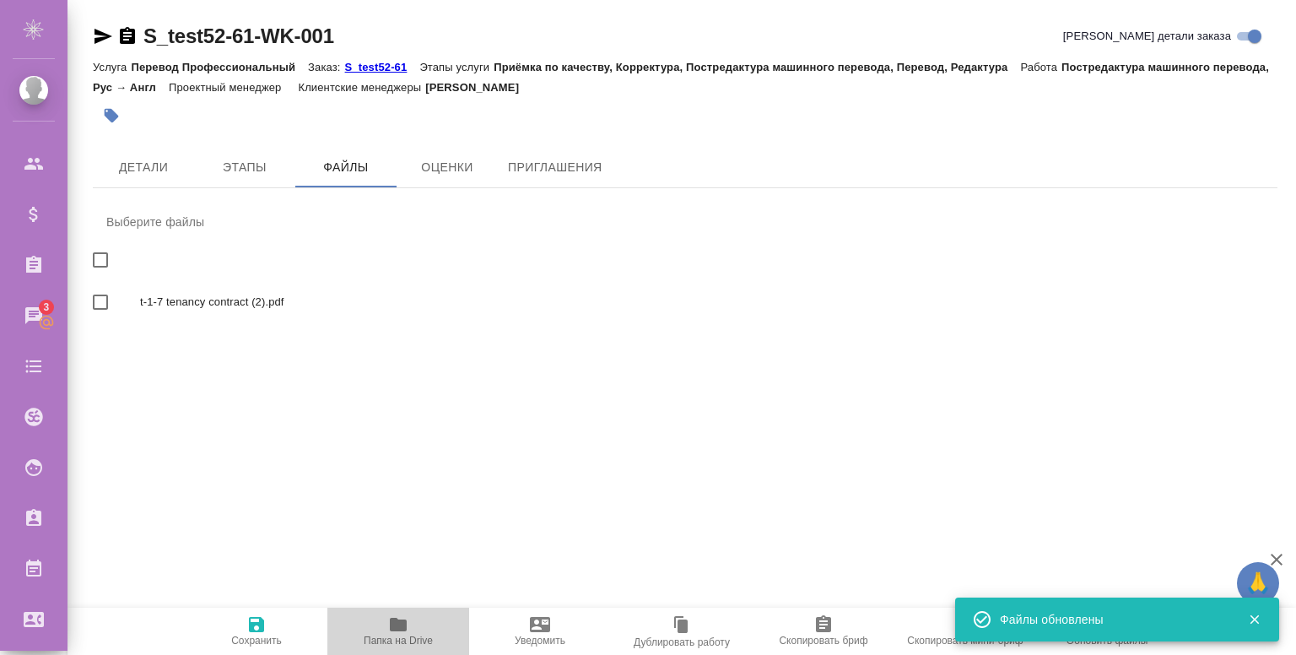
click at [395, 630] on icon "button" at bounding box center [398, 625] width 17 height 14
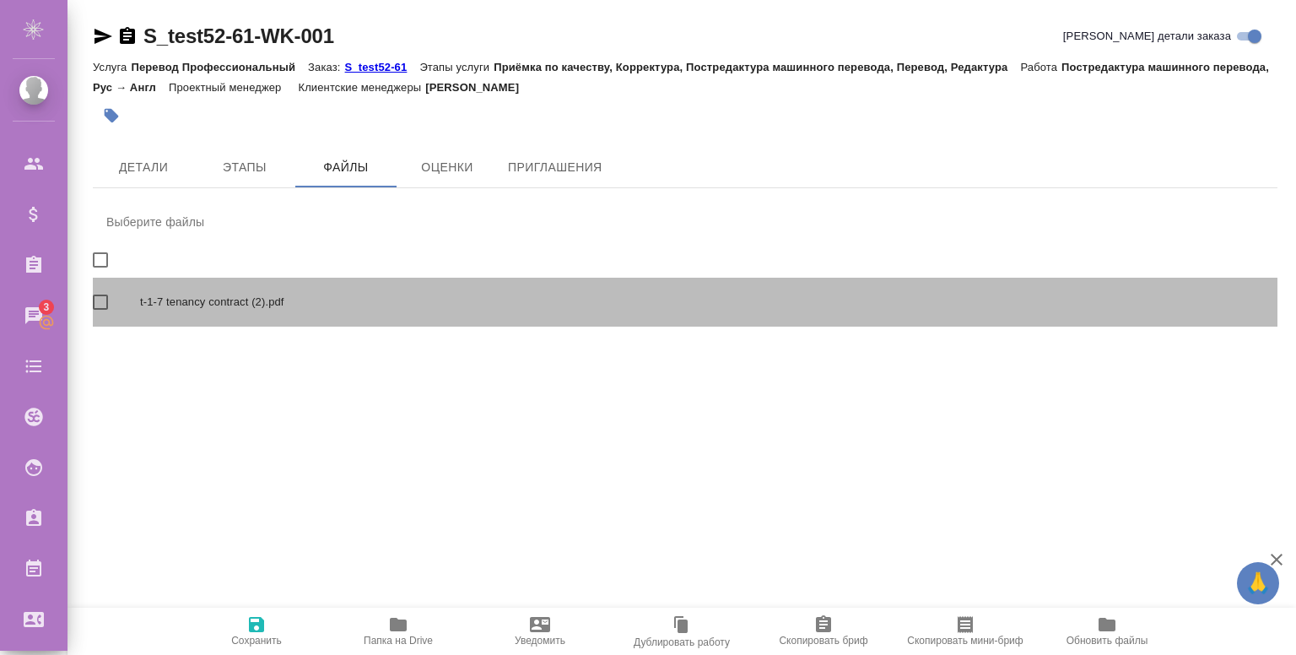
click at [98, 296] on input "checkbox" at bounding box center [100, 301] width 35 height 35
checkbox input "true"
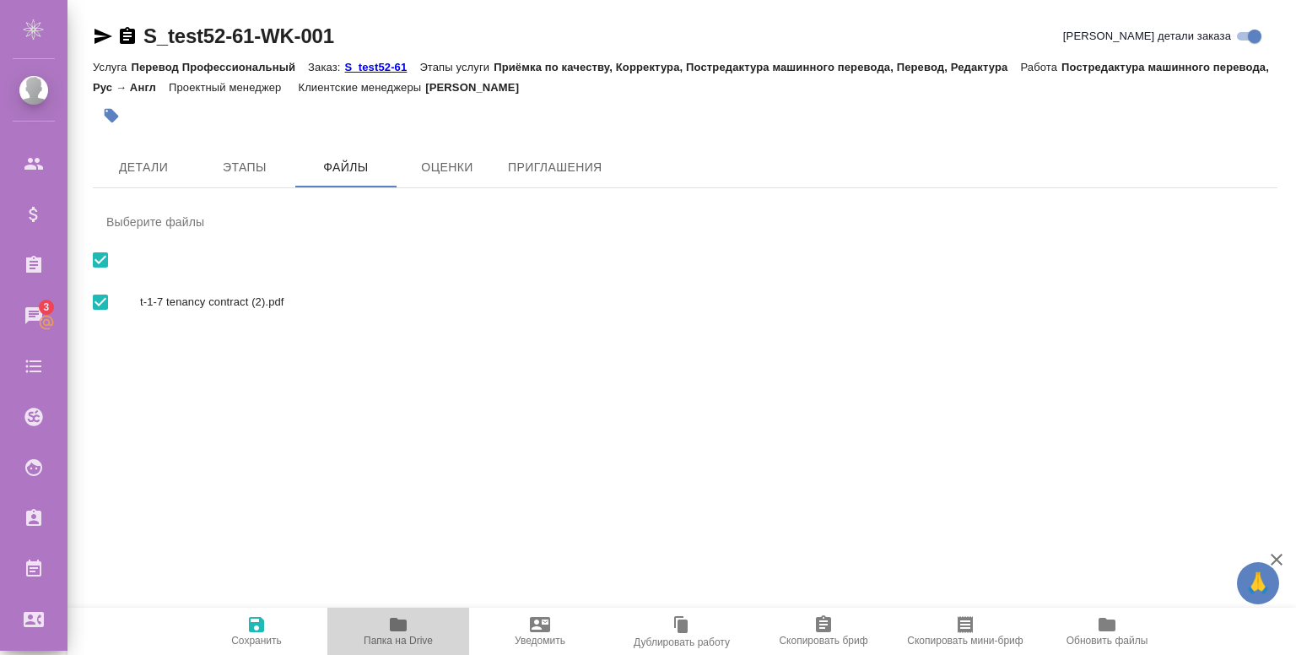
click at [403, 627] on icon "button" at bounding box center [398, 625] width 17 height 14
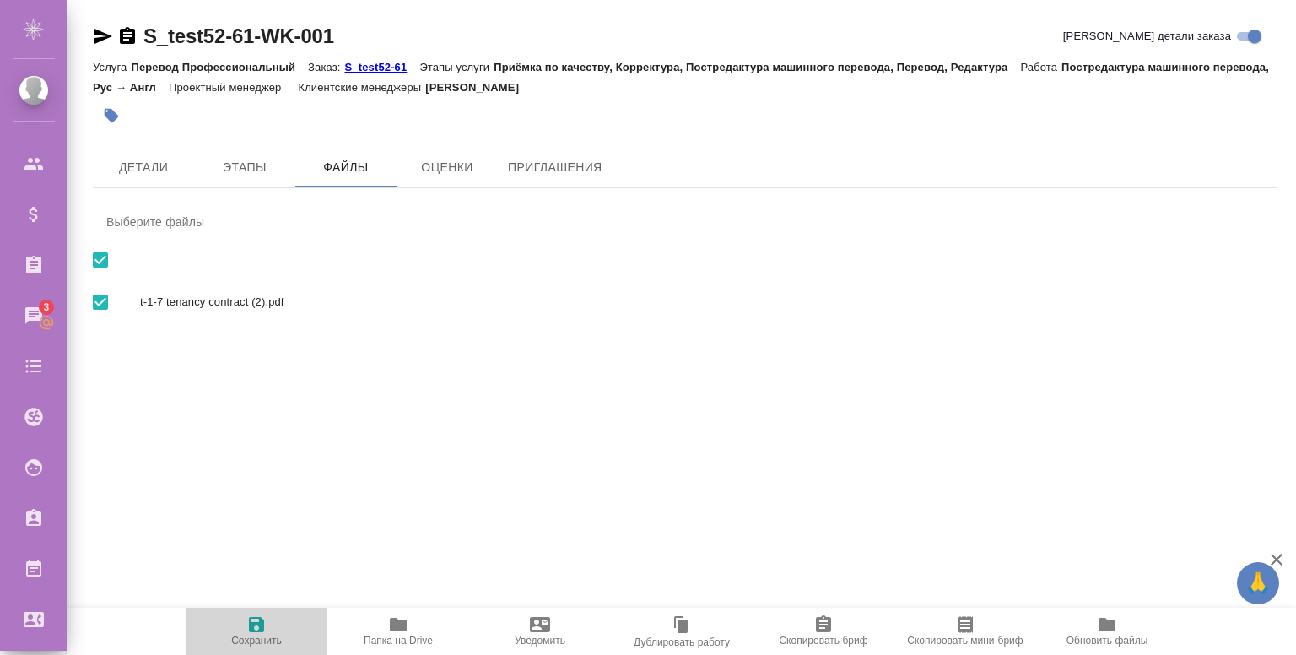
click at [267, 621] on span "Сохранить" at bounding box center [257, 630] width 122 height 32
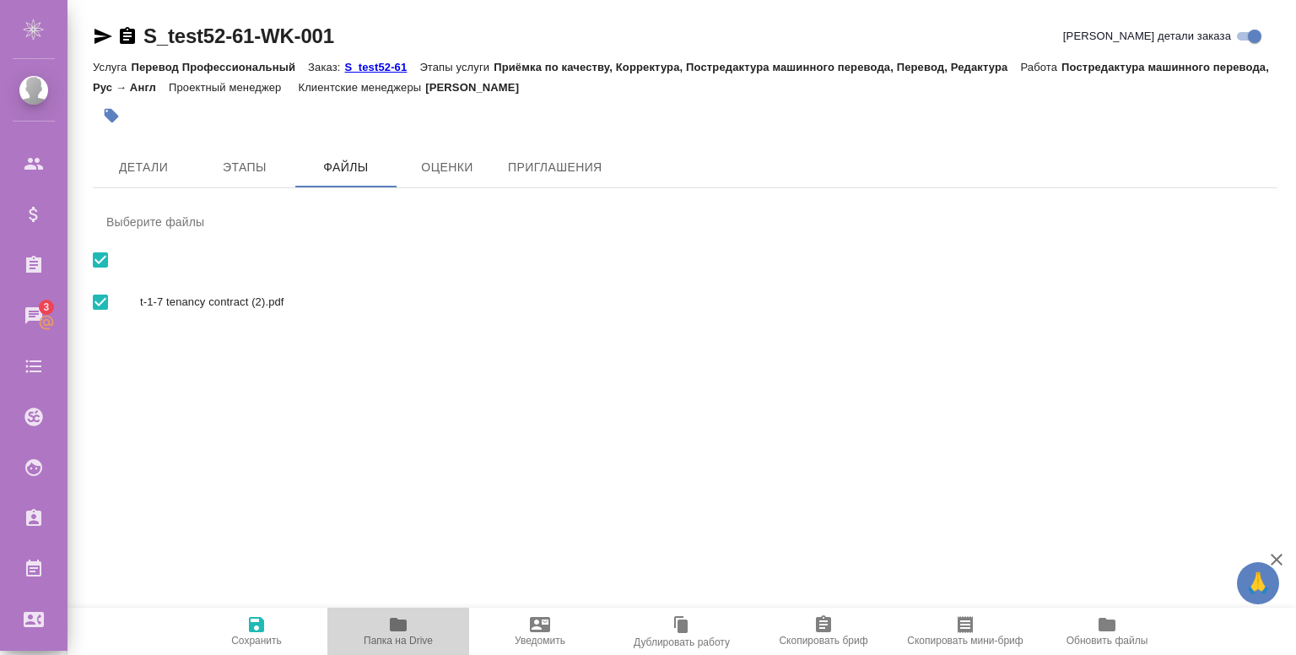
click at [398, 629] on icon "button" at bounding box center [398, 625] width 17 height 14
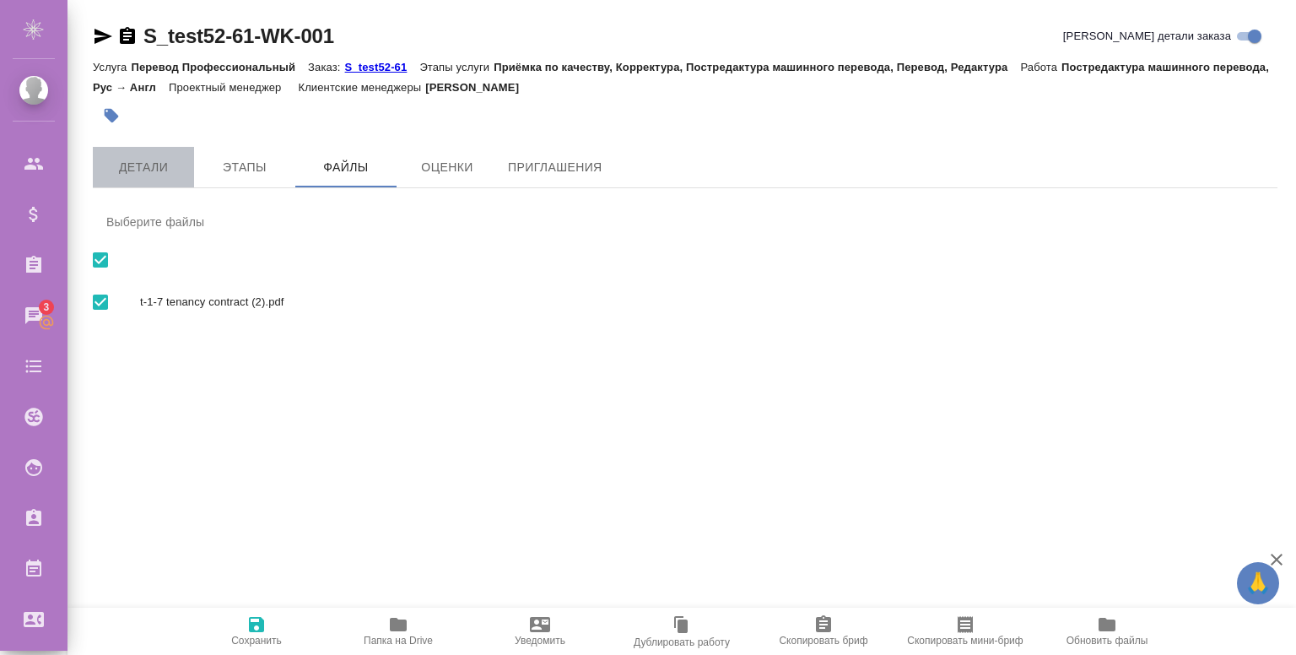
click at [128, 167] on span "Детали" at bounding box center [143, 167] width 81 height 21
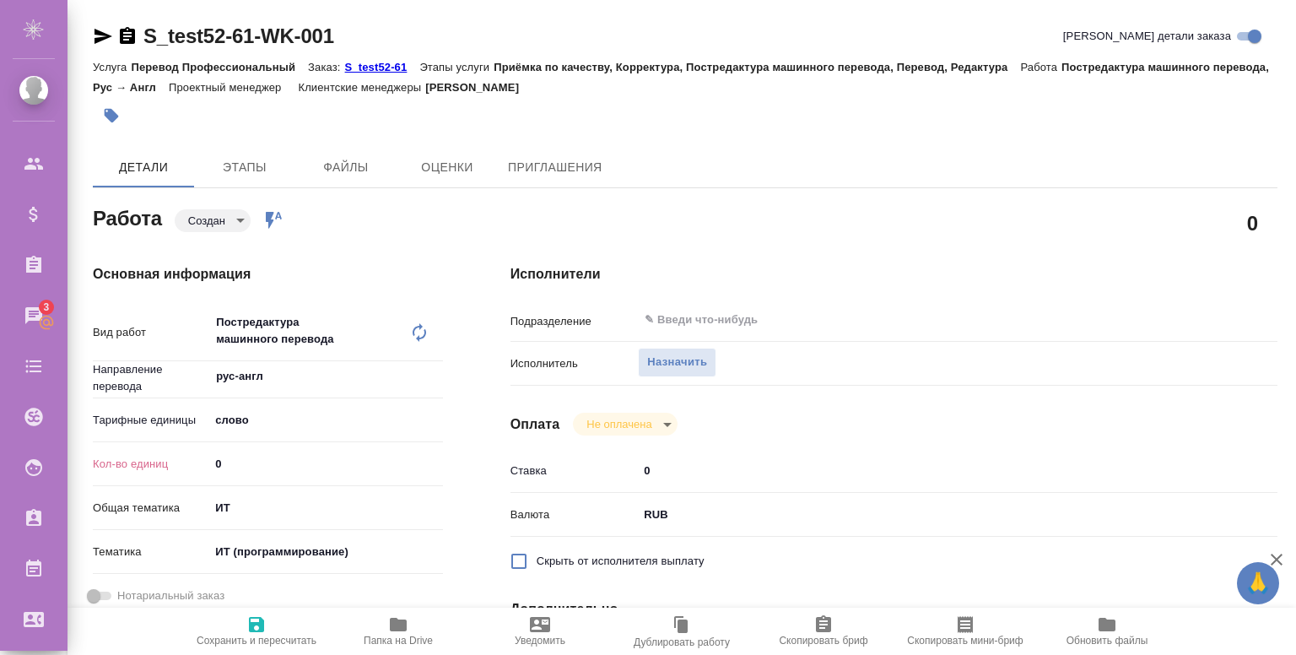
type textarea "x"
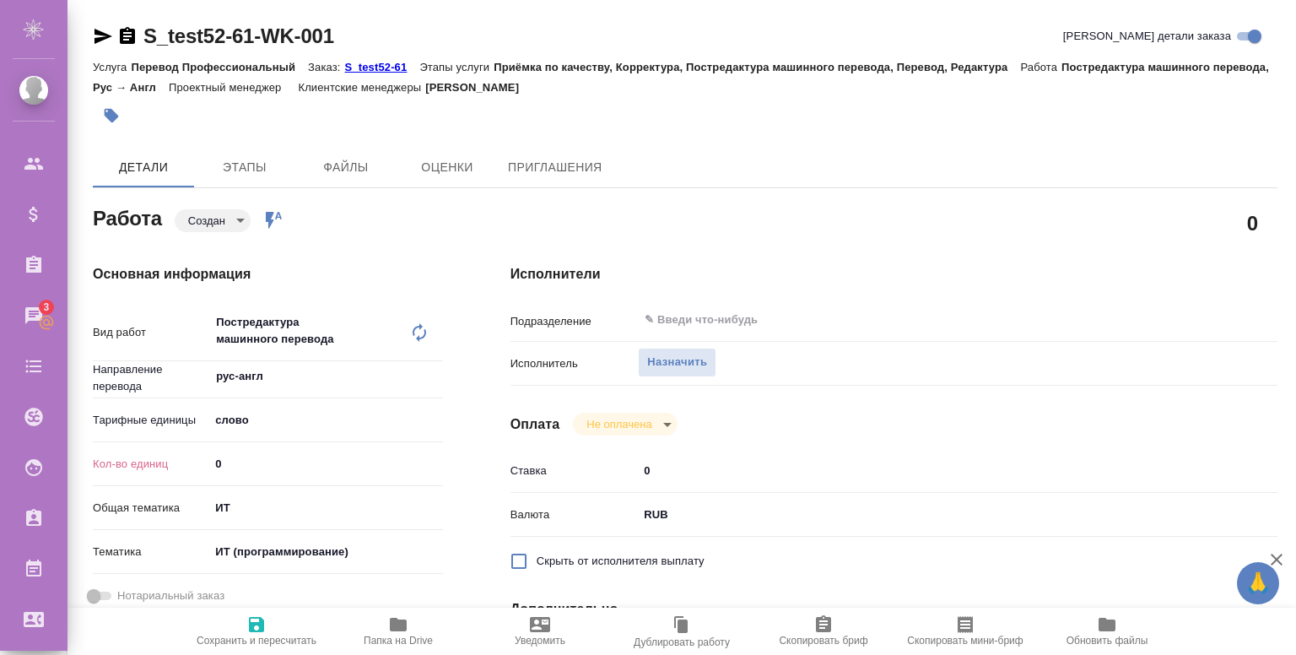
type textarea "x"
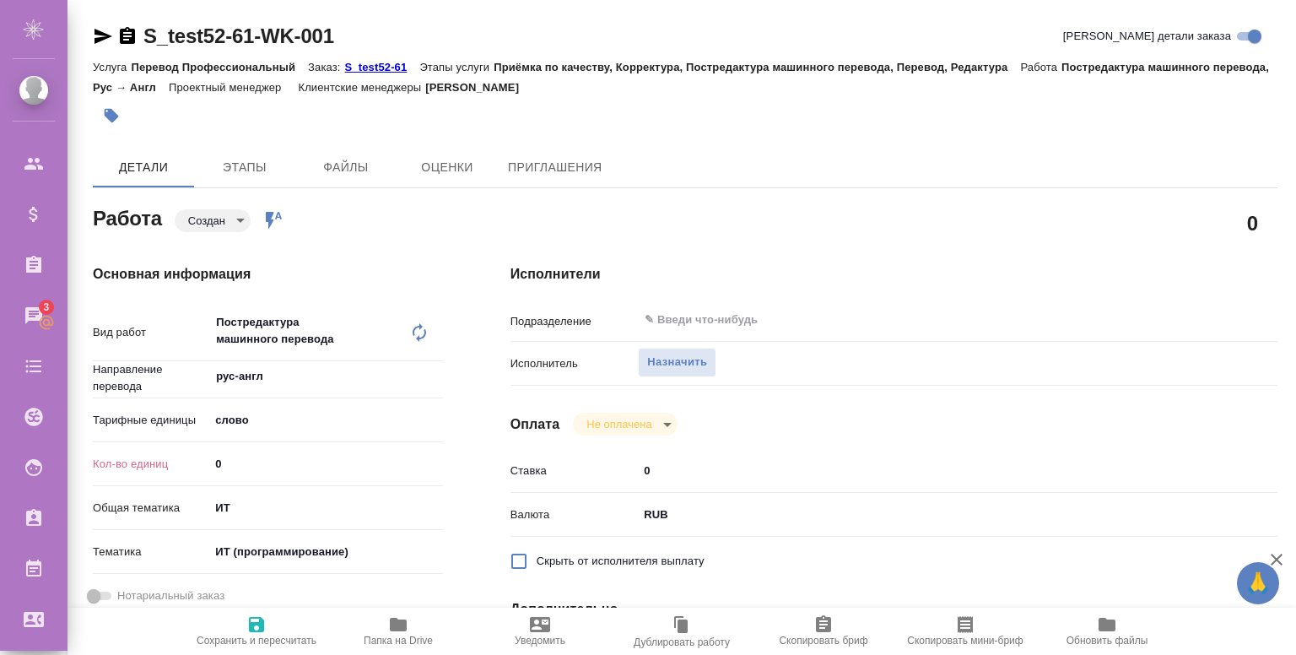
type textarea "x"
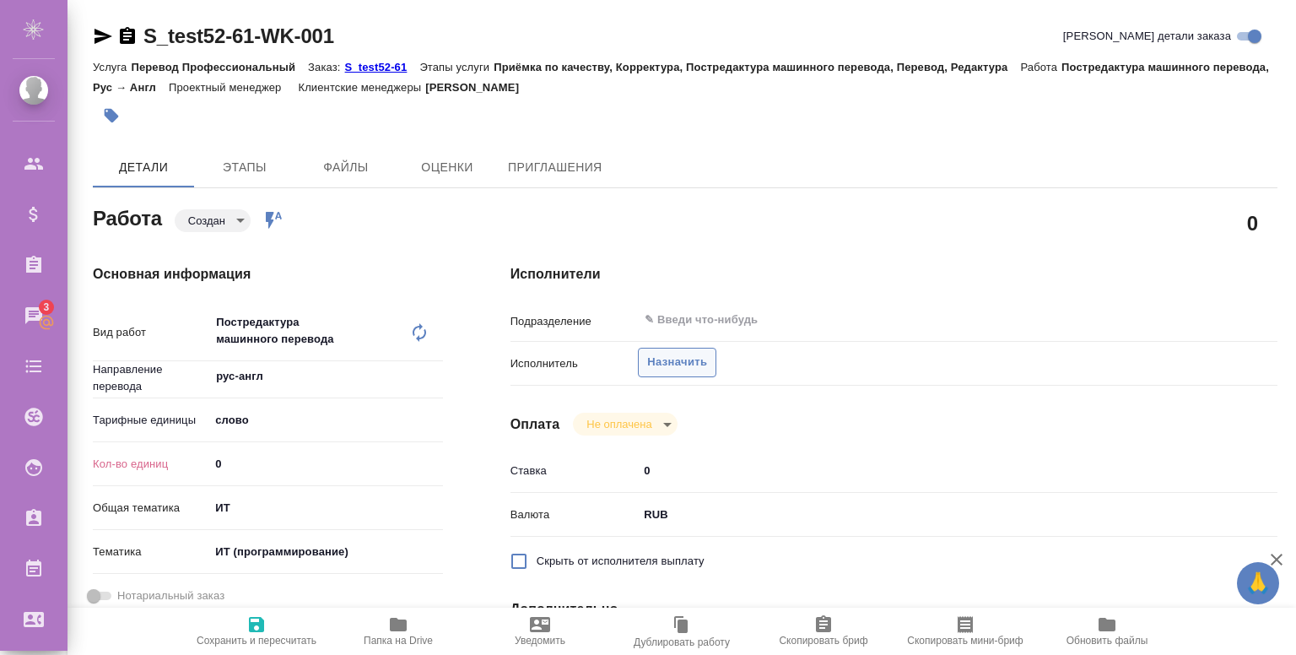
type textarea "x"
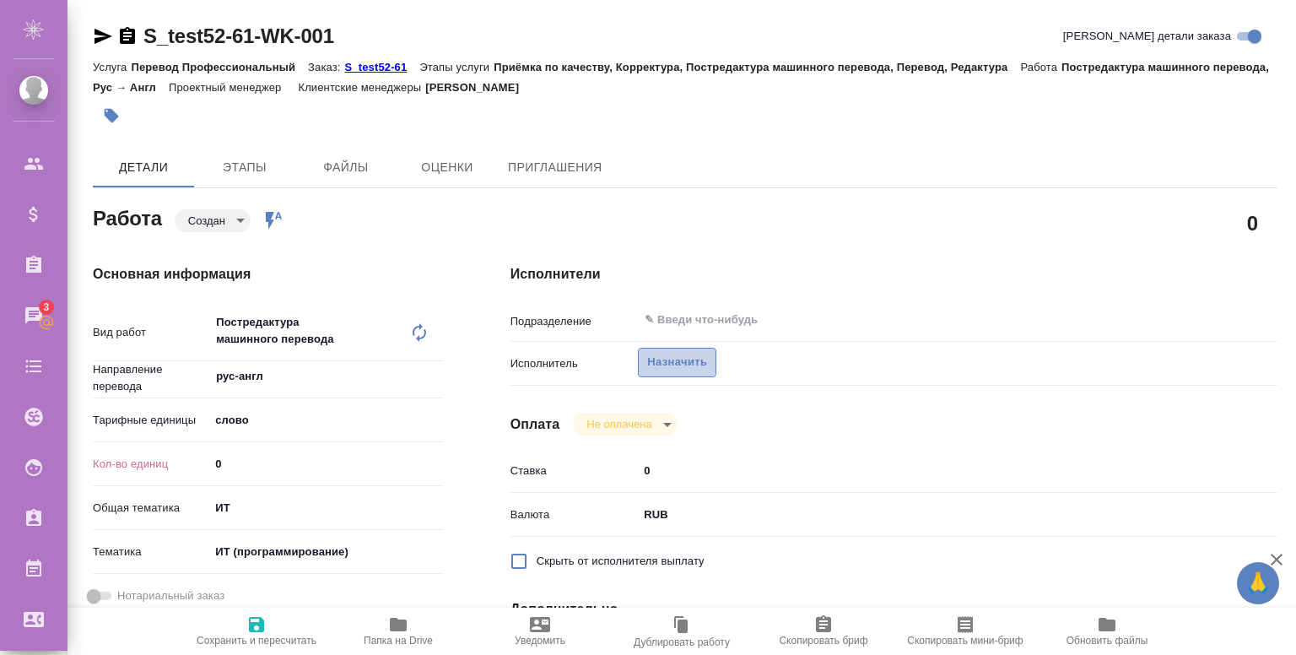
click at [685, 362] on span "Назначить" at bounding box center [677, 362] width 60 height 19
type textarea "x"
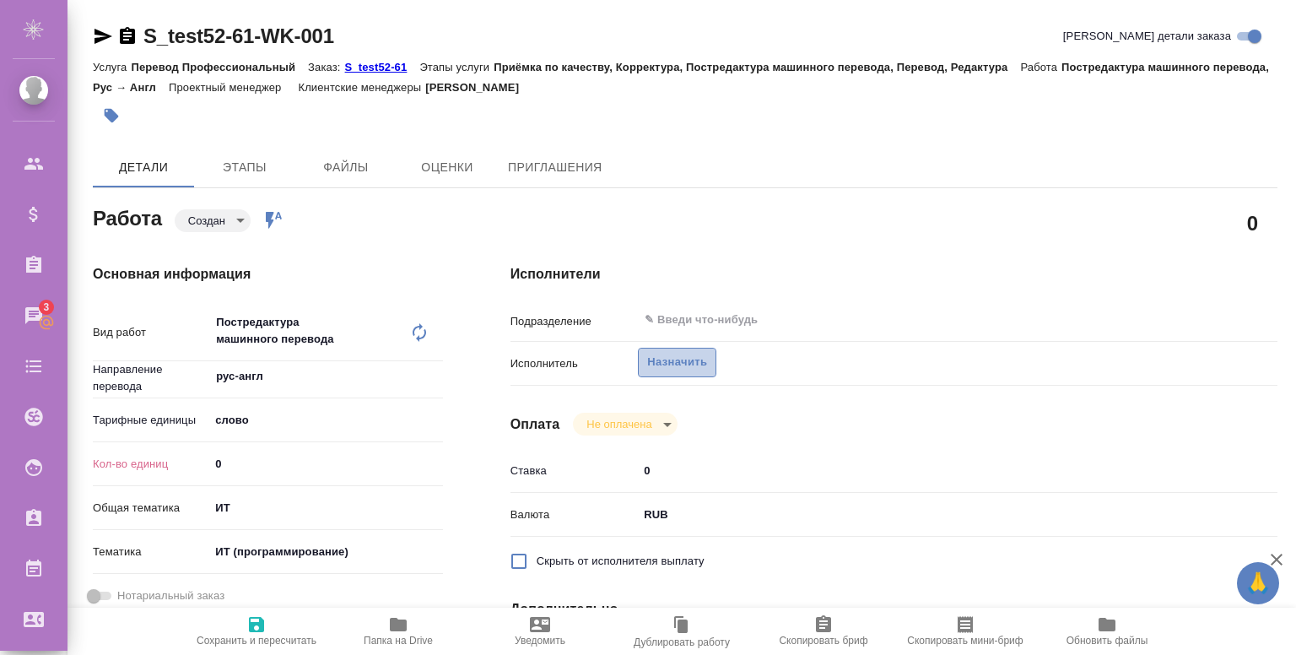
type textarea "x"
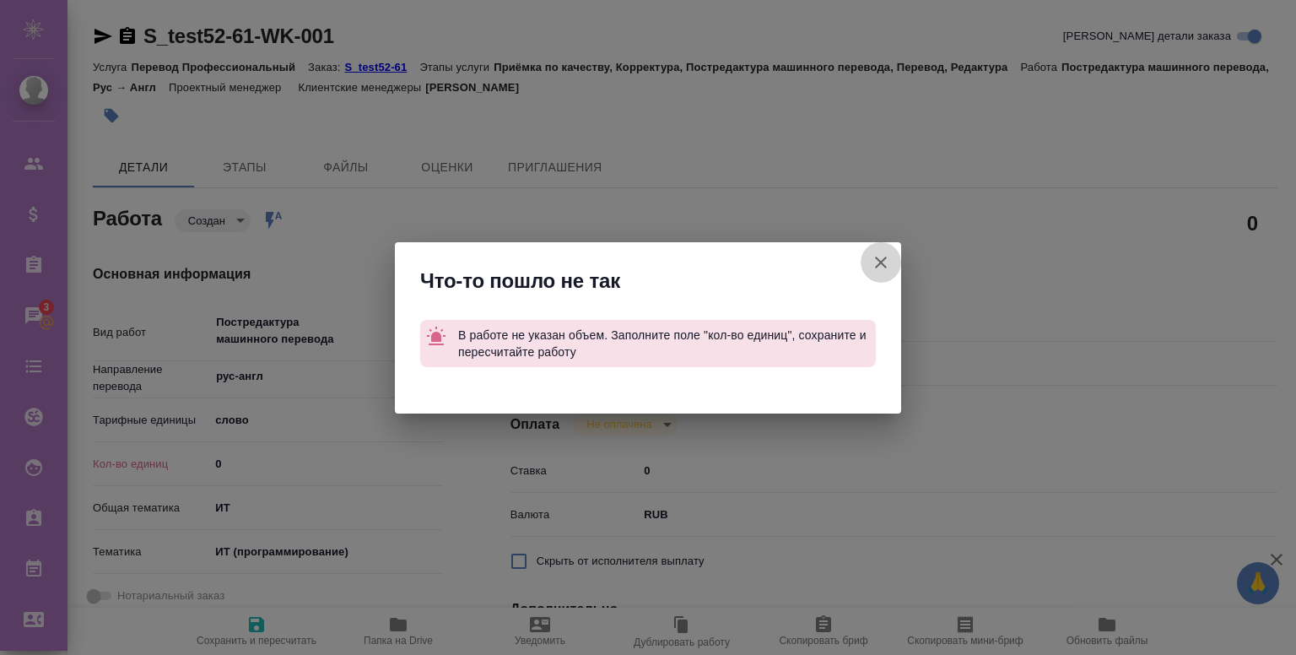
click at [890, 256] on icon "button" at bounding box center [881, 262] width 20 height 20
type textarea "x"
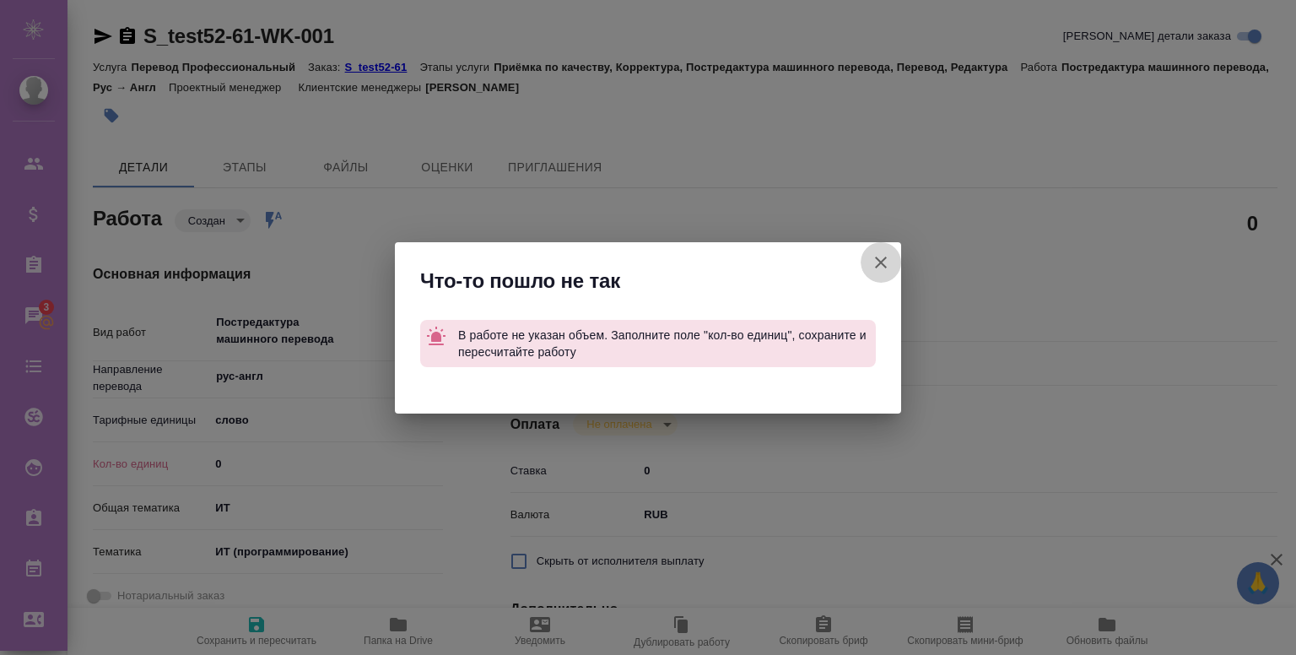
type textarea "x"
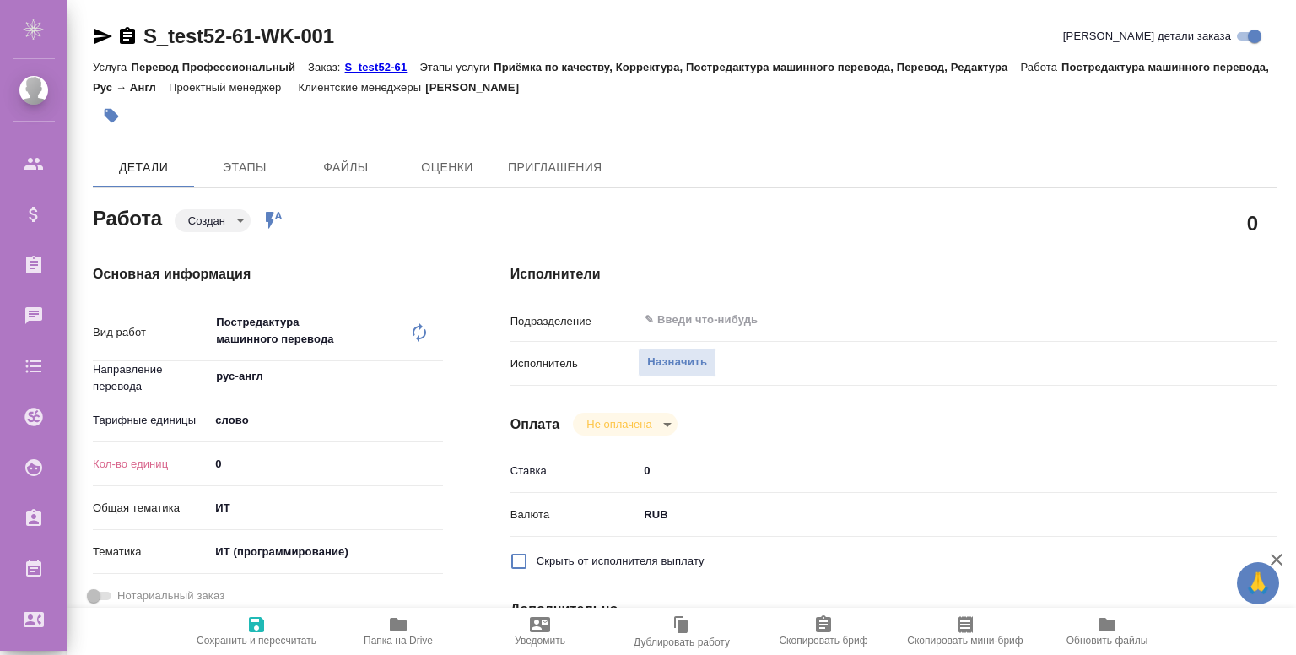
type textarea "x"
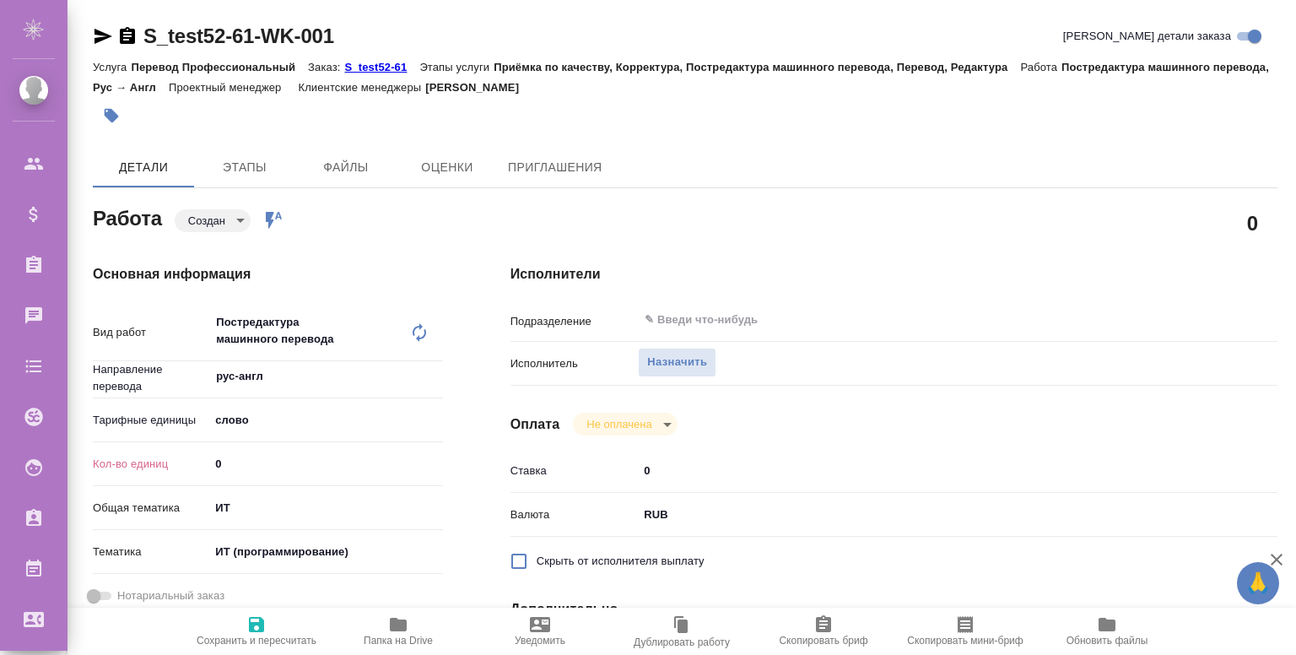
type textarea "x"
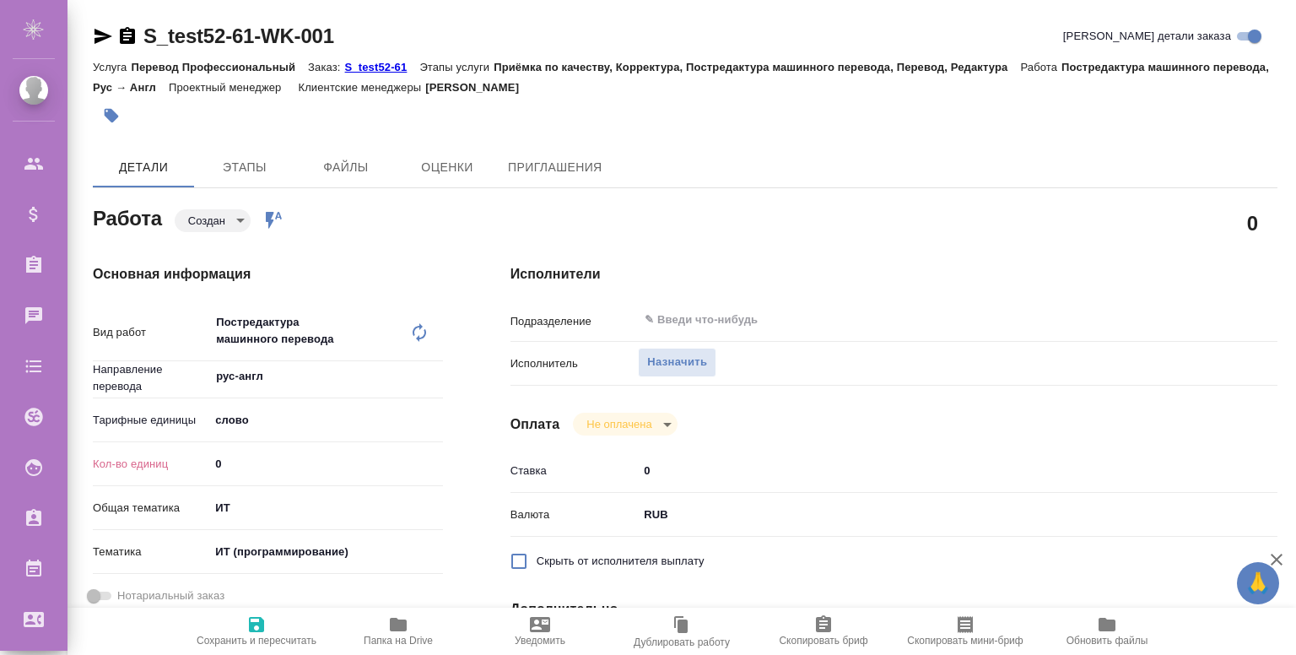
type textarea "x"
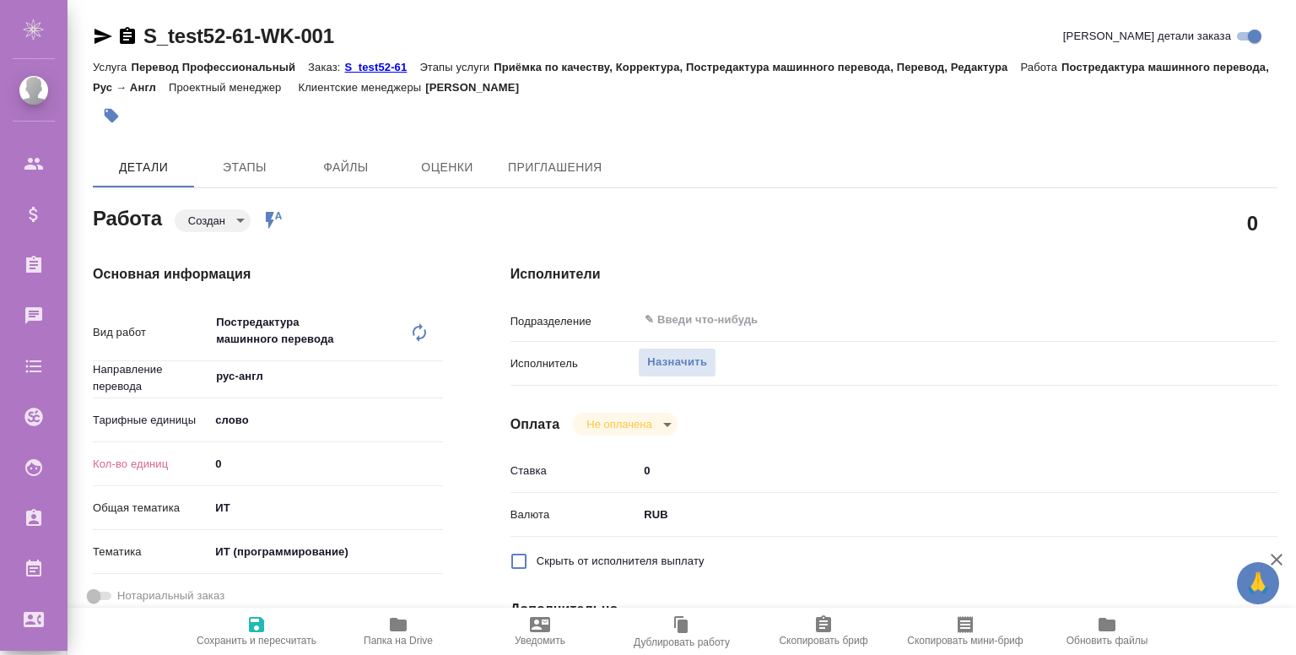
type textarea "x"
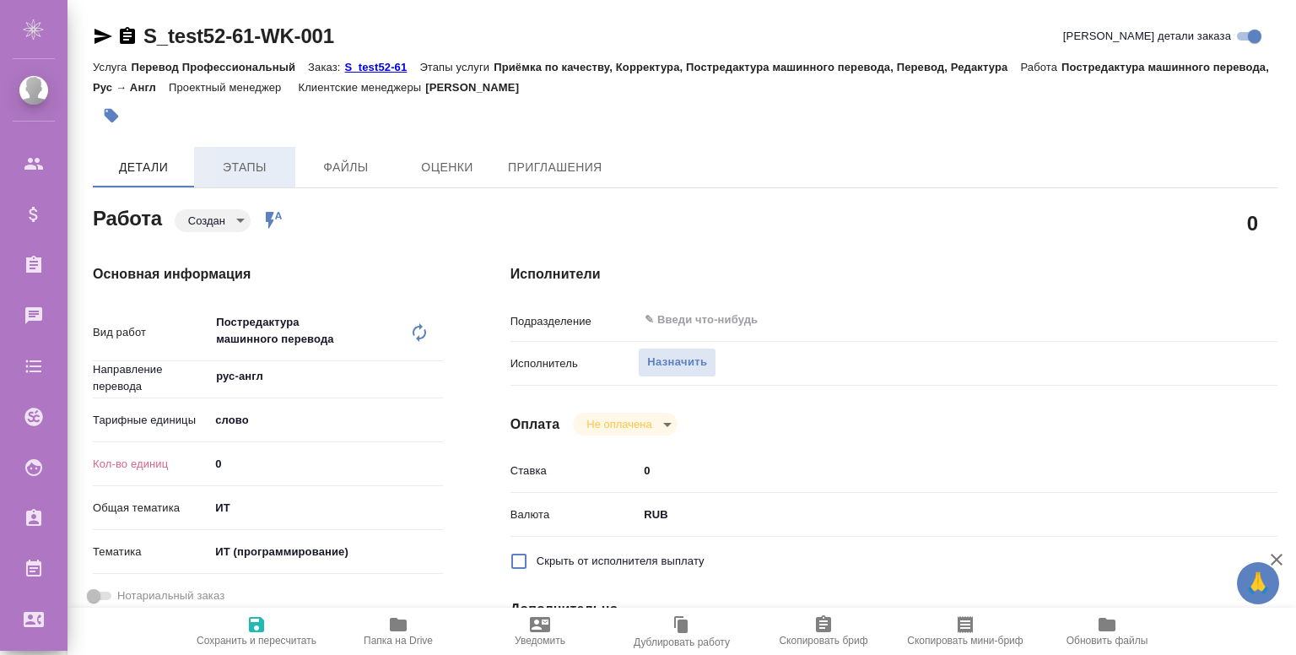
type textarea "x"
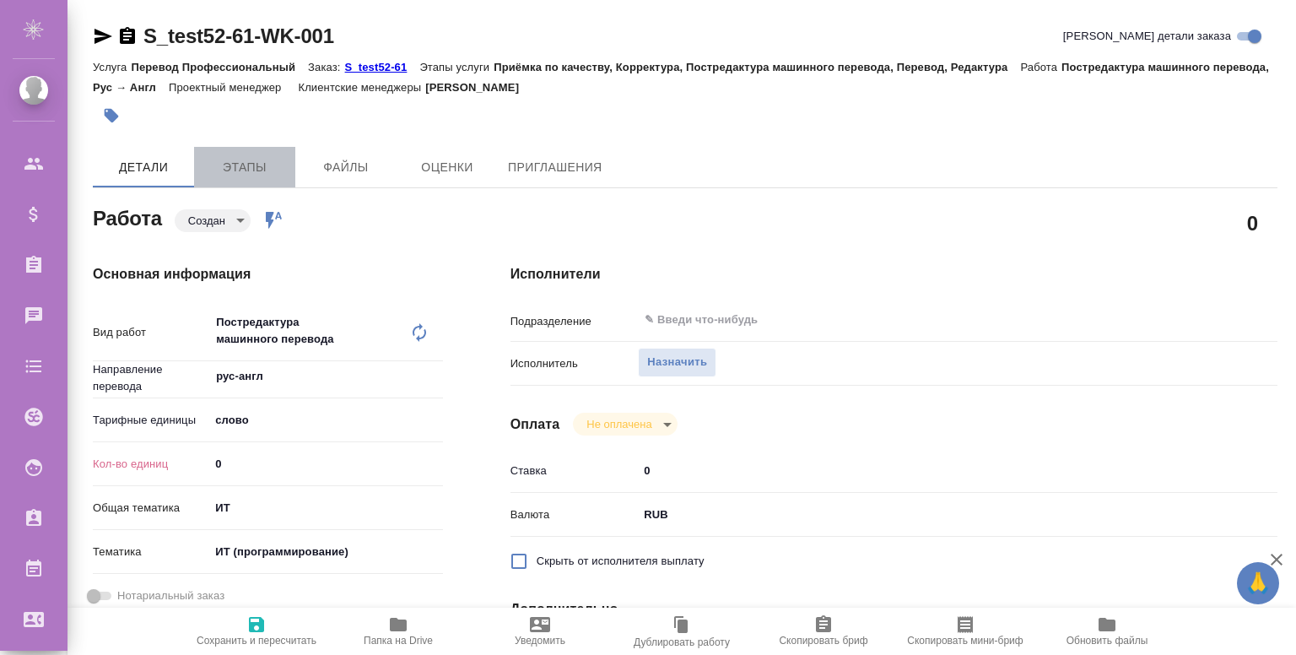
click at [253, 165] on span "Этапы" at bounding box center [244, 167] width 81 height 21
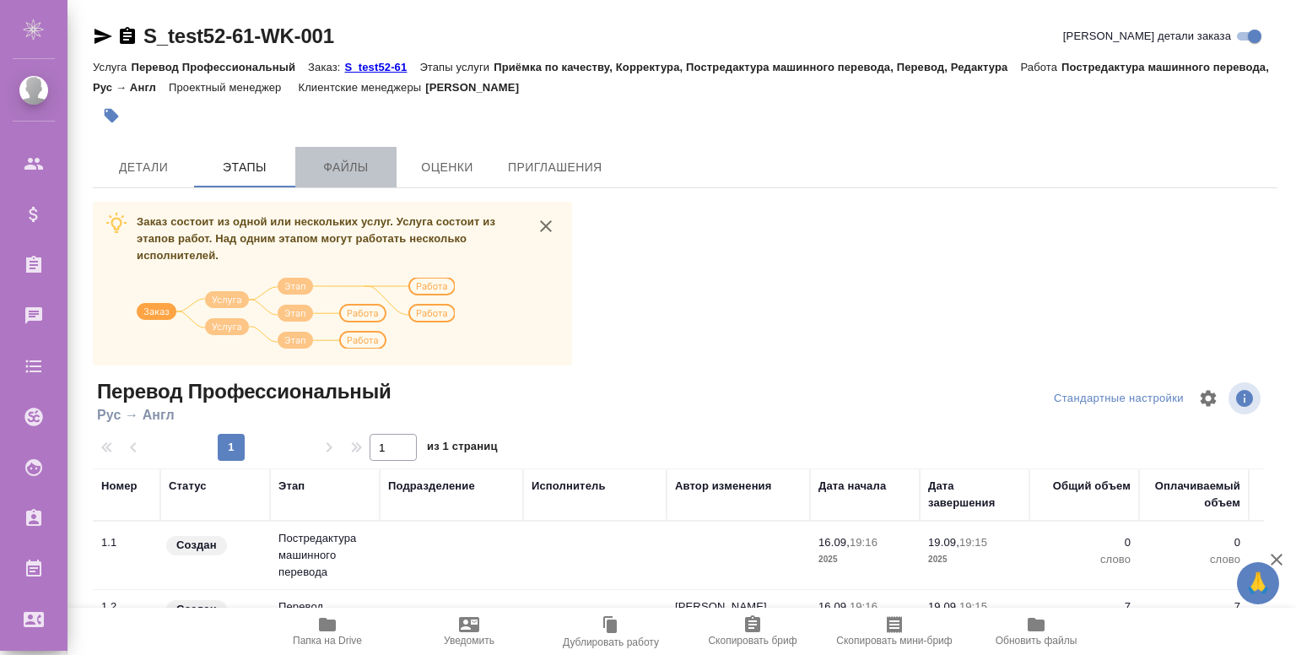
click at [327, 163] on span "Файлы" at bounding box center [346, 167] width 81 height 21
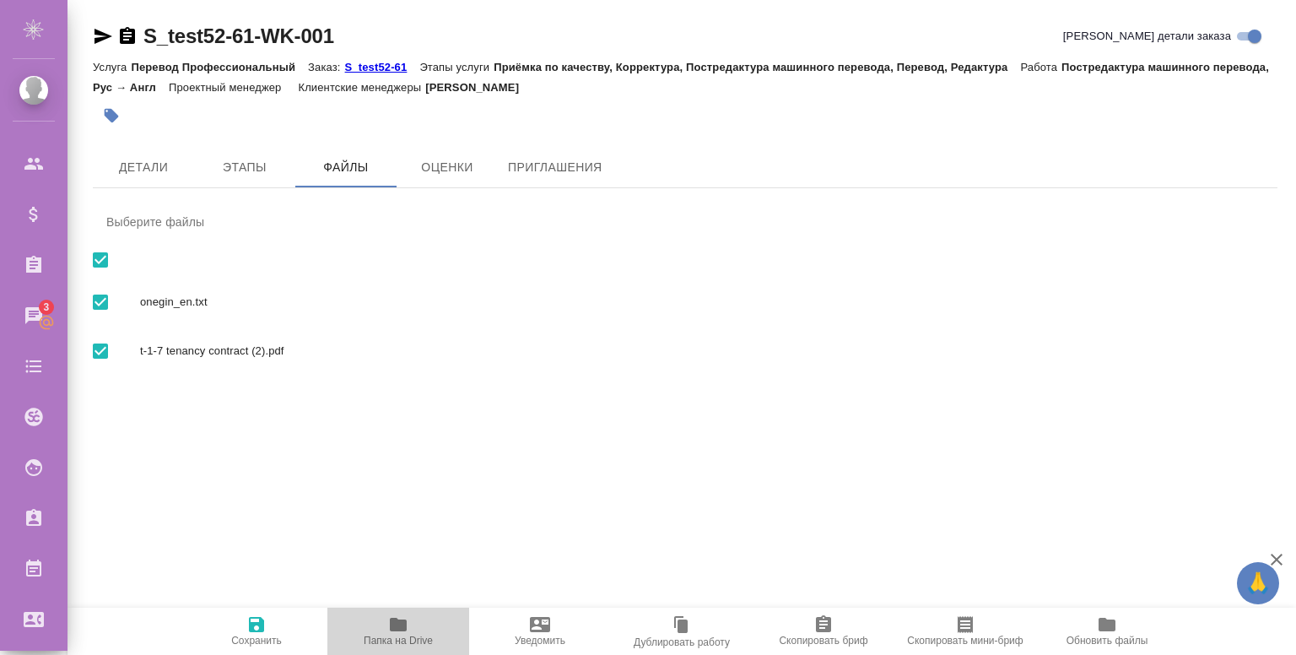
click at [395, 623] on icon "button" at bounding box center [398, 625] width 17 height 14
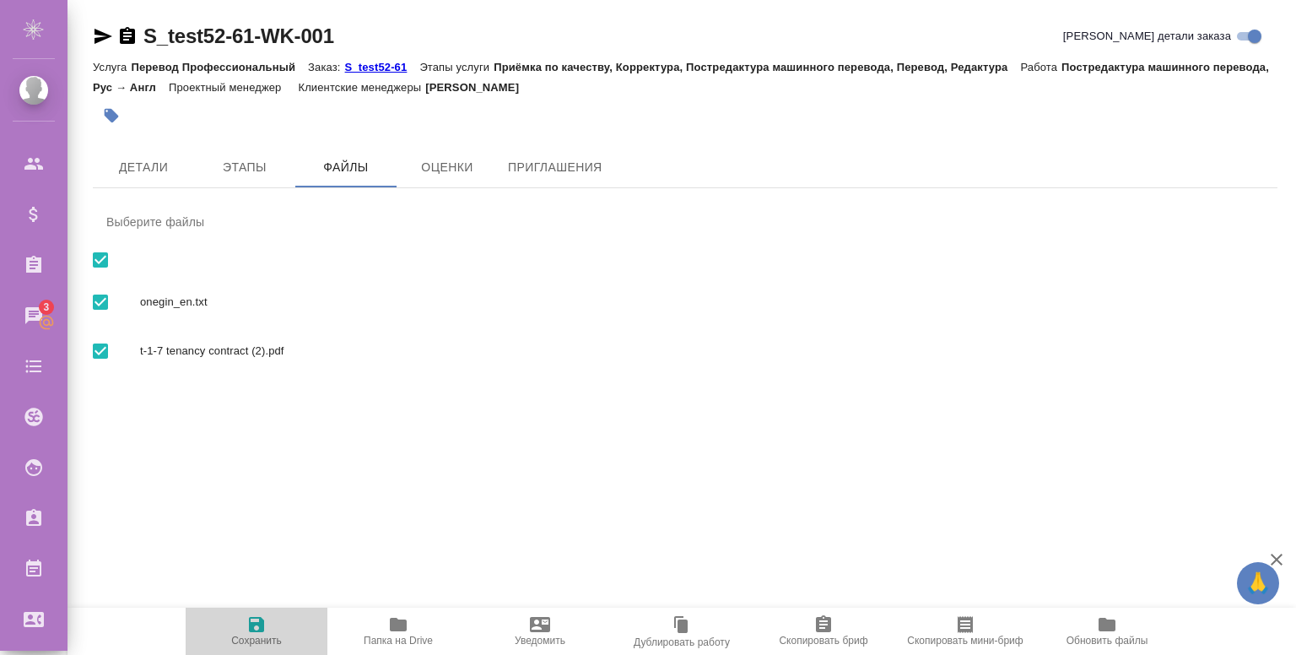
click at [250, 632] on icon "button" at bounding box center [256, 624] width 20 height 20
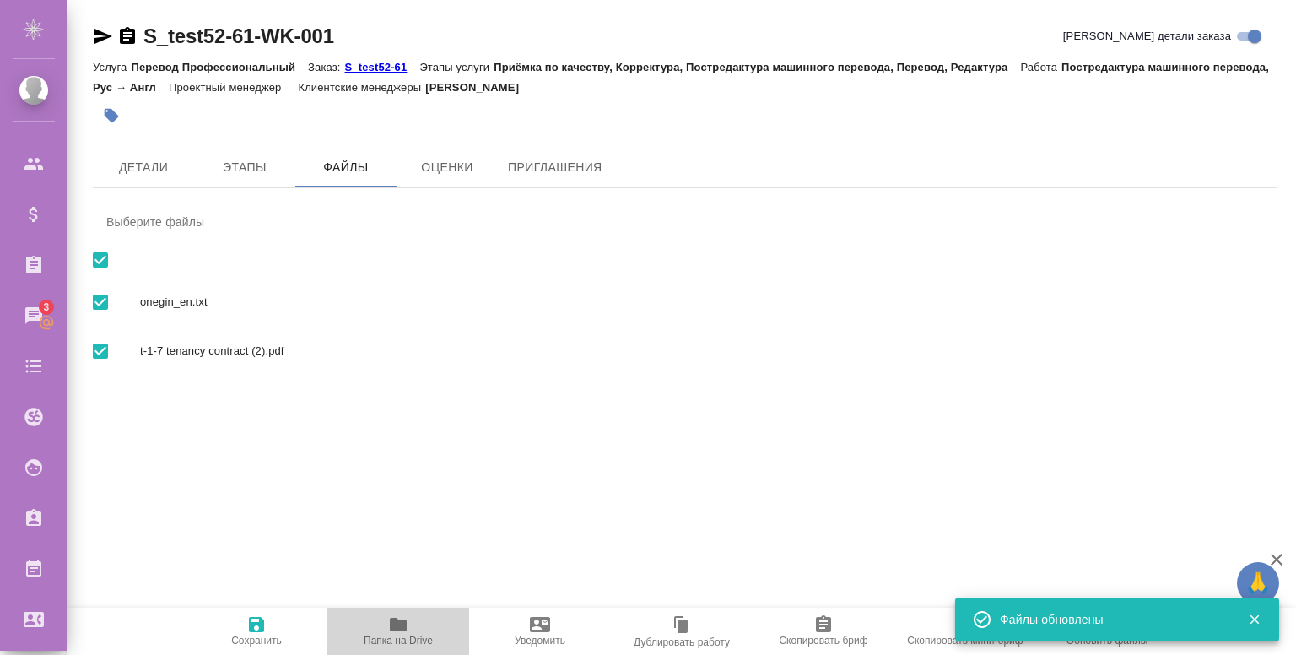
click at [405, 633] on icon "button" at bounding box center [398, 624] width 20 height 20
click at [560, 493] on div ".cls-1 fill:#fff; AWATERA [PERSON_NAME] Спецификации Заказы 3 Чаты Todo Проекты…" at bounding box center [648, 327] width 1296 height 655
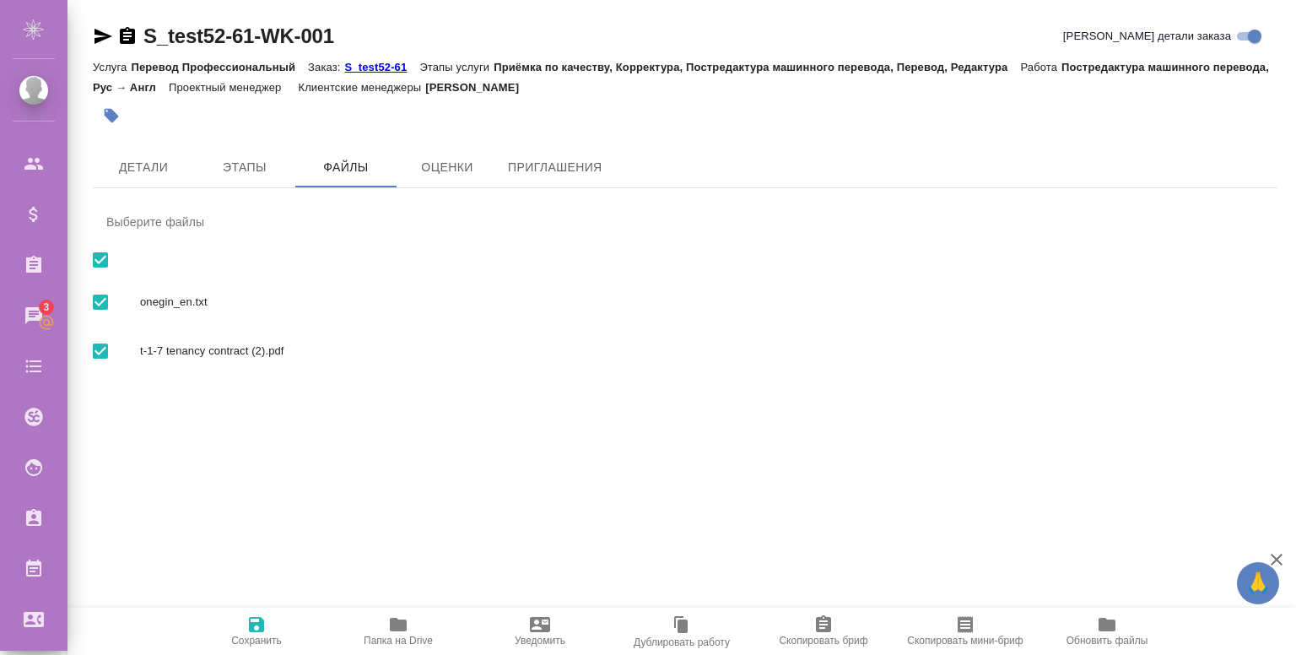
click at [550, 436] on div ".cls-1 fill:#fff; AWATERA [PERSON_NAME] Спецификации Заказы 3 Чаты Todo Проекты…" at bounding box center [648, 327] width 1296 height 655
click at [423, 430] on div ".cls-1 fill:#fff; AWATERA [PERSON_NAME] Спецификации Заказы 3 Чаты Todo Проекты…" at bounding box center [648, 327] width 1296 height 655
click at [398, 614] on icon "button" at bounding box center [398, 624] width 20 height 20
click at [625, 490] on div ".cls-1 fill:#fff; AWATERA [PERSON_NAME] Спецификации Заказы 3 Чаты Todo Проекты…" at bounding box center [648, 327] width 1296 height 655
